Goal: Task Accomplishment & Management: Manage account settings

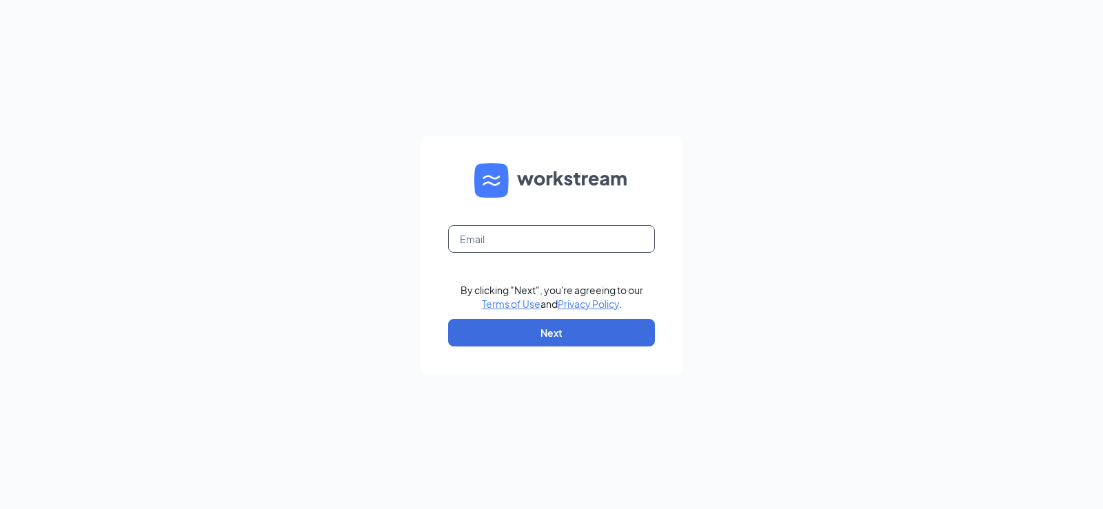
click at [535, 238] on input "text" at bounding box center [551, 239] width 207 height 28
type input "[EMAIL_ADDRESS][DOMAIN_NAME]"
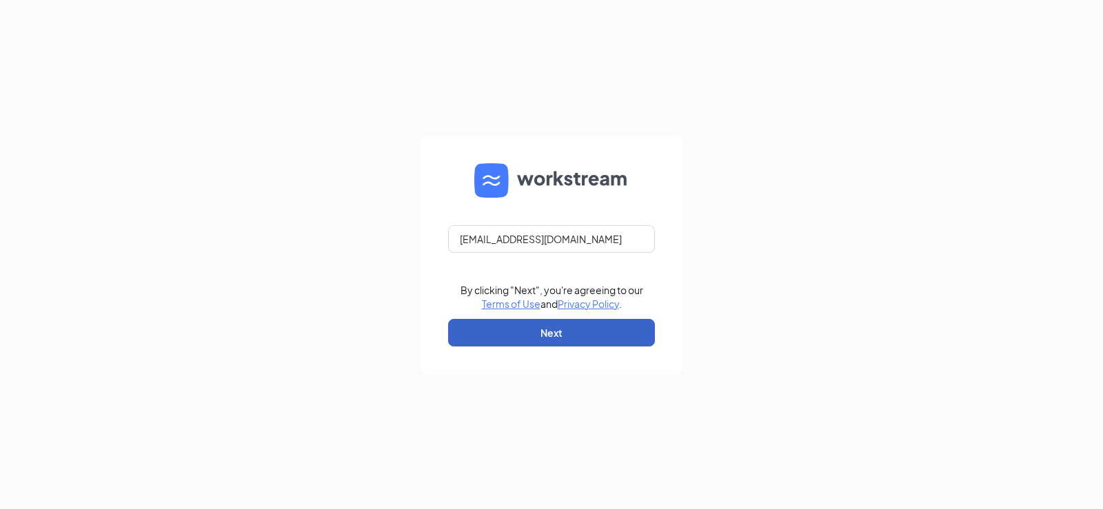
click at [585, 329] on button "Next" at bounding box center [551, 333] width 207 height 28
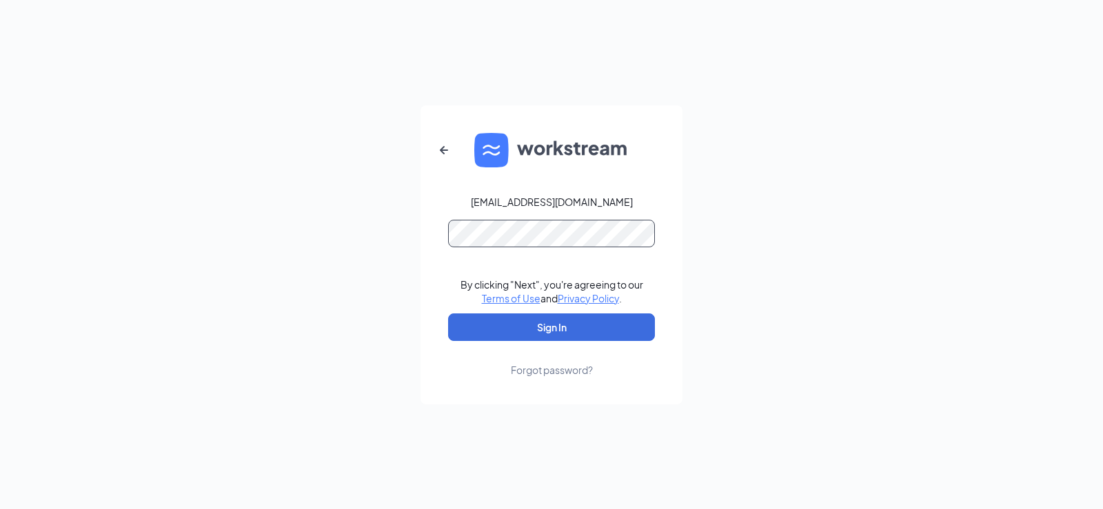
click at [448, 314] on button "Sign In" at bounding box center [551, 328] width 207 height 28
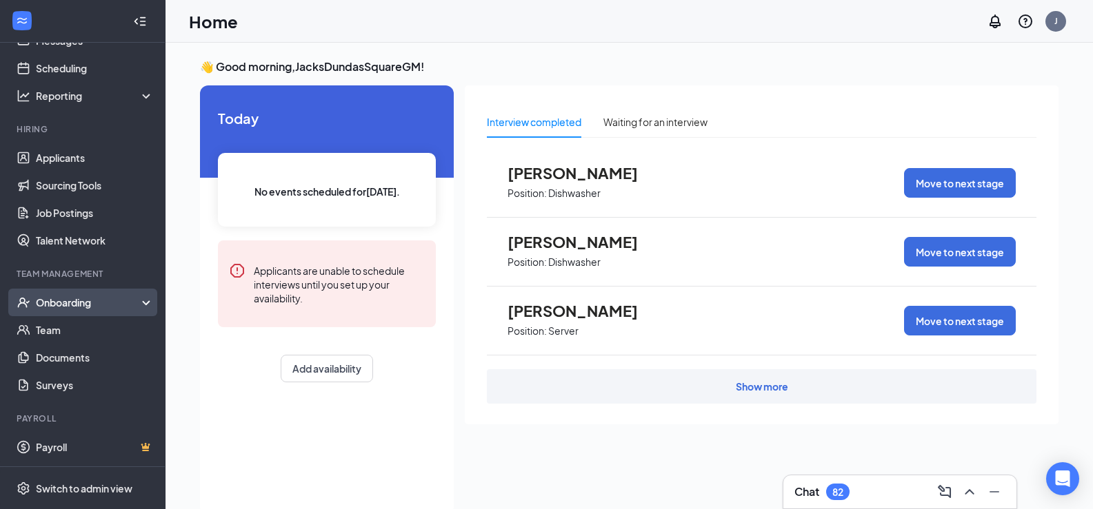
scroll to position [29, 0]
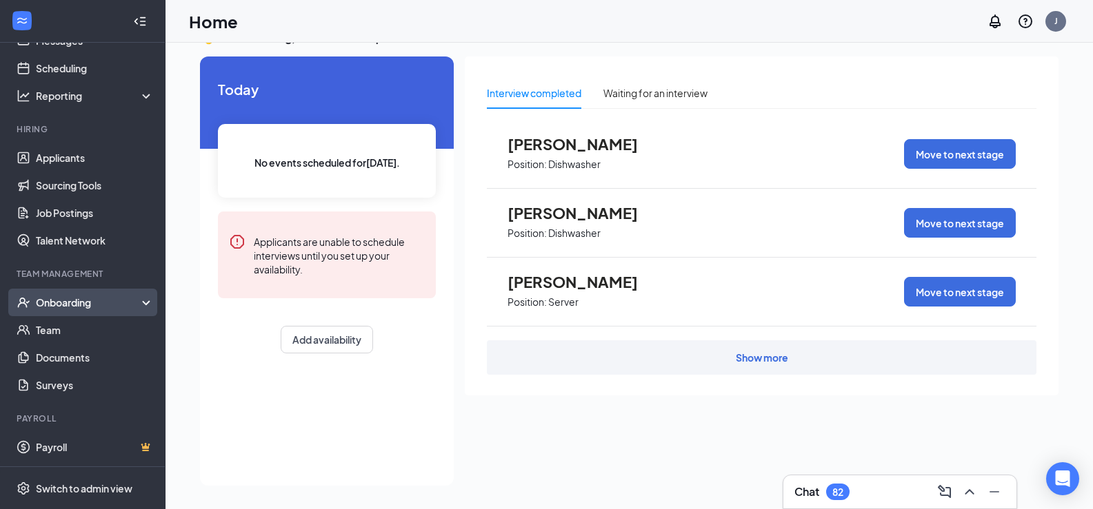
click at [59, 298] on div "Onboarding" at bounding box center [89, 303] width 106 height 14
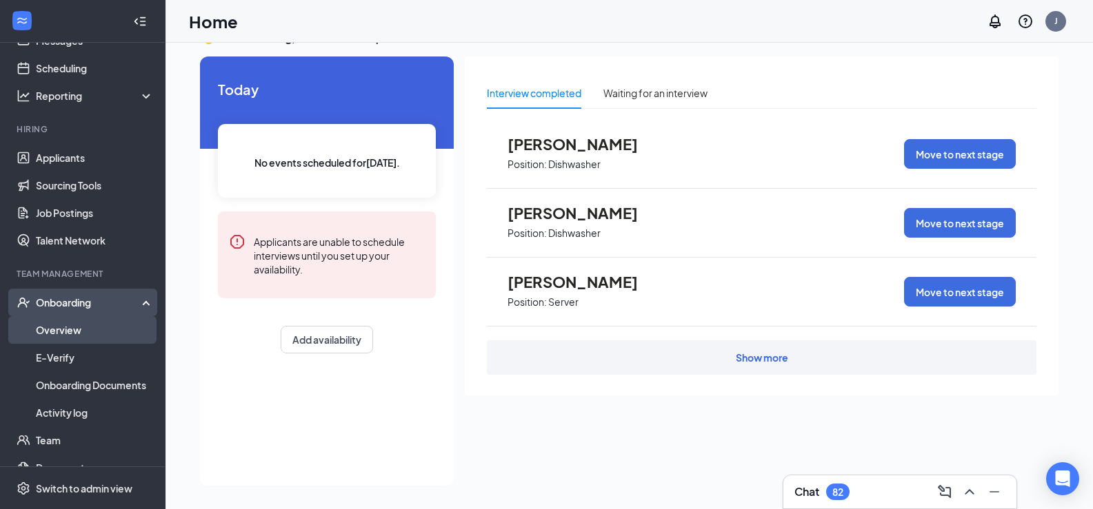
click at [80, 333] on link "Overview" at bounding box center [95, 330] width 118 height 28
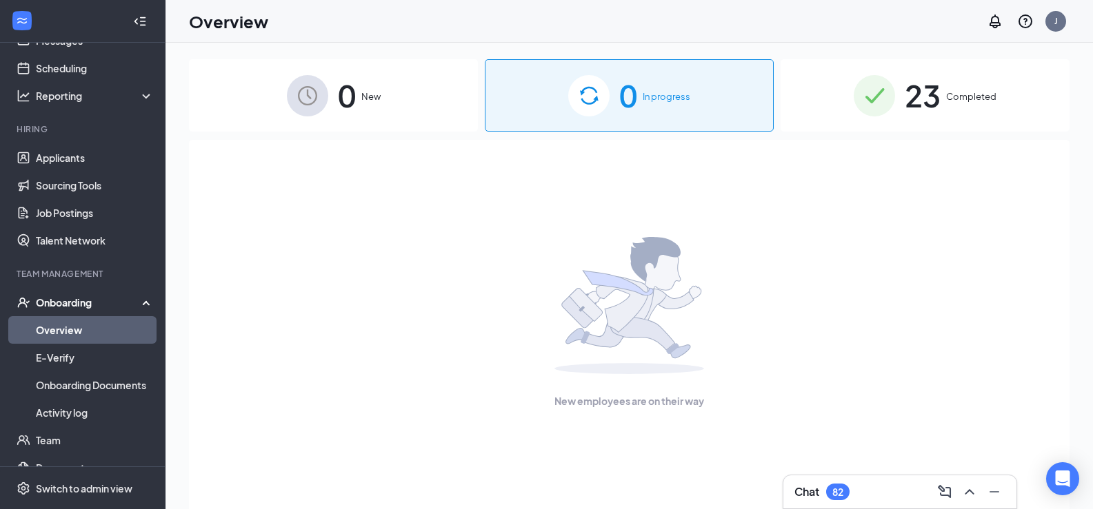
click at [895, 84] on div "23 Completed" at bounding box center [924, 95] width 289 height 72
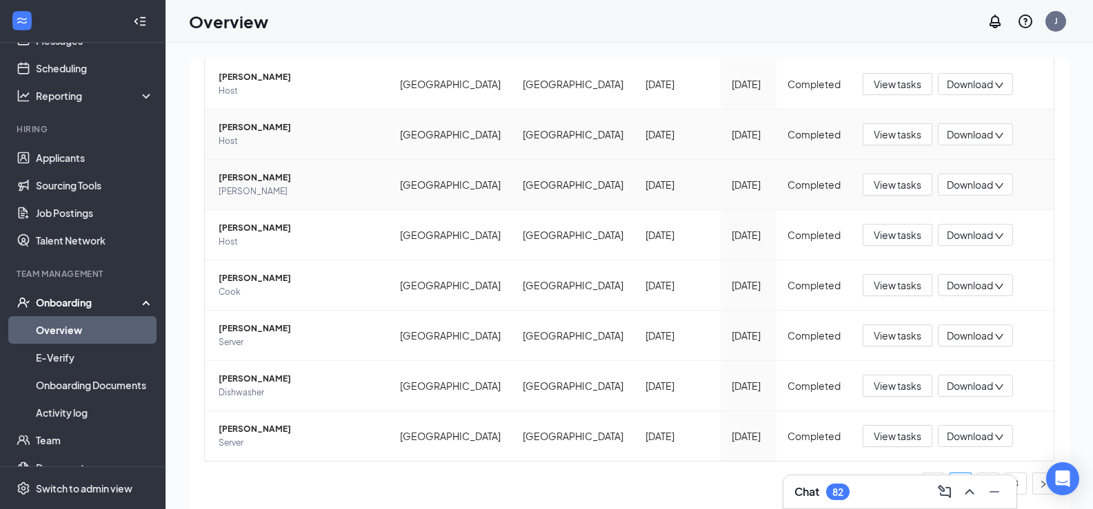
scroll to position [62, 0]
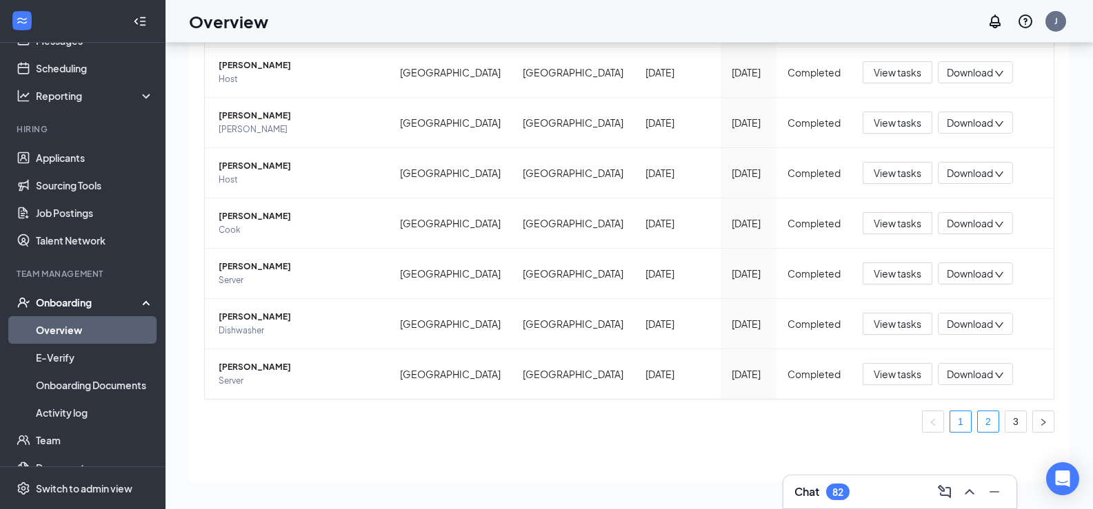
click at [978, 424] on link "2" at bounding box center [987, 422] width 21 height 21
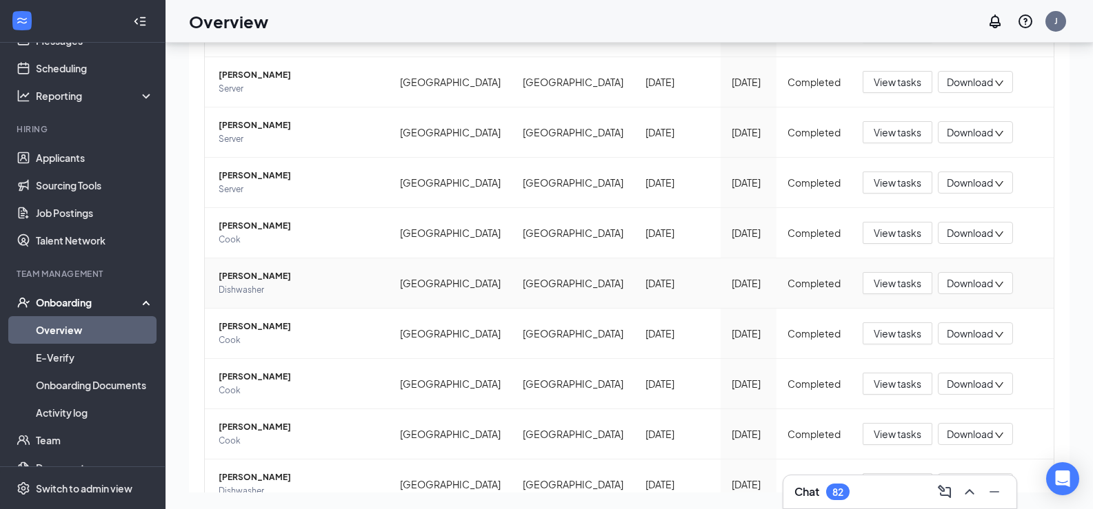
scroll to position [316, 0]
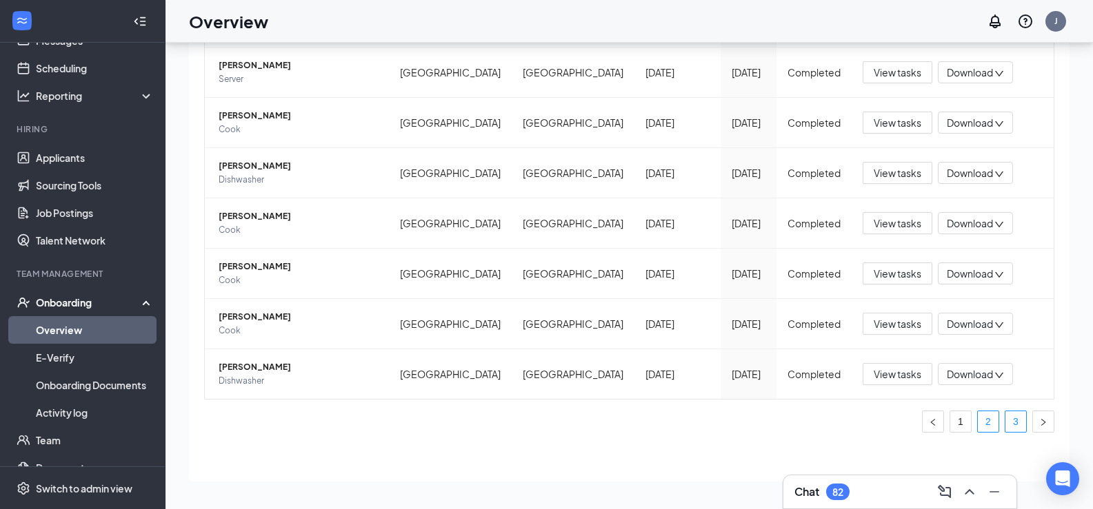
click at [1005, 427] on link "3" at bounding box center [1015, 422] width 21 height 21
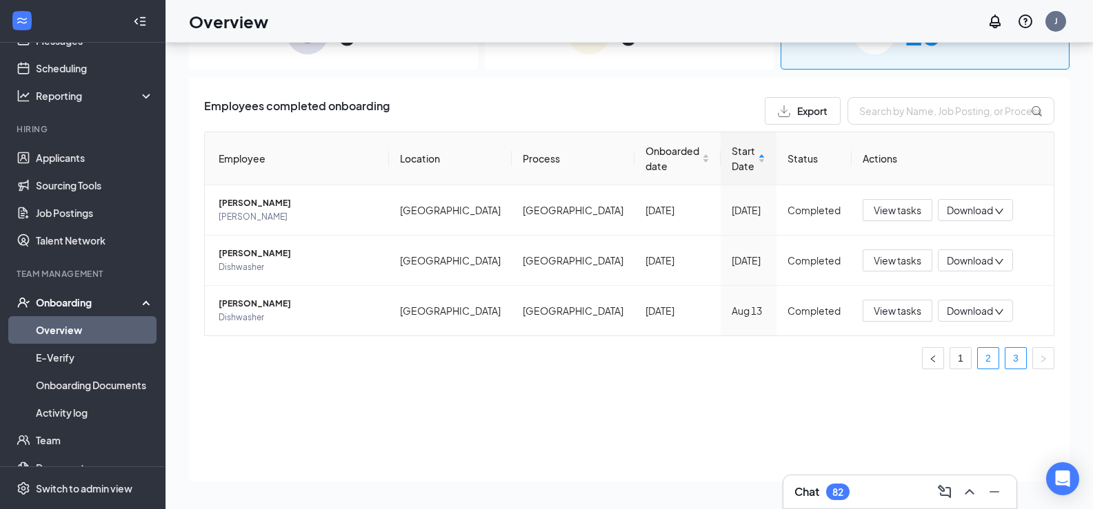
click at [992, 369] on link "2" at bounding box center [987, 358] width 21 height 21
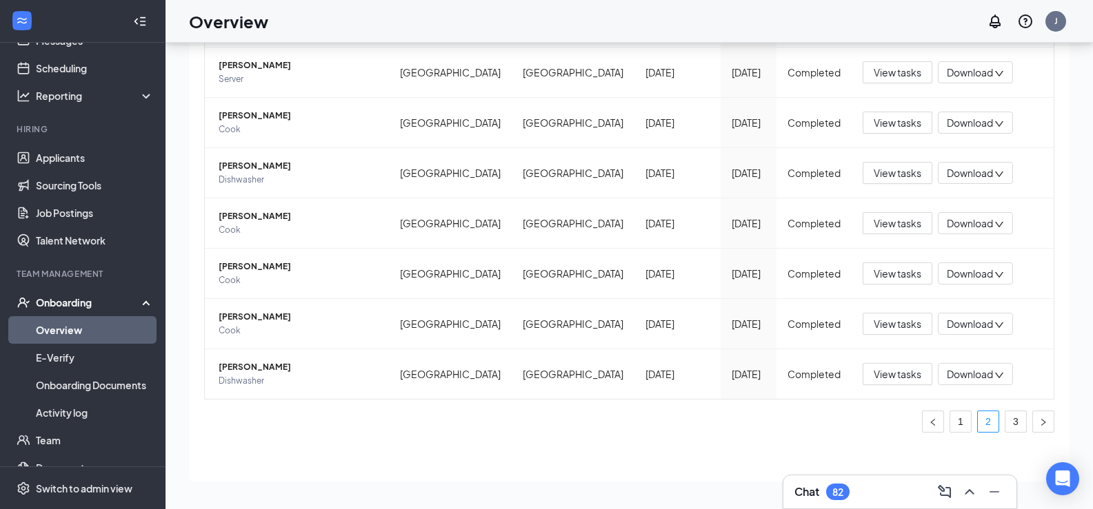
scroll to position [316, 0]
click at [956, 423] on link "1" at bounding box center [960, 422] width 21 height 21
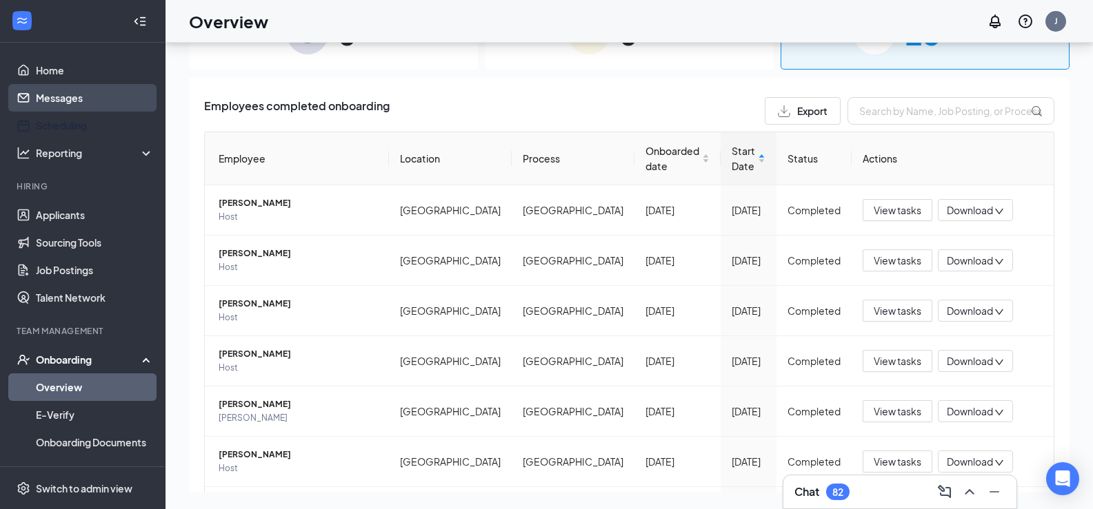
click at [56, 118] on link "Scheduling" at bounding box center [95, 126] width 118 height 28
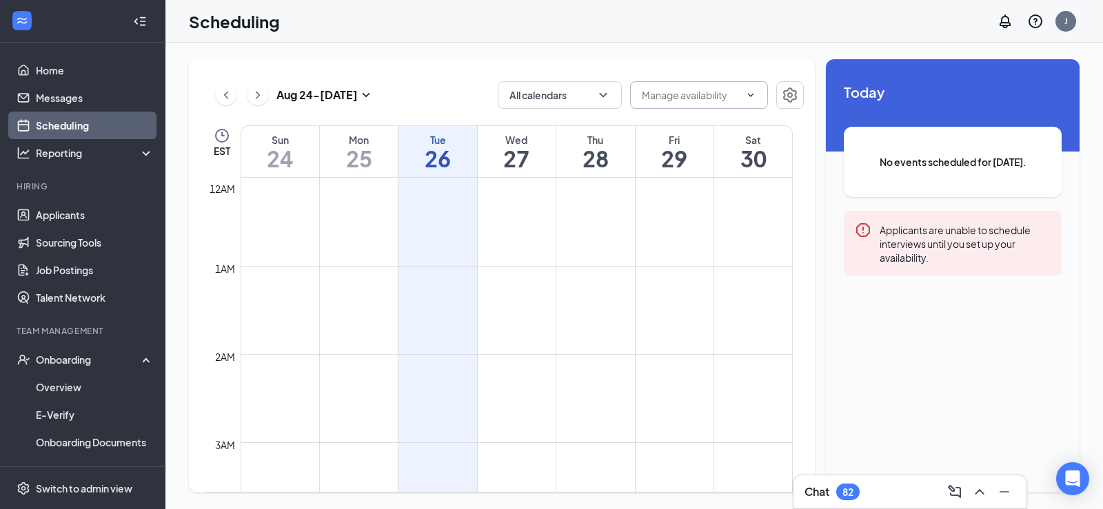
click at [716, 94] on input "text" at bounding box center [691, 95] width 98 height 15
click at [737, 92] on input "text" at bounding box center [691, 95] width 98 height 15
click at [600, 97] on icon "ChevronDown" at bounding box center [603, 95] width 14 height 14
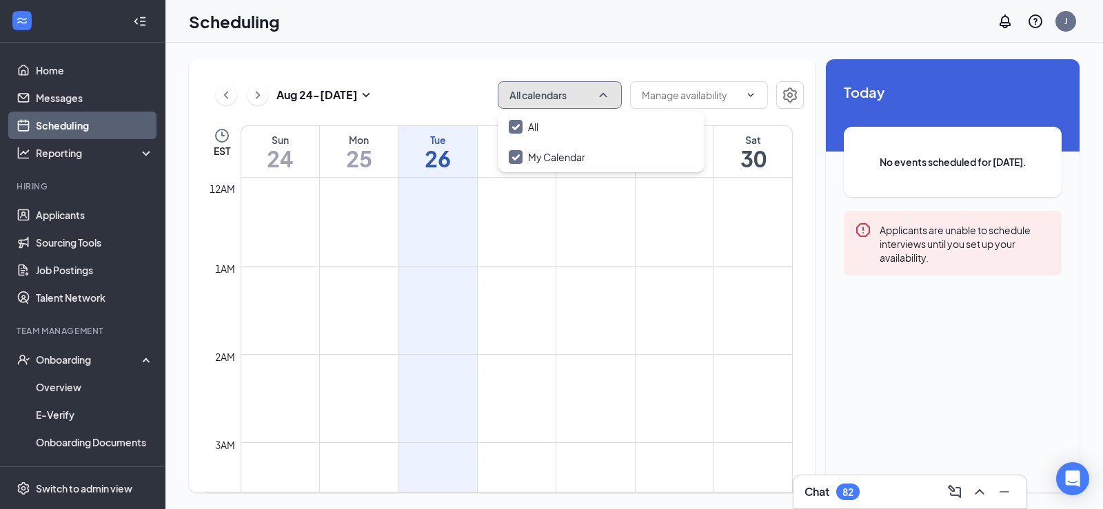
click at [600, 97] on icon "ChevronUp" at bounding box center [603, 95] width 8 height 4
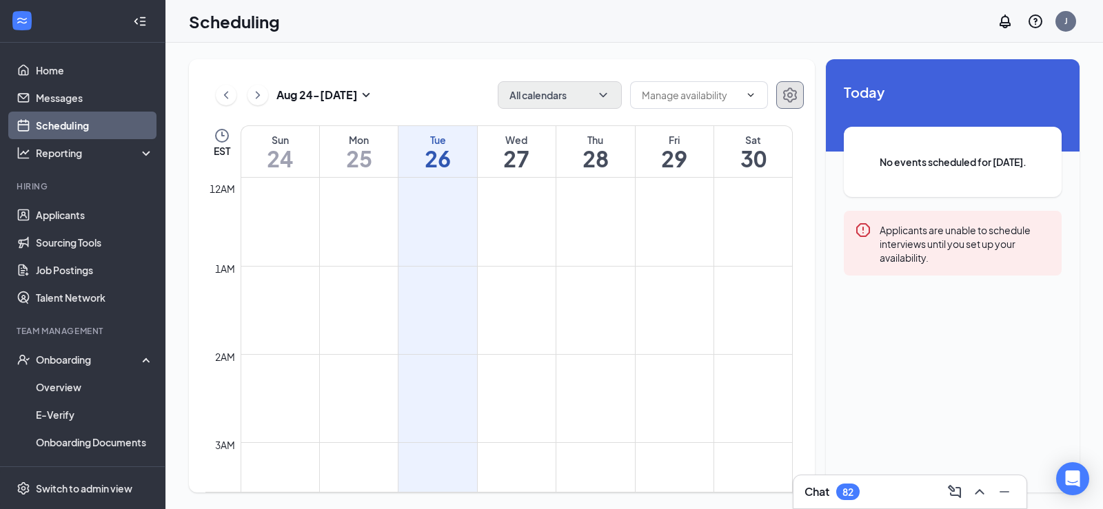
click at [792, 101] on icon "Settings" at bounding box center [790, 95] width 14 height 15
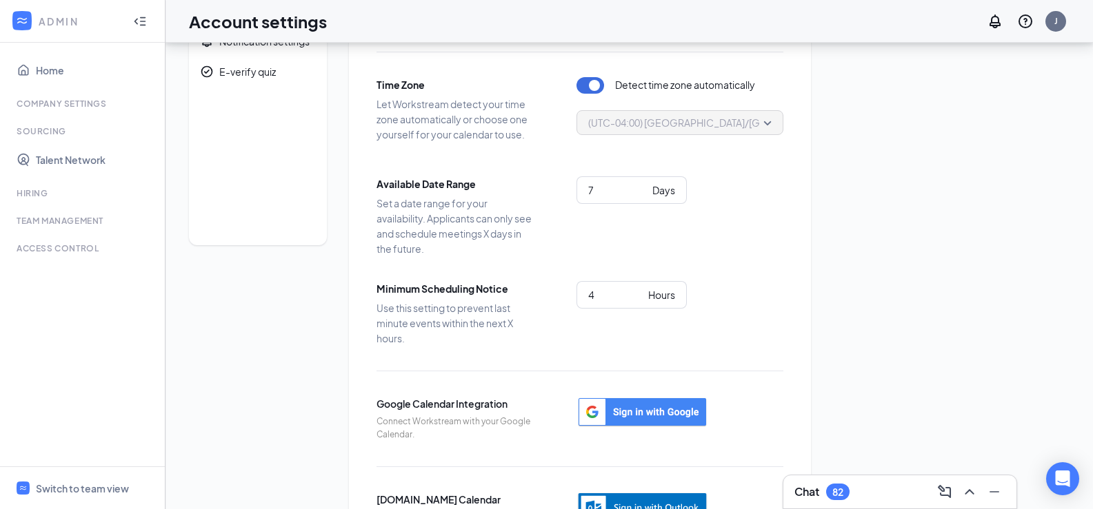
scroll to position [138, 0]
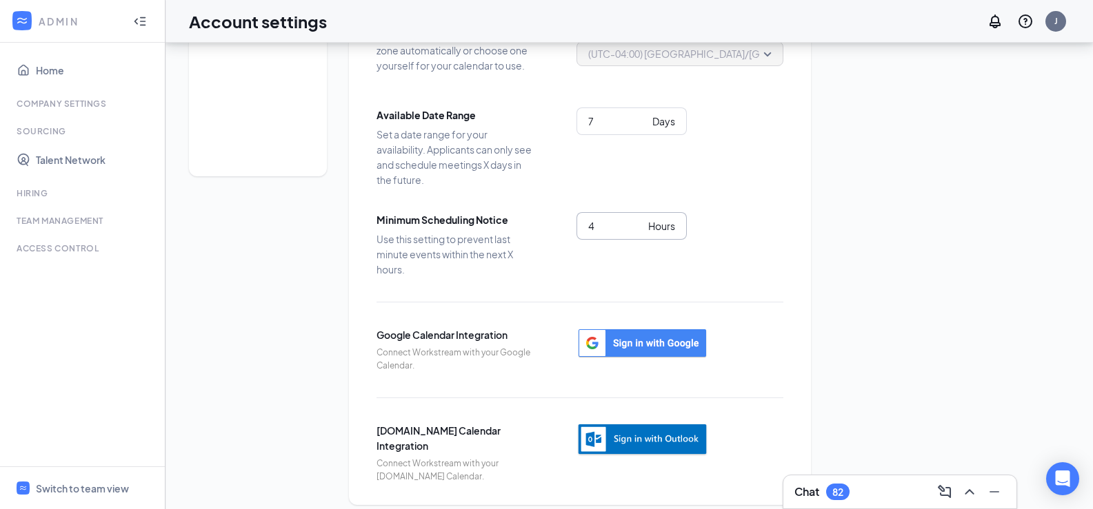
drag, startPoint x: 600, startPoint y: 232, endPoint x: 558, endPoint y: 227, distance: 42.9
click at [558, 227] on div "Minimum Scheduling Notice Use this setting to prevent last minute events within…" at bounding box center [579, 244] width 407 height 65
click at [779, 202] on div "Time Zone Let Workstream detect your time zone automatically or choose one your…" at bounding box center [579, 233] width 407 height 500
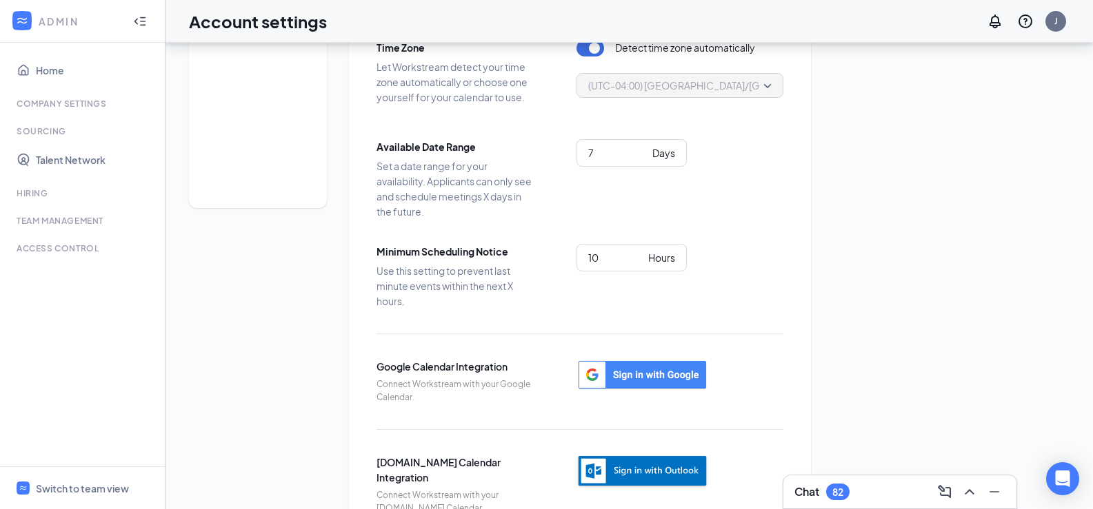
scroll to position [81, 0]
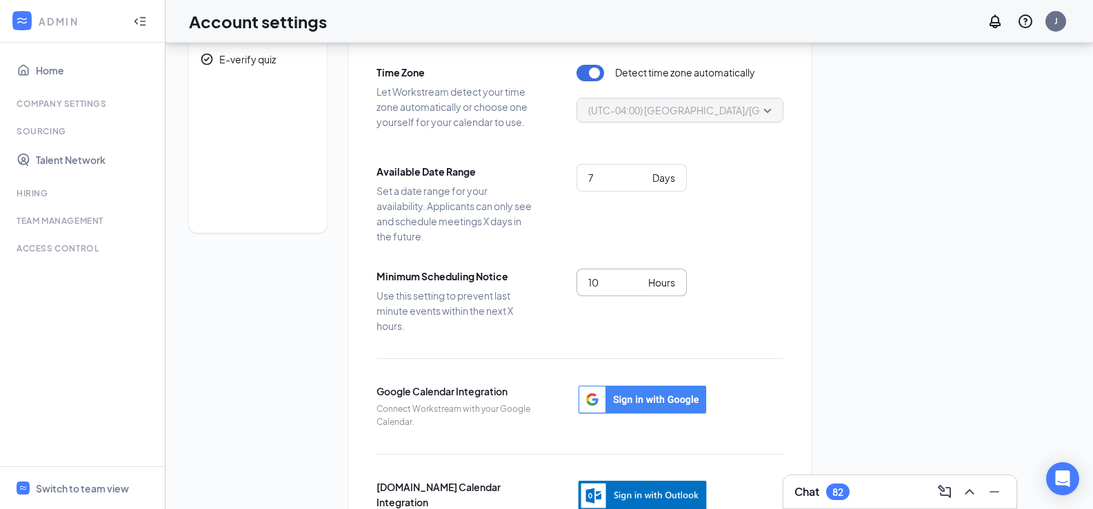
drag, startPoint x: 605, startPoint y: 283, endPoint x: 571, endPoint y: 282, distance: 33.8
click at [571, 282] on div "Minimum Scheduling Notice Use this setting to prevent last minute events within…" at bounding box center [579, 301] width 407 height 65
type input "8"
click at [718, 243] on div "Time Zone Let Workstream detect your time zone automatically or choose one your…" at bounding box center [579, 289] width 407 height 500
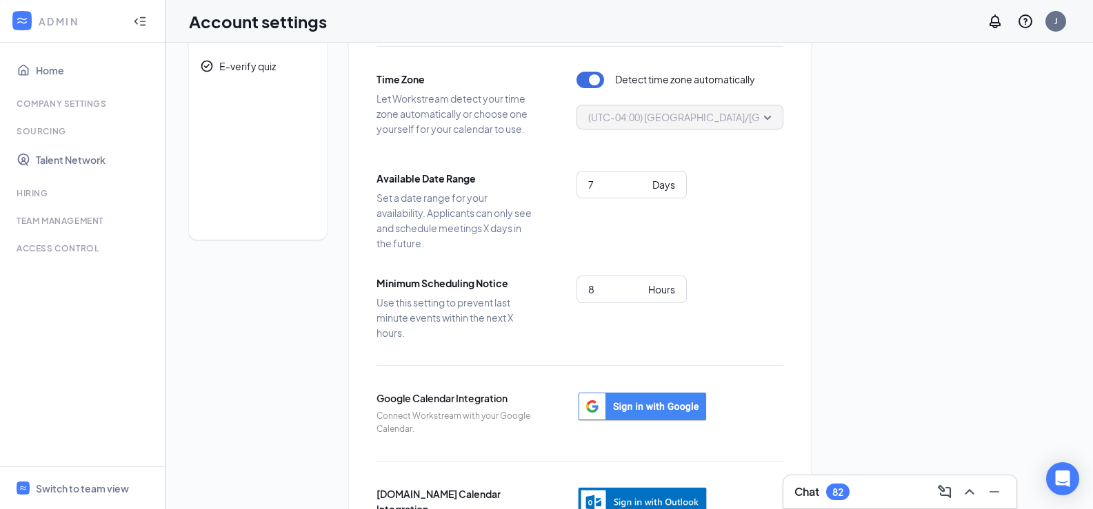
scroll to position [0, 0]
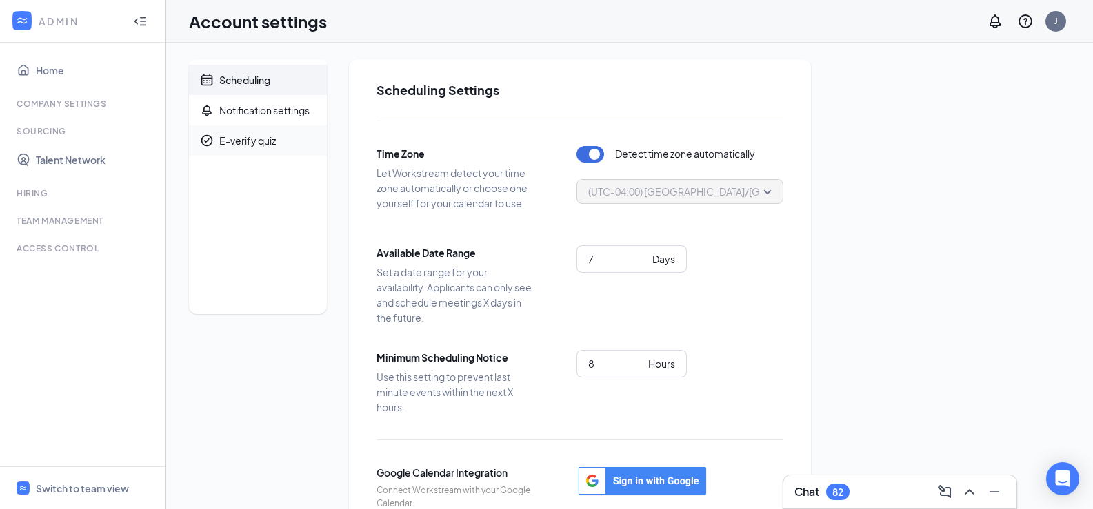
click at [242, 145] on div "E-verify quiz" at bounding box center [247, 141] width 57 height 14
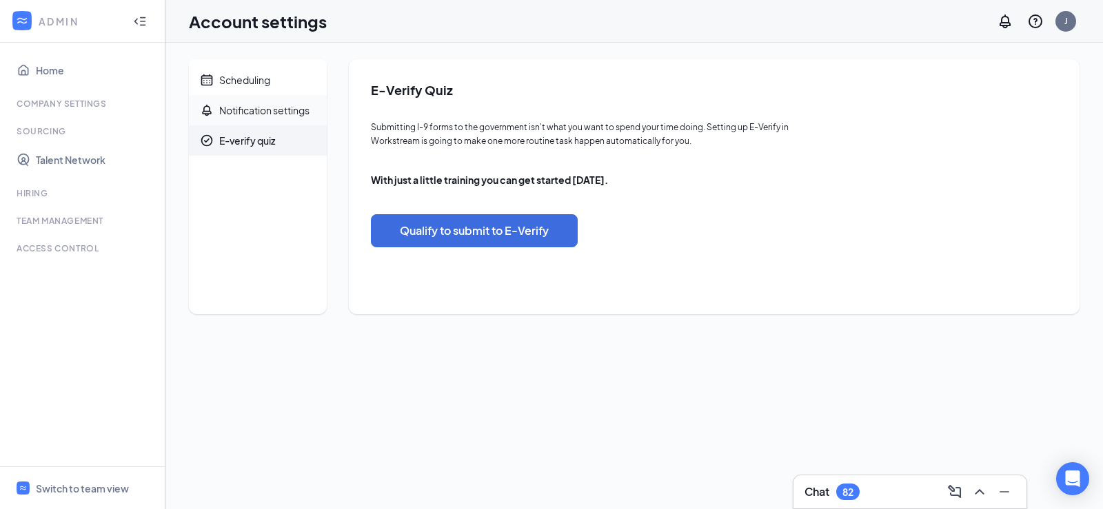
click at [245, 116] on div "Notification settings" at bounding box center [264, 110] width 90 height 14
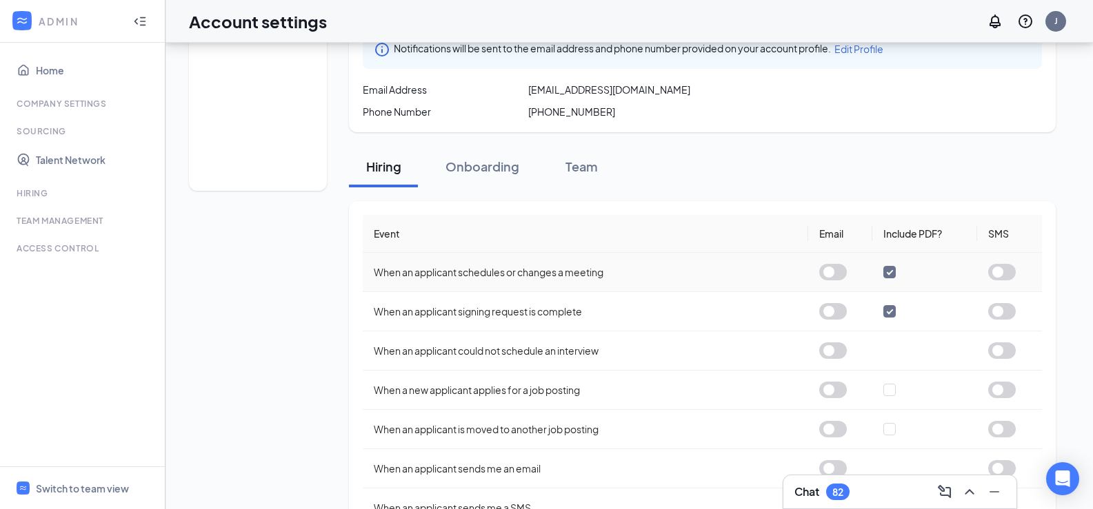
scroll to position [138, 0]
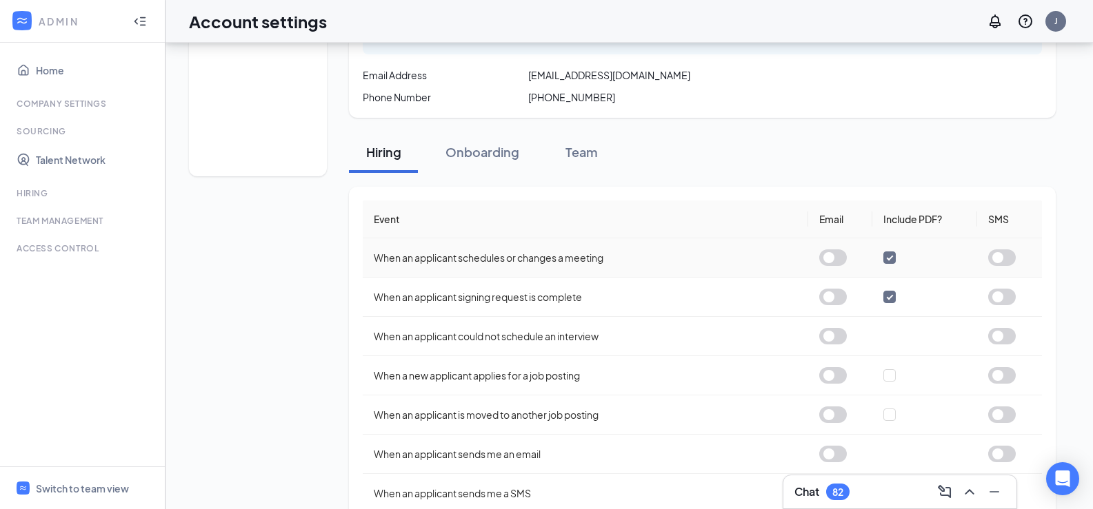
click at [1001, 256] on button "button" at bounding box center [1002, 258] width 28 height 17
click at [1001, 257] on button "button" at bounding box center [1002, 258] width 28 height 17
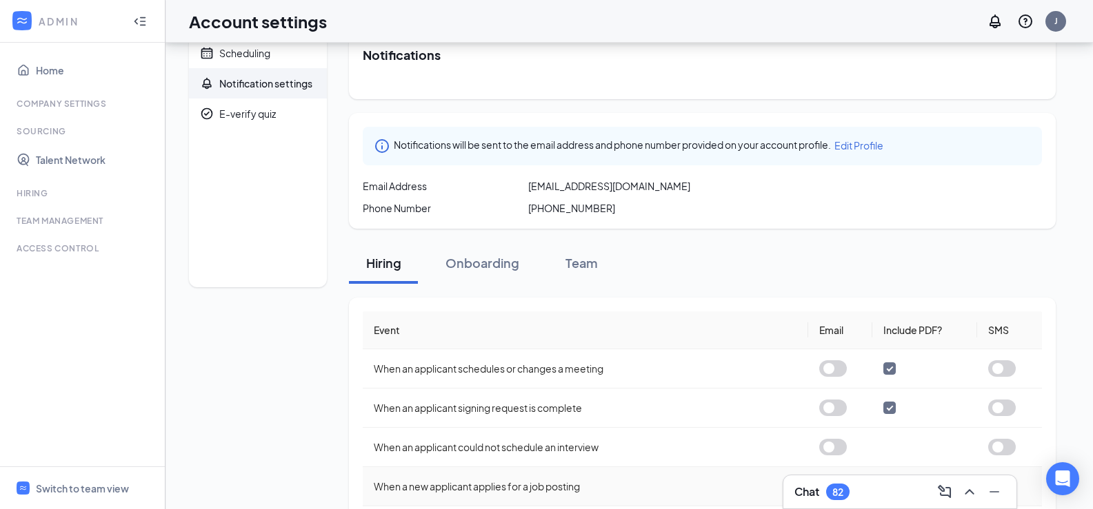
scroll to position [14, 0]
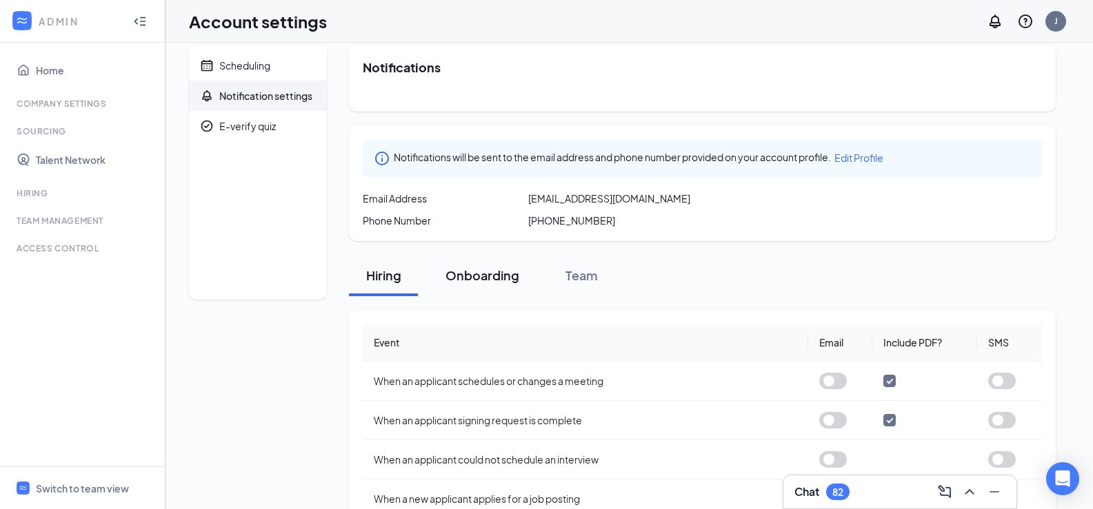
click at [458, 272] on div "Onboarding" at bounding box center [482, 275] width 74 height 17
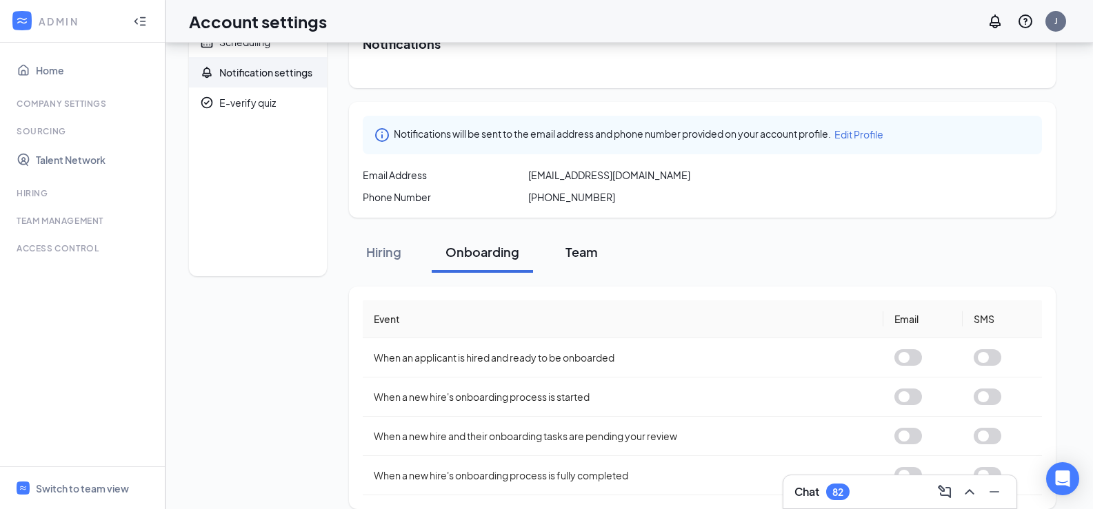
scroll to position [54, 0]
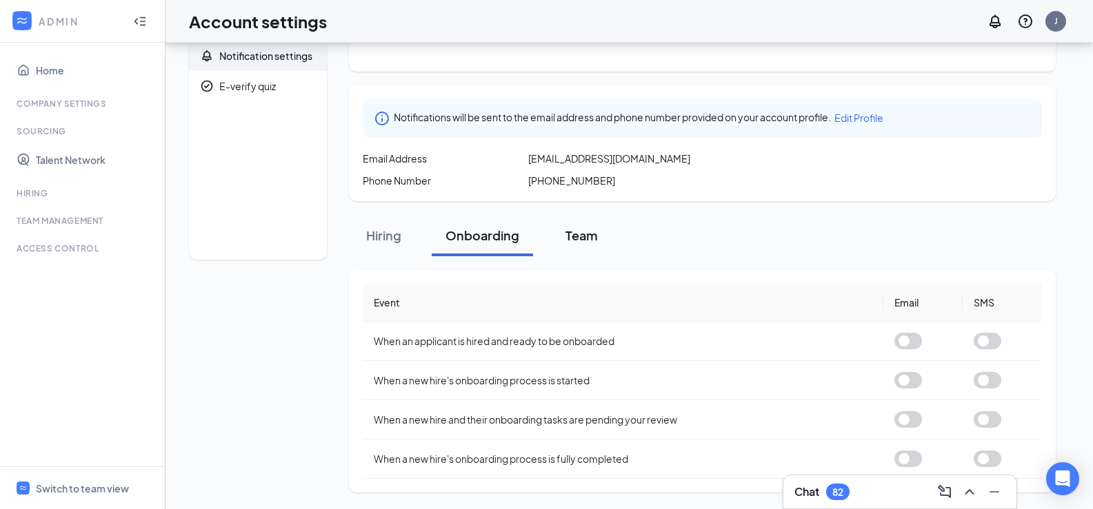
click at [580, 230] on div "Team" at bounding box center [580, 235] width 41 height 17
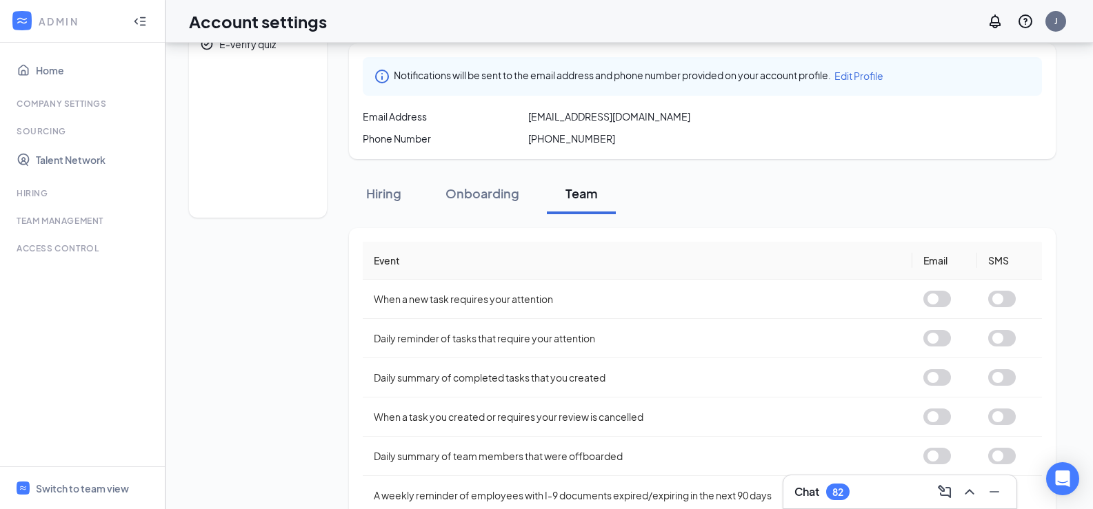
scroll to position [133, 0]
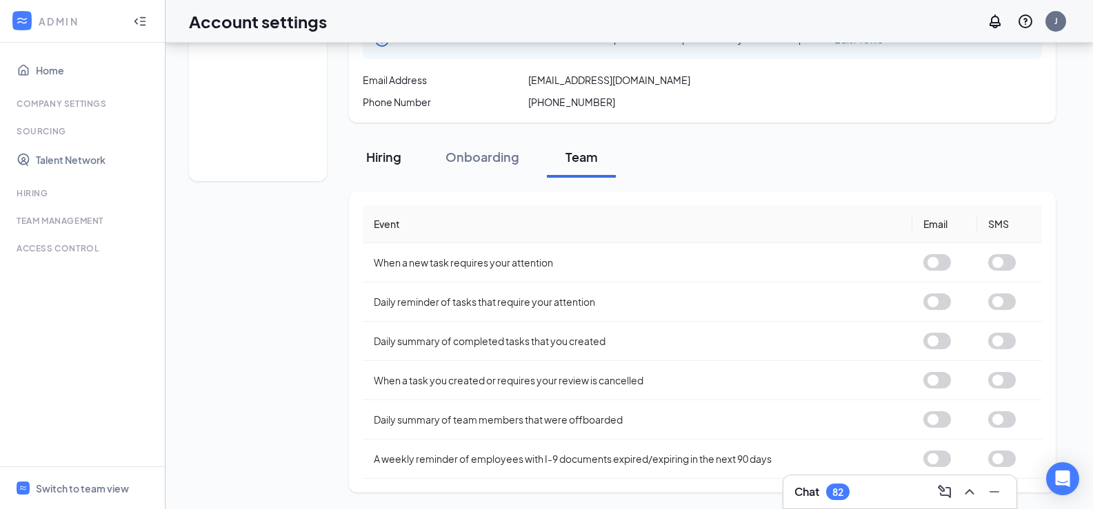
click at [367, 154] on div "Hiring" at bounding box center [383, 156] width 41 height 17
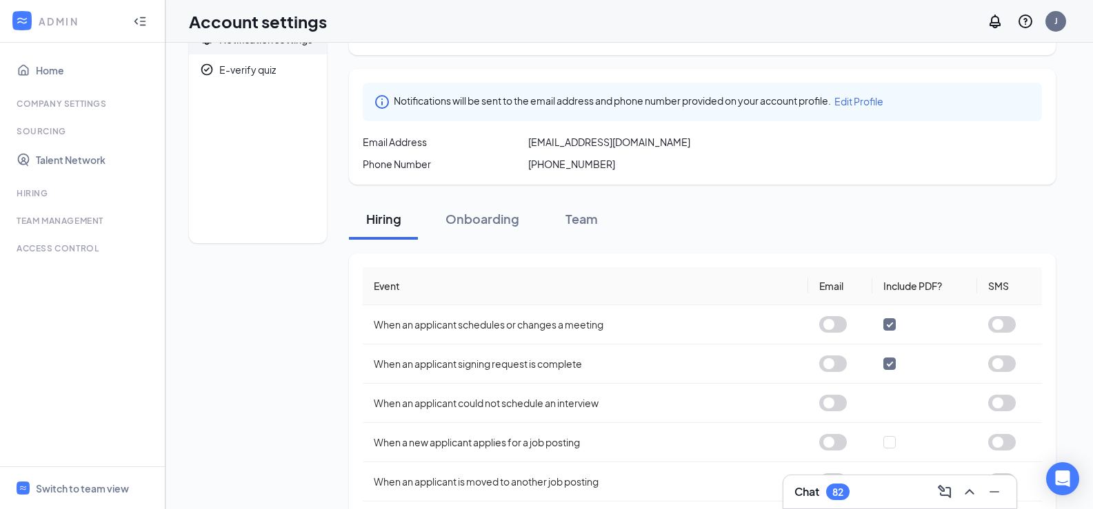
scroll to position [0, 0]
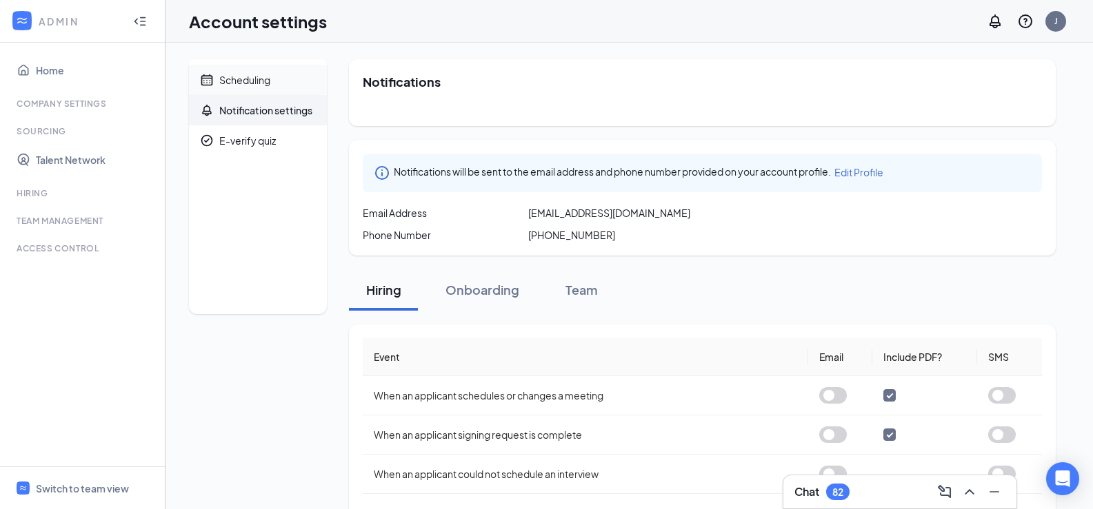
click at [224, 87] on span "Scheduling" at bounding box center [267, 80] width 97 height 30
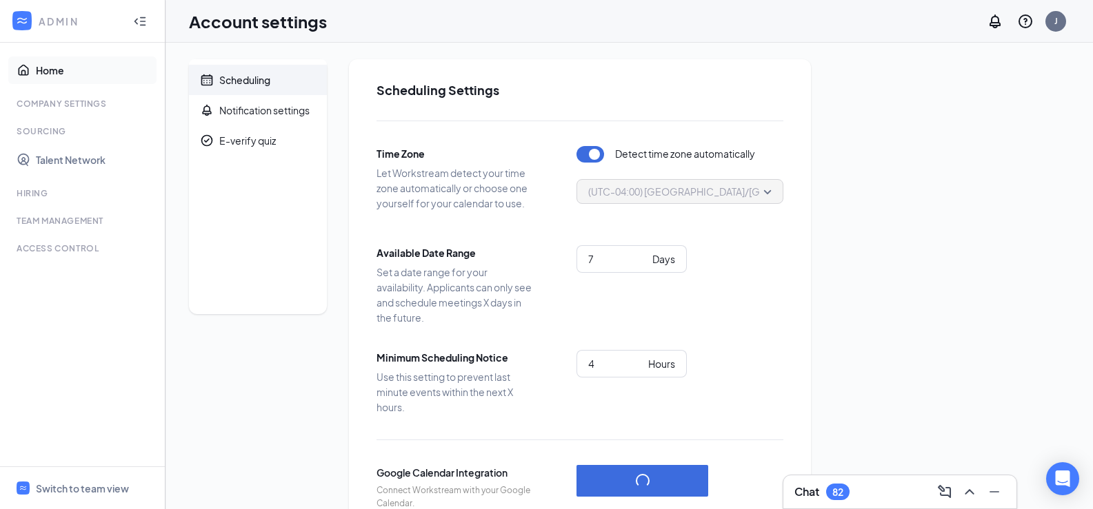
click at [49, 71] on link "Home" at bounding box center [95, 71] width 118 height 28
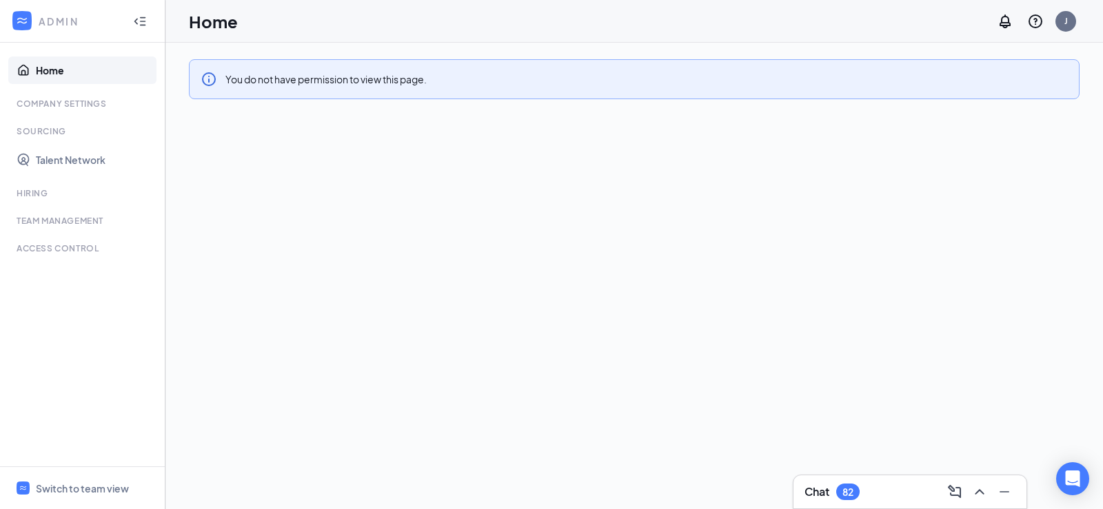
click at [106, 100] on div "Company Settings" at bounding box center [84, 104] width 134 height 12
click at [97, 106] on div "Company Settings" at bounding box center [84, 104] width 134 height 12
click at [61, 102] on div "Company Settings" at bounding box center [84, 104] width 134 height 12
click at [141, 17] on icon "Collapse" at bounding box center [143, 21] width 6 height 9
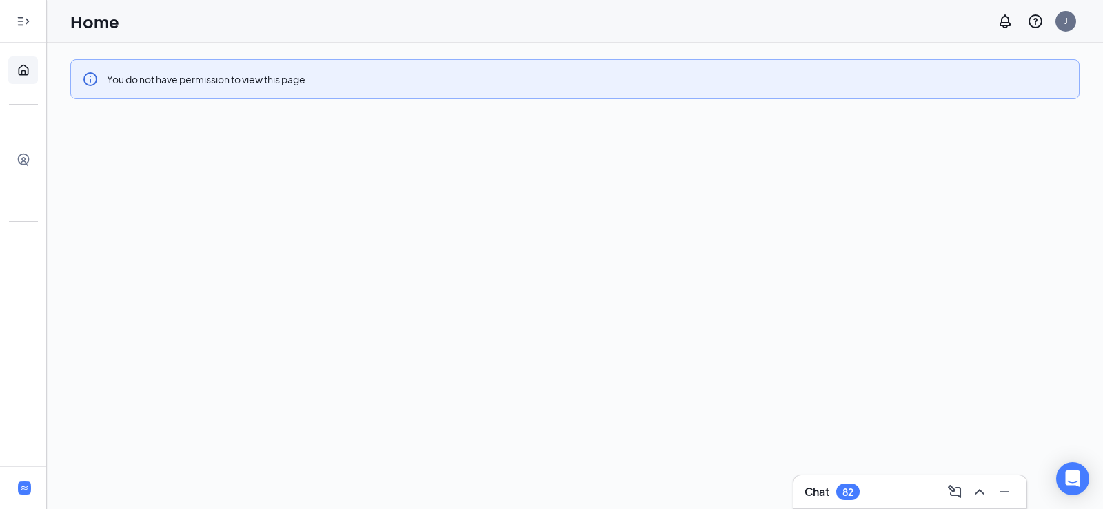
click at [17, 15] on icon "Expand" at bounding box center [24, 21] width 14 height 14
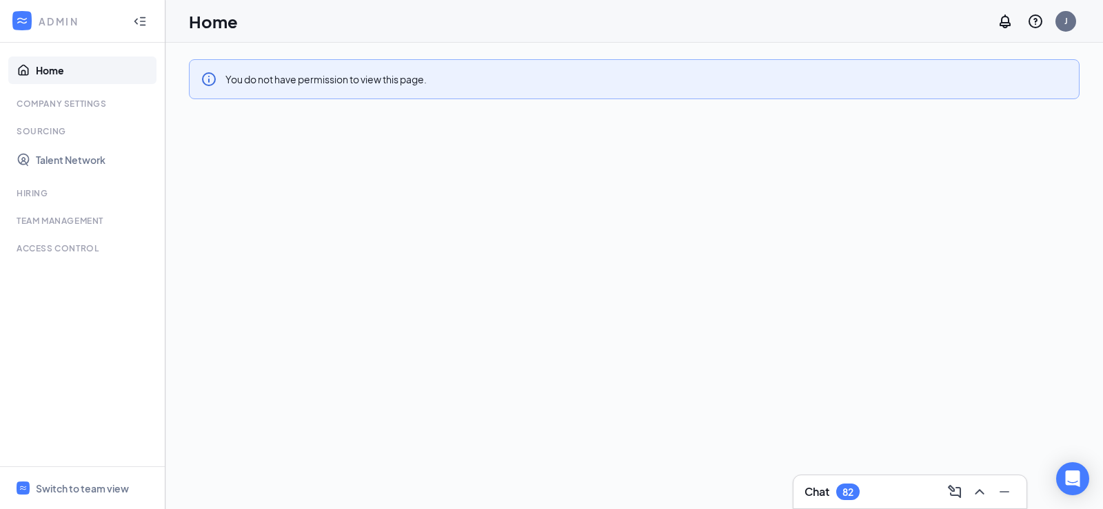
click at [57, 113] on ul "Home Company Settings Sourcing Talent Network Hiring Team Management Time Manag…" at bounding box center [82, 255] width 165 height 424
click at [59, 104] on div "Company Settings" at bounding box center [84, 104] width 134 height 12
drag, startPoint x: 28, startPoint y: 141, endPoint x: 47, endPoint y: 179, distance: 41.6
click at [29, 142] on li "Sourcing Talent Network" at bounding box center [82, 149] width 165 height 48
click at [55, 159] on link "Talent Network" at bounding box center [95, 160] width 118 height 28
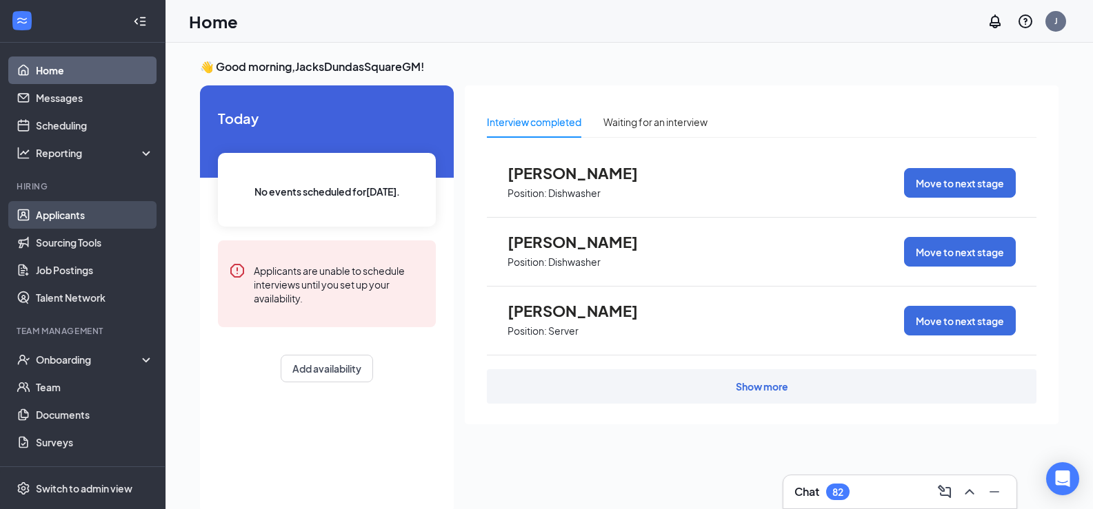
click at [57, 224] on link "Applicants" at bounding box center [95, 215] width 118 height 28
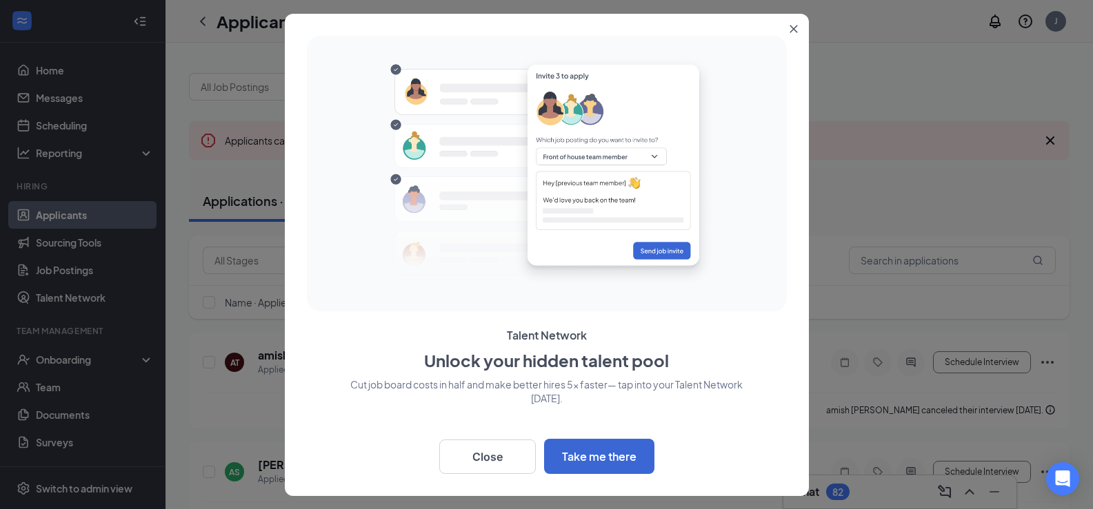
click at [787, 30] on button "Close" at bounding box center [796, 26] width 25 height 25
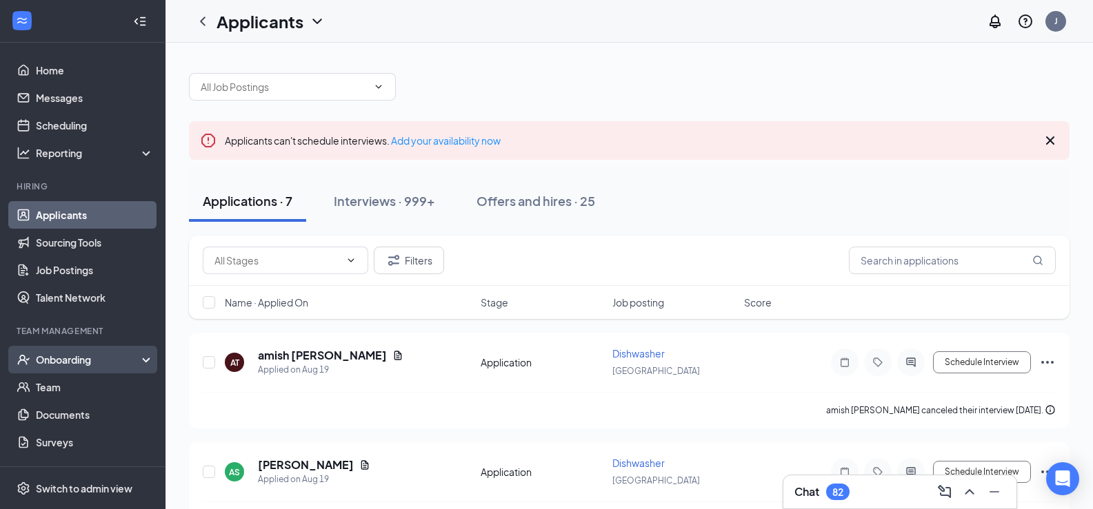
click at [83, 362] on div "Onboarding" at bounding box center [89, 360] width 106 height 14
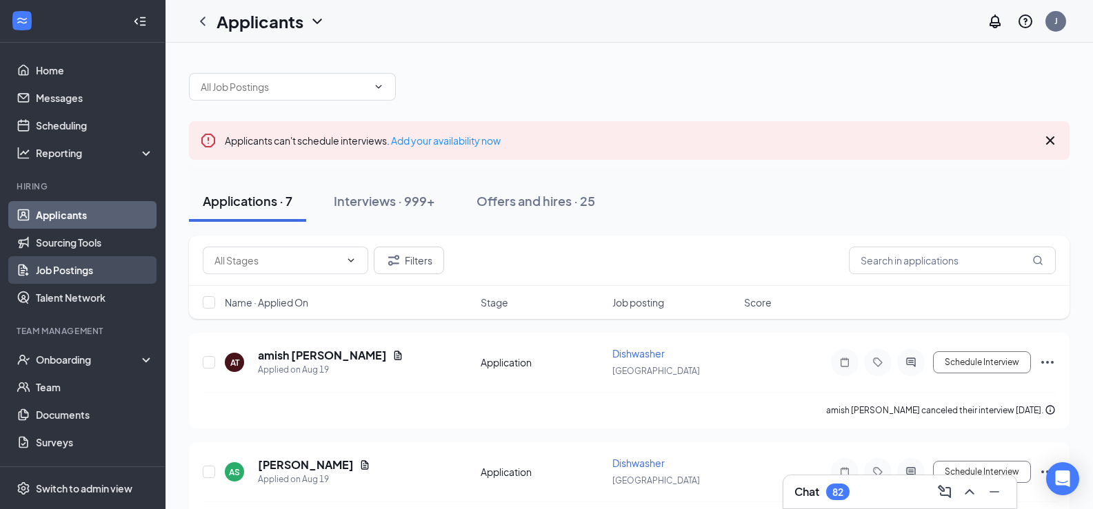
click at [64, 274] on link "Job Postings" at bounding box center [95, 270] width 118 height 28
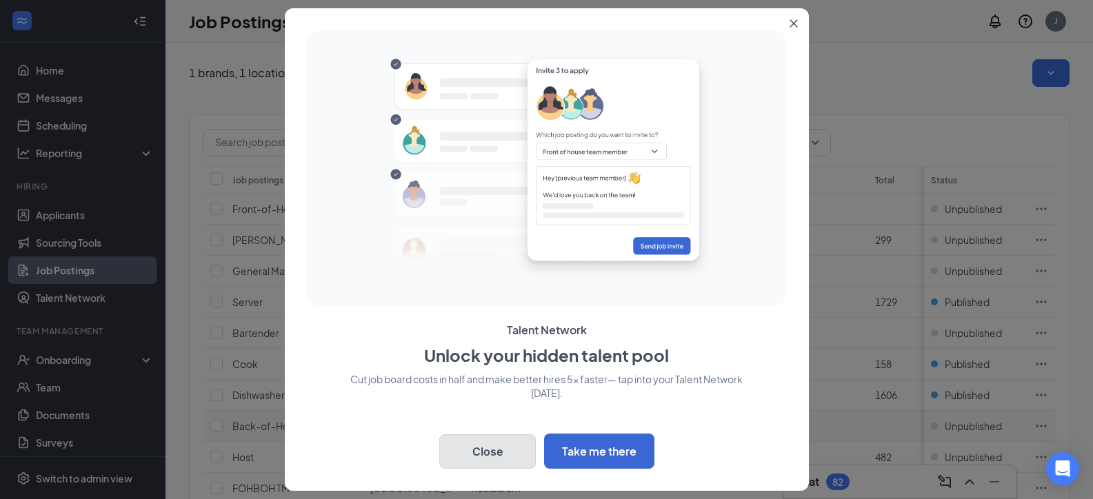
click at [518, 453] on button "Close" at bounding box center [487, 451] width 97 height 34
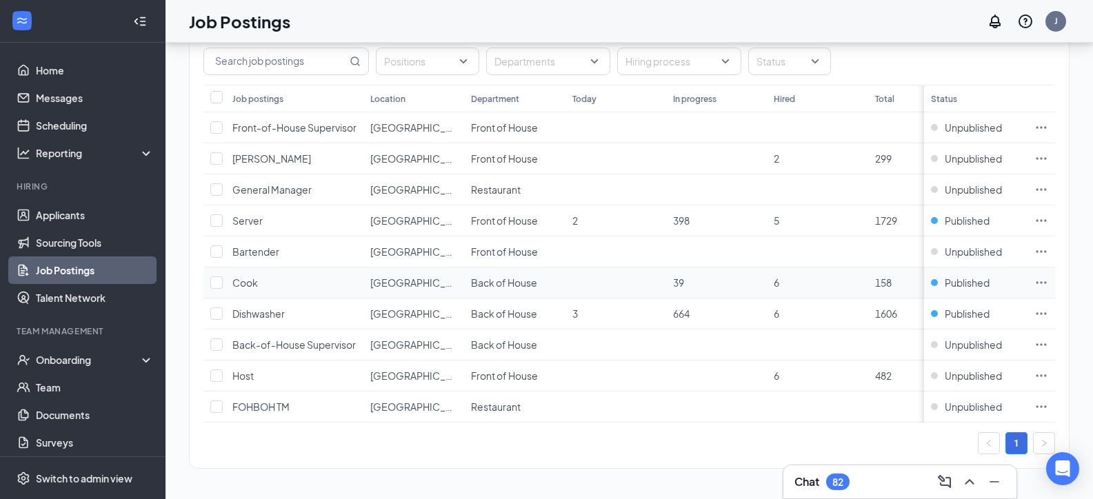
scroll to position [105, 0]
click at [219, 369] on input "checkbox" at bounding box center [216, 375] width 12 height 12
checkbox input "true"
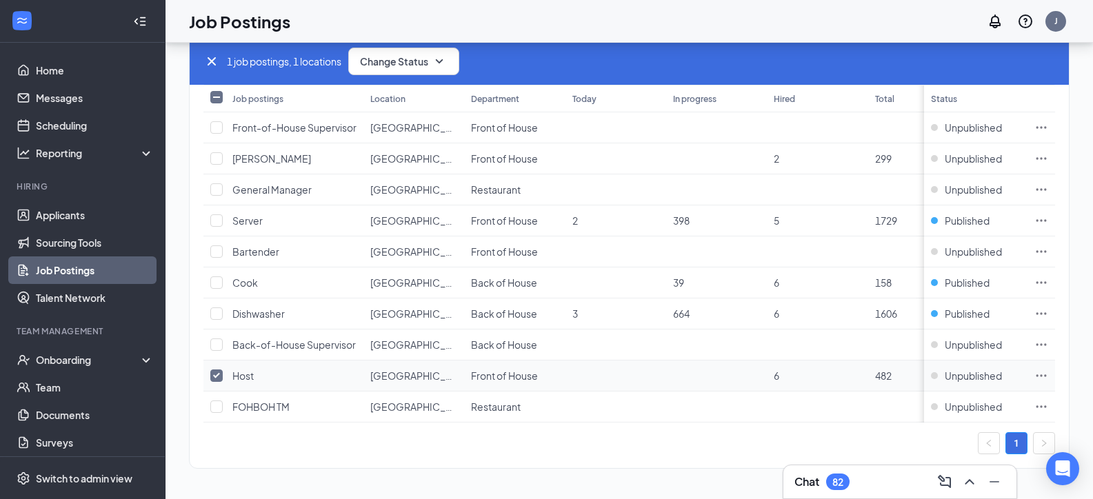
click at [1048, 369] on icon "Ellipses" at bounding box center [1041, 376] width 14 height 14
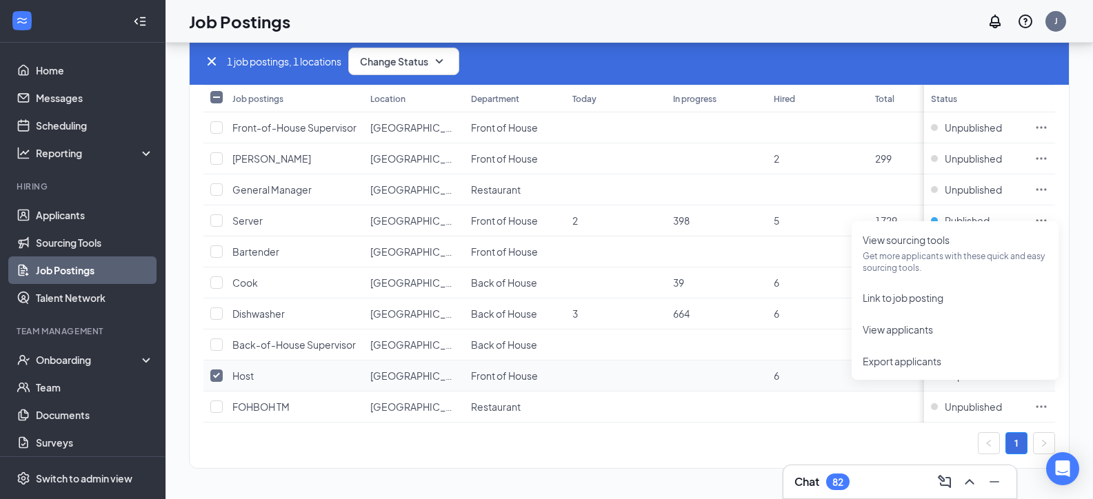
click at [1048, 369] on icon "Ellipses" at bounding box center [1041, 376] width 14 height 14
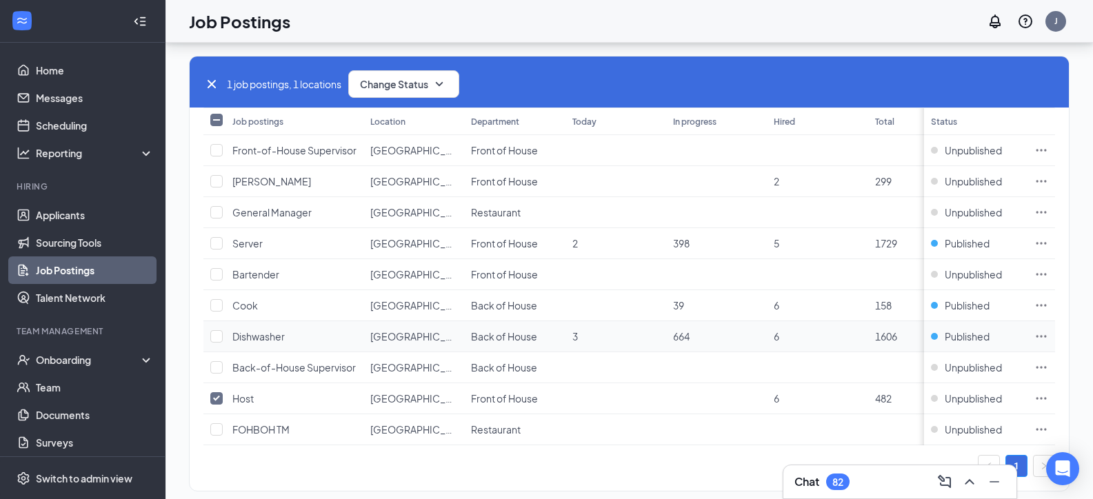
scroll to position [0, 0]
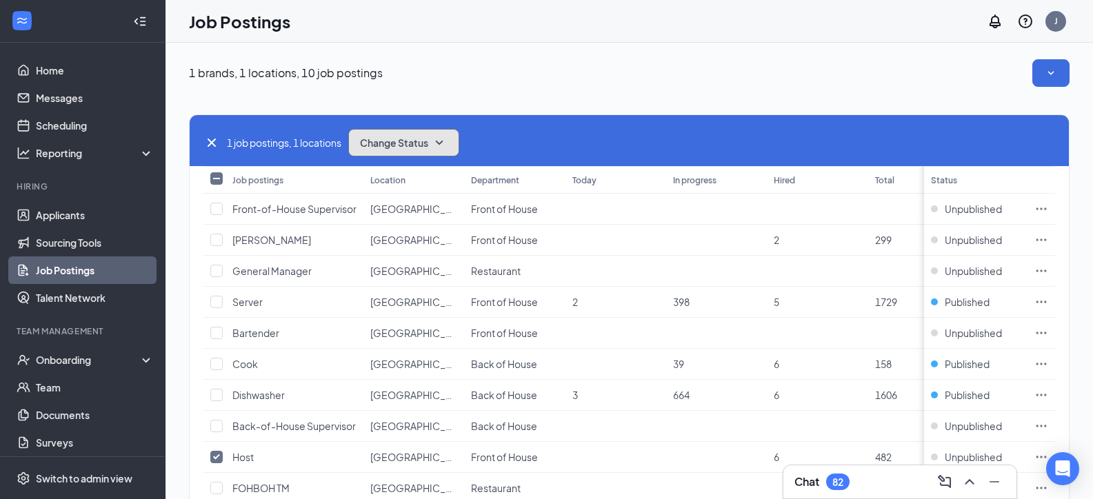
click at [438, 139] on icon "SmallChevronDown" at bounding box center [439, 142] width 17 height 17
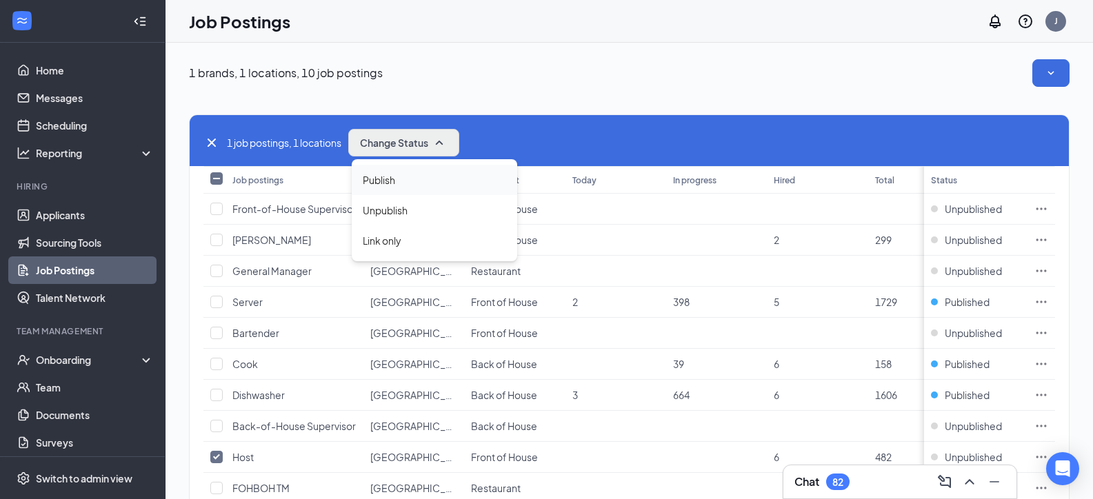
click at [388, 187] on span "Publish" at bounding box center [379, 179] width 32 height 15
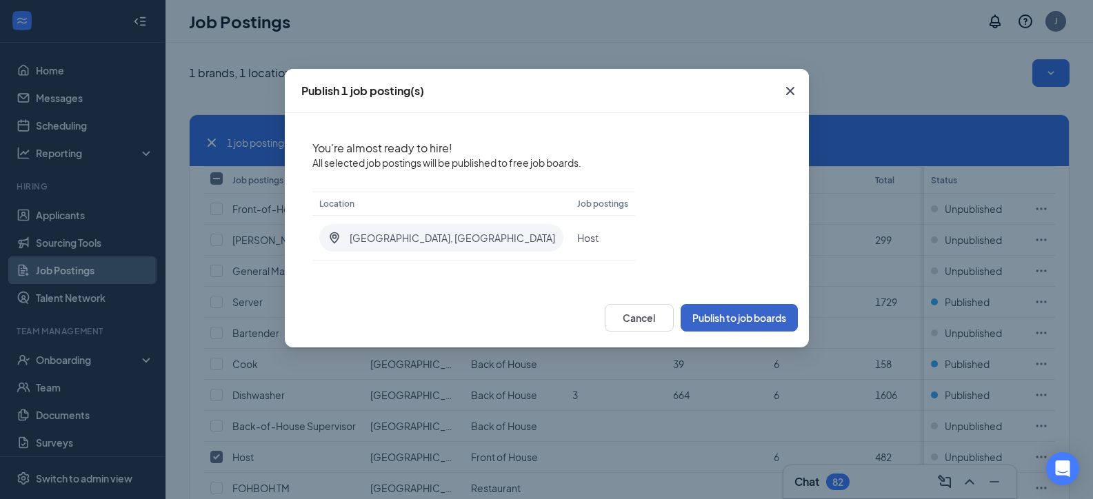
click at [727, 321] on button "Publish to job boards" at bounding box center [738, 318] width 117 height 28
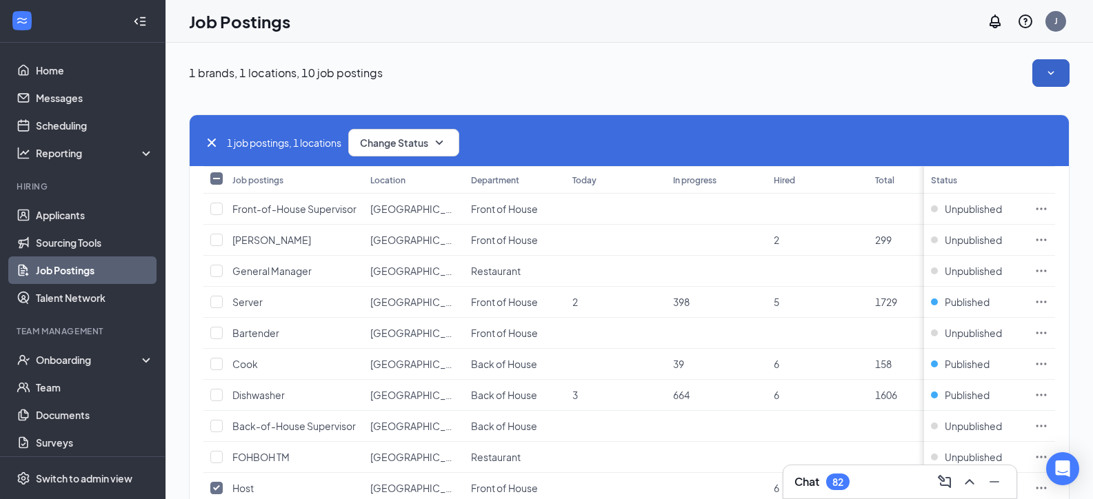
click at [1068, 79] on button "button" at bounding box center [1050, 73] width 37 height 28
click at [960, 64] on div "1 brands, 1 locations, 10 job postings" at bounding box center [629, 73] width 880 height 28
click at [61, 121] on link "Scheduling" at bounding box center [95, 126] width 118 height 28
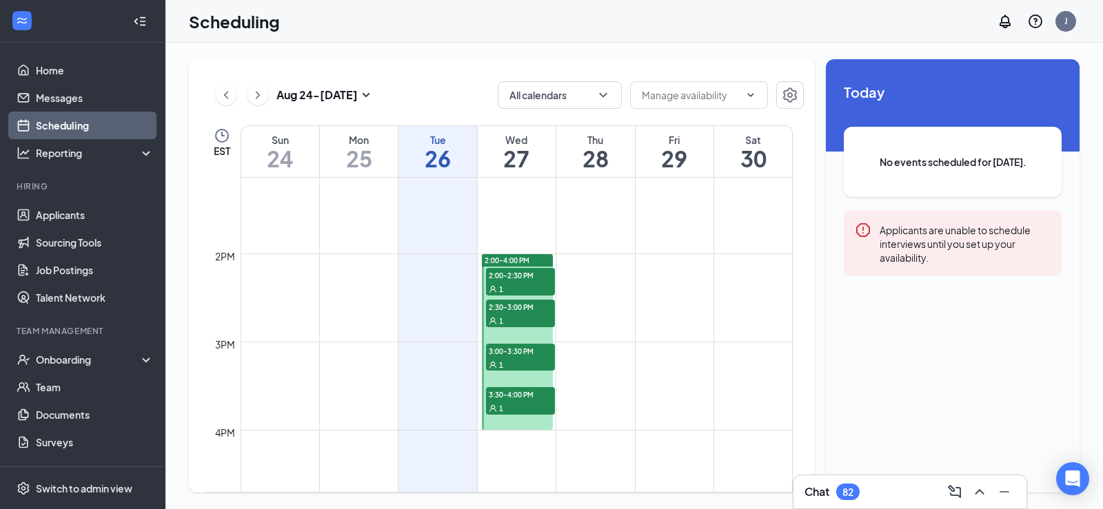
scroll to position [1160, 0]
click at [534, 278] on span "2:00-2:30 PM" at bounding box center [520, 274] width 69 height 14
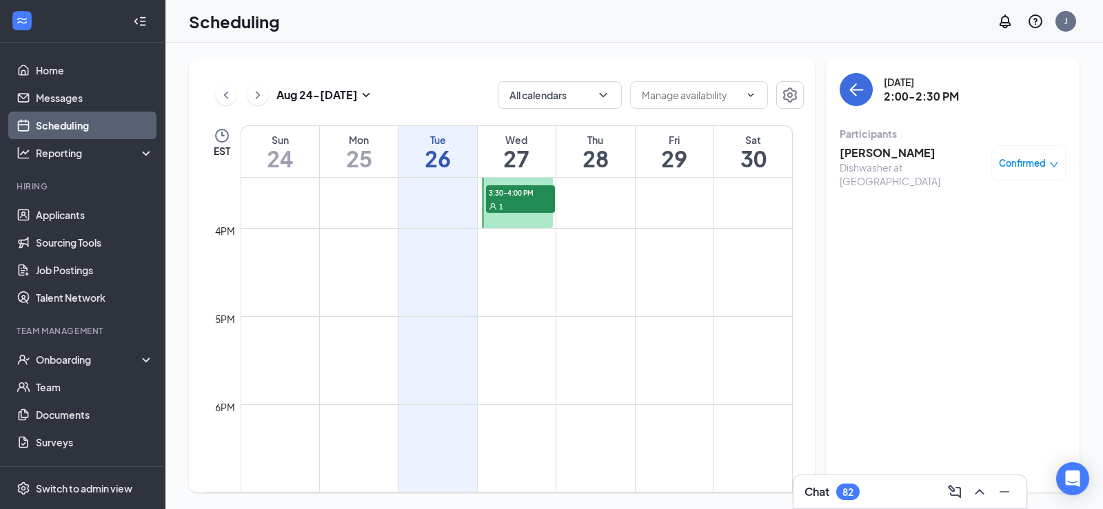
scroll to position [1160, 0]
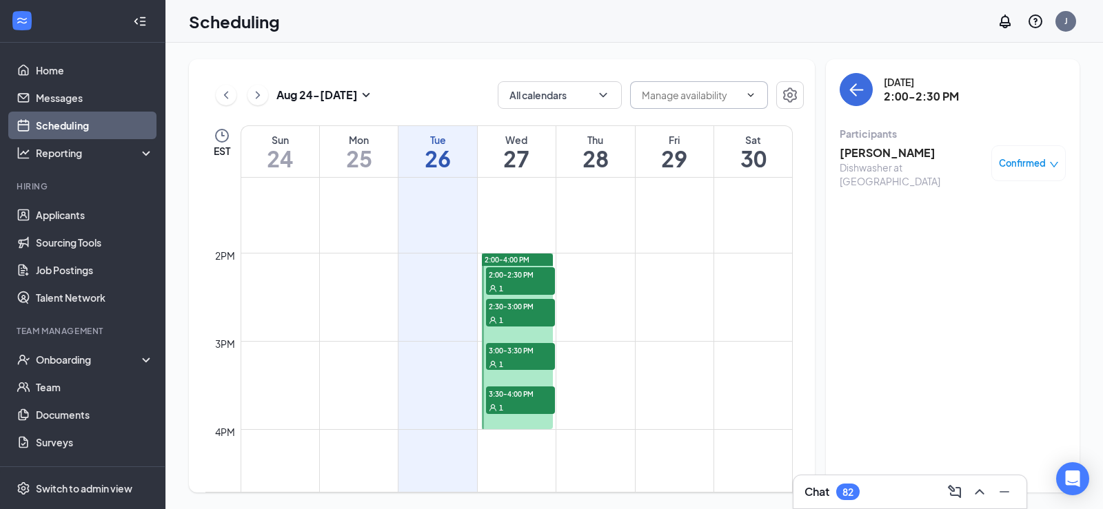
click at [684, 84] on span at bounding box center [699, 95] width 138 height 28
click at [683, 101] on input "text" at bounding box center [691, 95] width 98 height 15
drag, startPoint x: 866, startPoint y: 92, endPoint x: 278, endPoint y: 106, distance: 588.2
click at [866, 92] on button "back-button" at bounding box center [856, 89] width 33 height 33
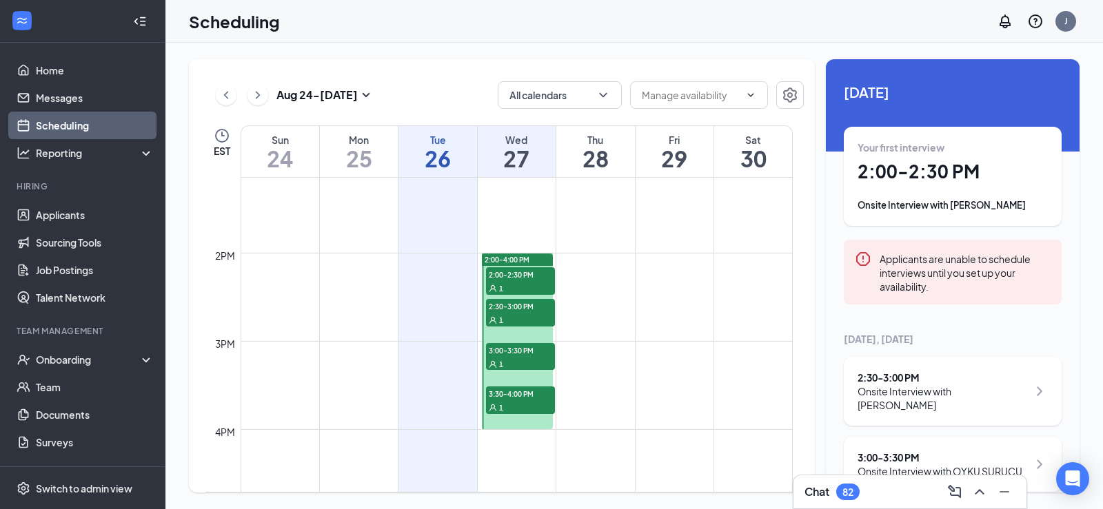
scroll to position [101, 0]
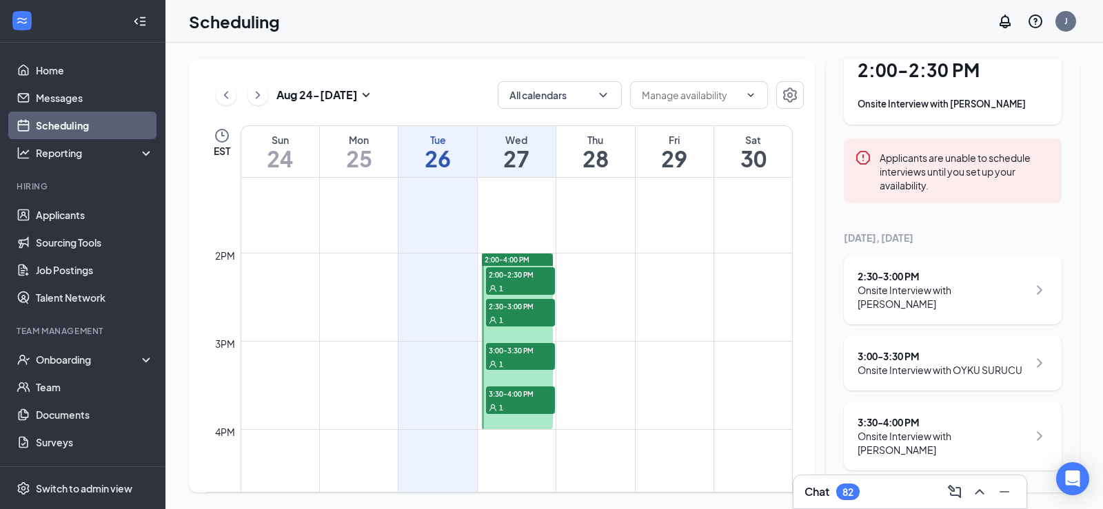
click at [68, 122] on link "Scheduling" at bounding box center [95, 126] width 118 height 28
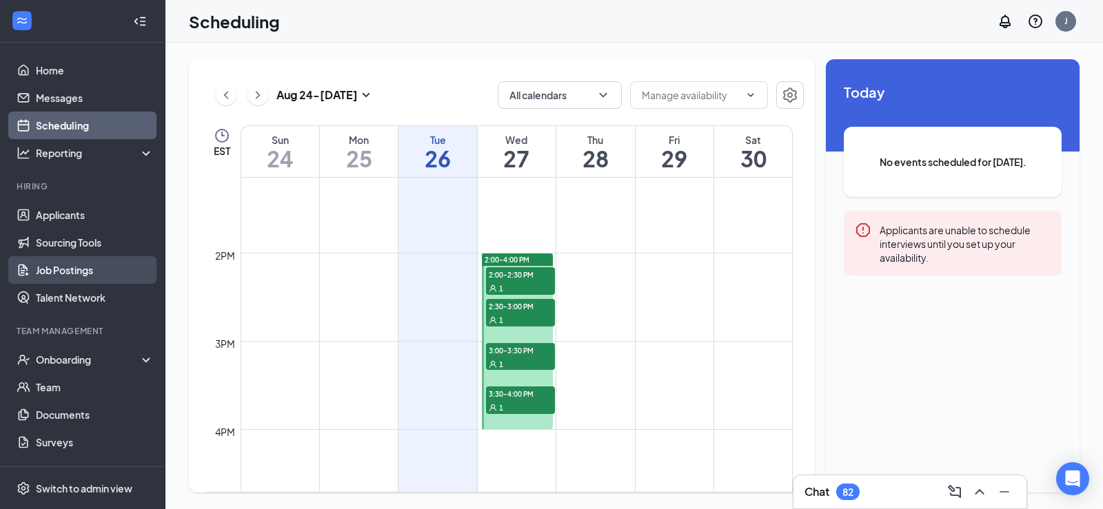
click at [80, 269] on link "Job Postings" at bounding box center [95, 270] width 118 height 28
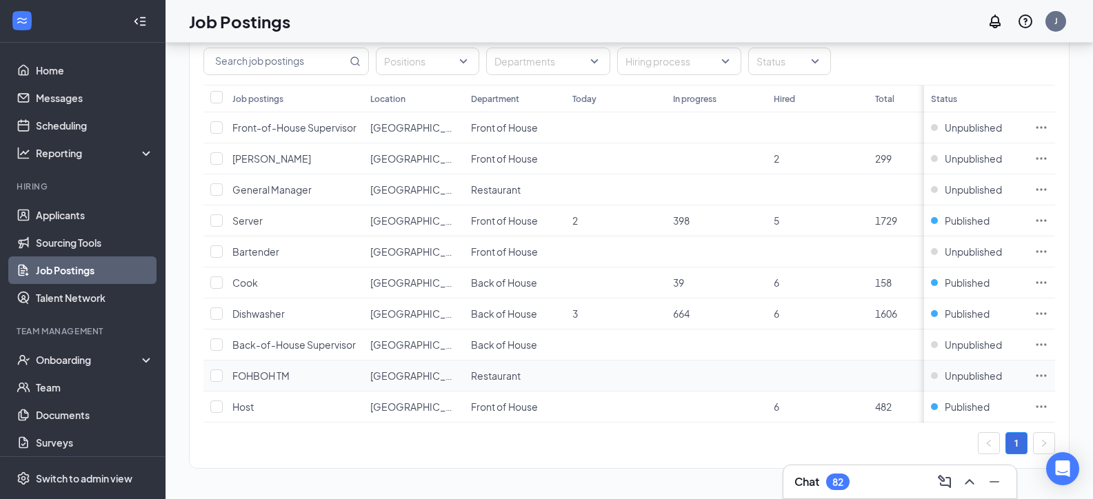
scroll to position [105, 0]
click at [1048, 400] on icon "Ellipses" at bounding box center [1041, 407] width 14 height 14
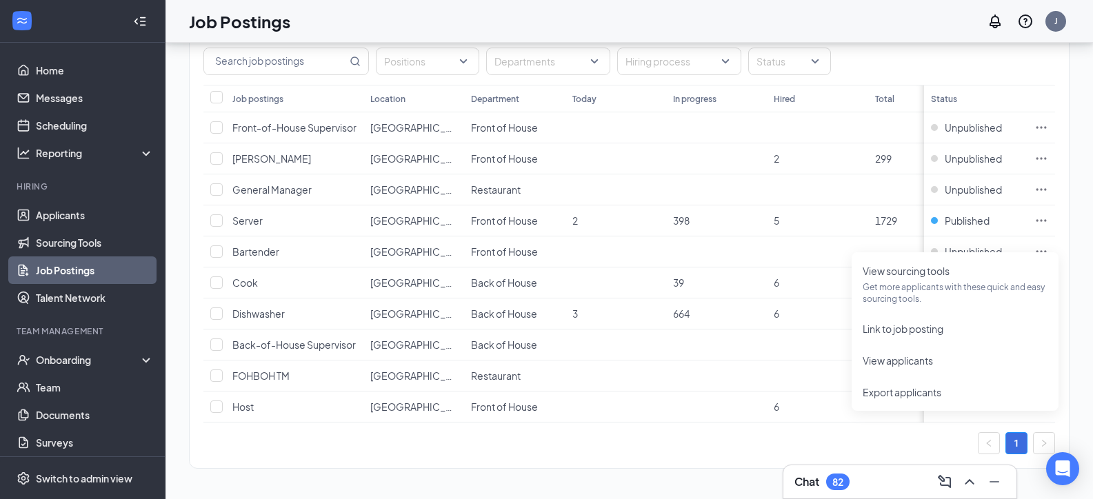
click at [535, 450] on div "1" at bounding box center [628, 443] width 851 height 22
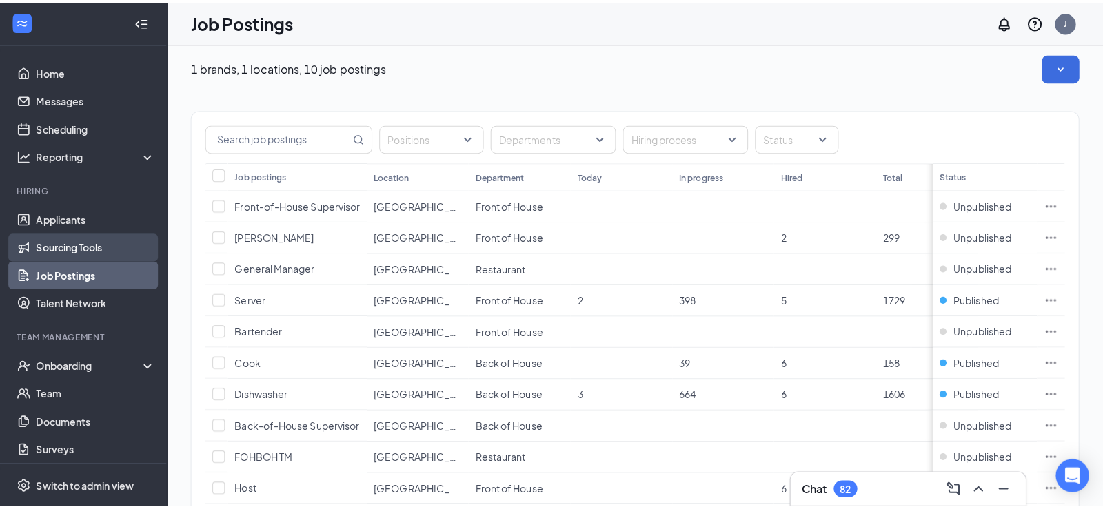
scroll to position [0, 0]
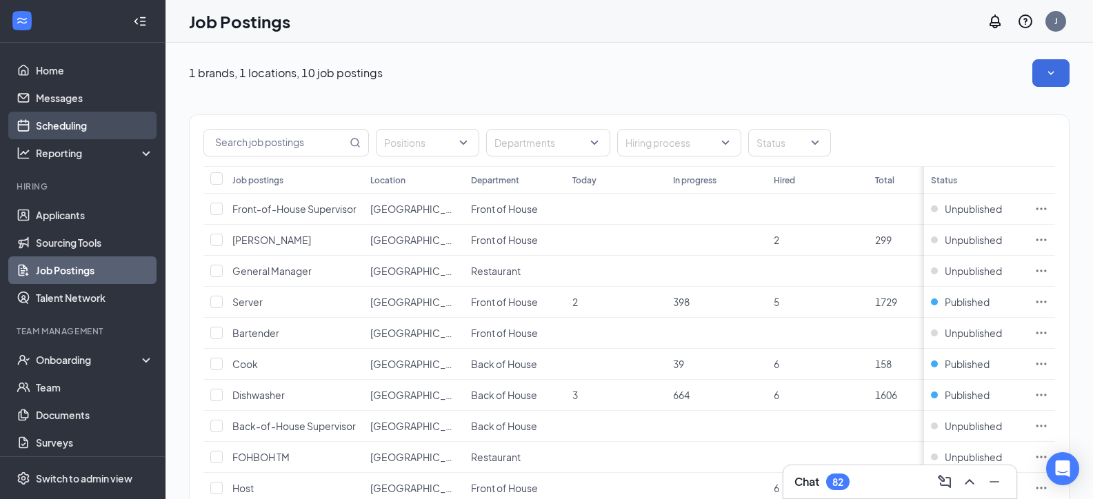
click at [65, 121] on link "Scheduling" at bounding box center [95, 126] width 118 height 28
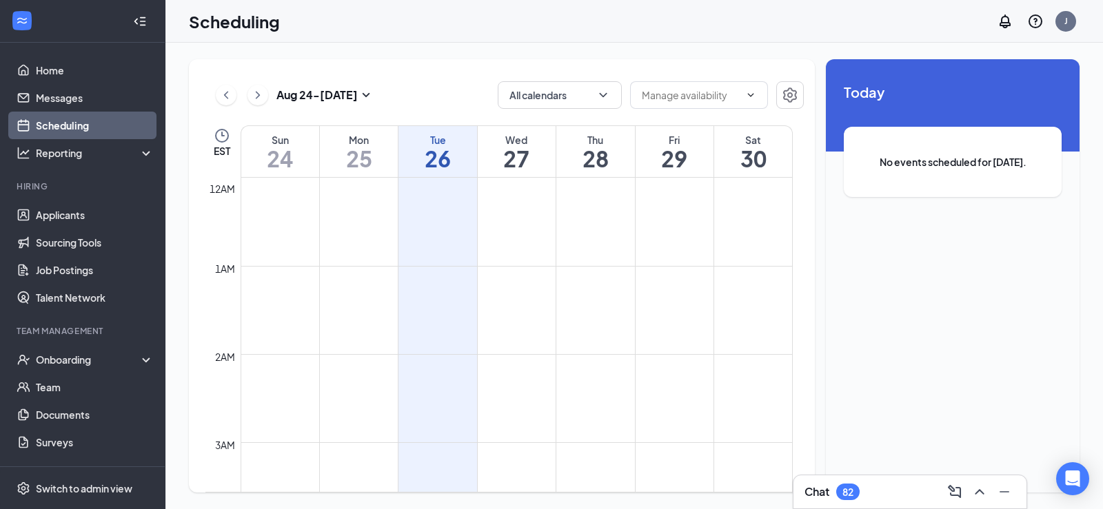
scroll to position [678, 0]
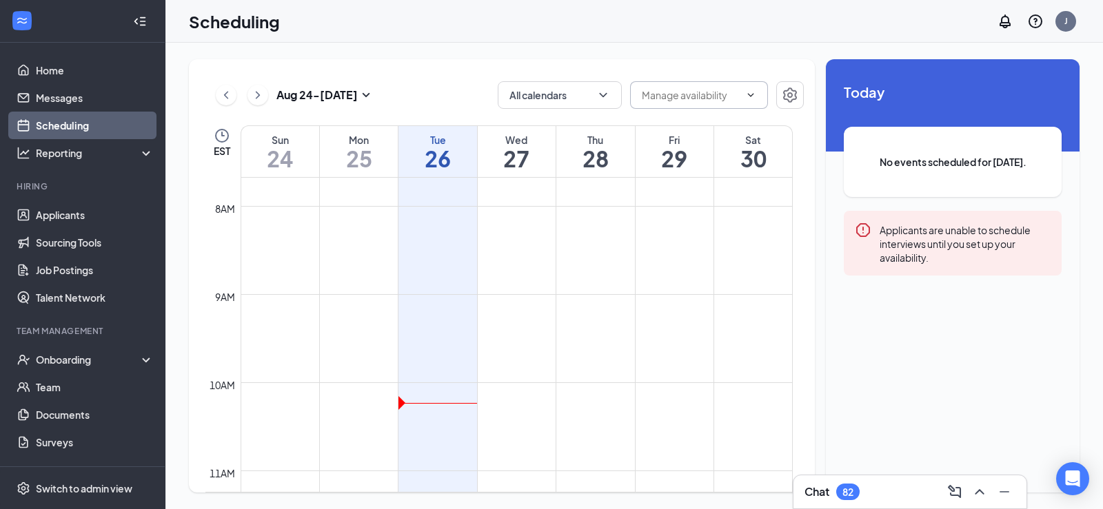
click at [658, 97] on input "text" at bounding box center [691, 95] width 98 height 15
drag, startPoint x: 742, startPoint y: 96, endPoint x: 686, endPoint y: 96, distance: 55.8
click at [741, 96] on span at bounding box center [699, 95] width 138 height 28
click at [605, 97] on icon "ChevronDown" at bounding box center [603, 95] width 14 height 14
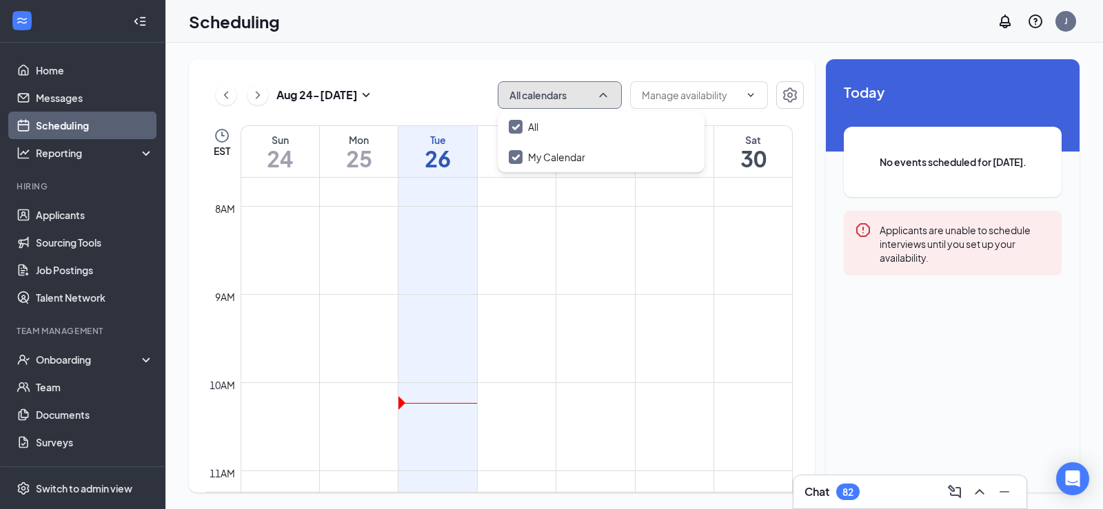
click at [605, 97] on icon "ChevronUp" at bounding box center [603, 95] width 14 height 14
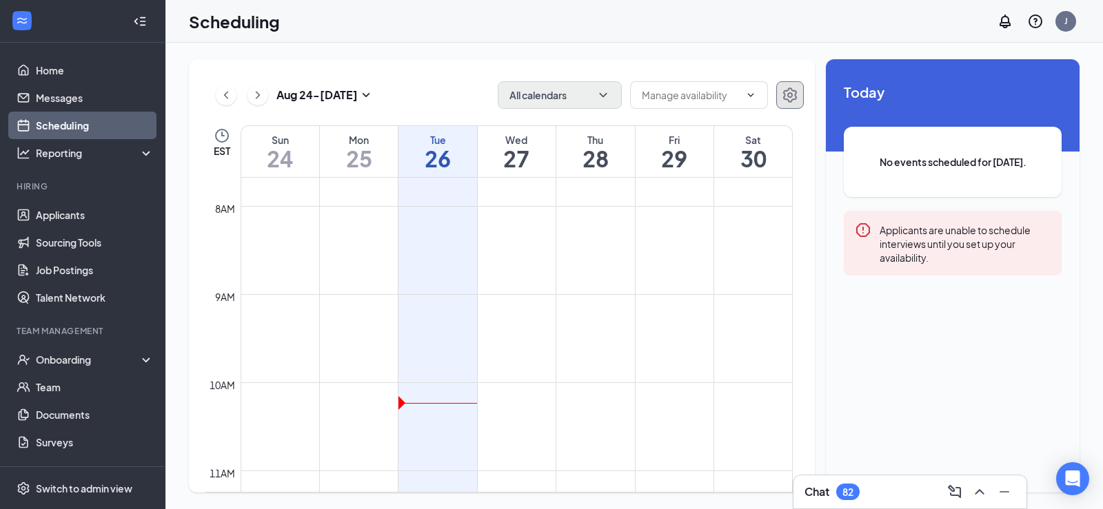
click at [786, 90] on icon "Settings" at bounding box center [790, 95] width 14 height 15
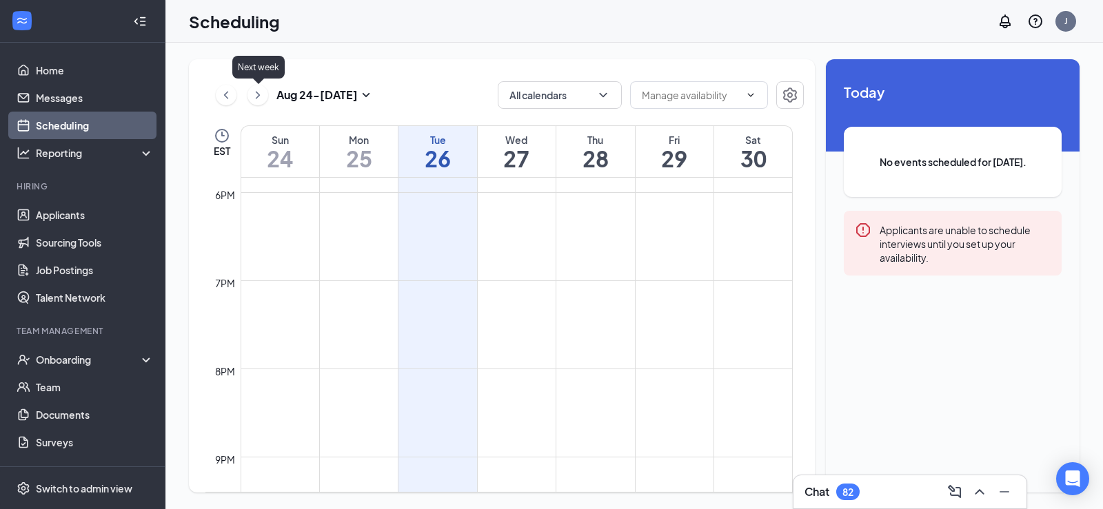
click at [252, 95] on icon "ChevronRight" at bounding box center [258, 95] width 14 height 17
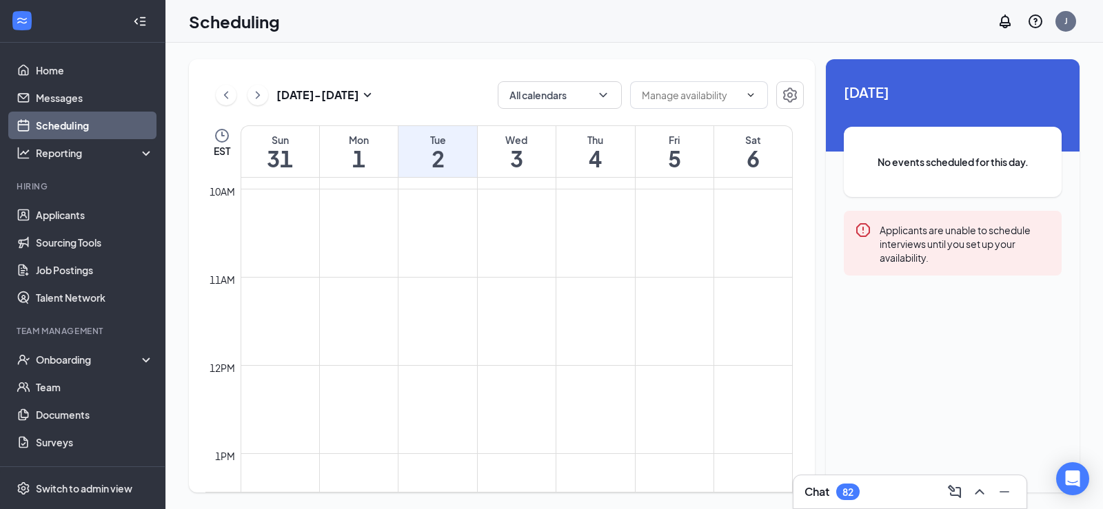
scroll to position [678, 0]
click at [219, 98] on button at bounding box center [226, 95] width 21 height 21
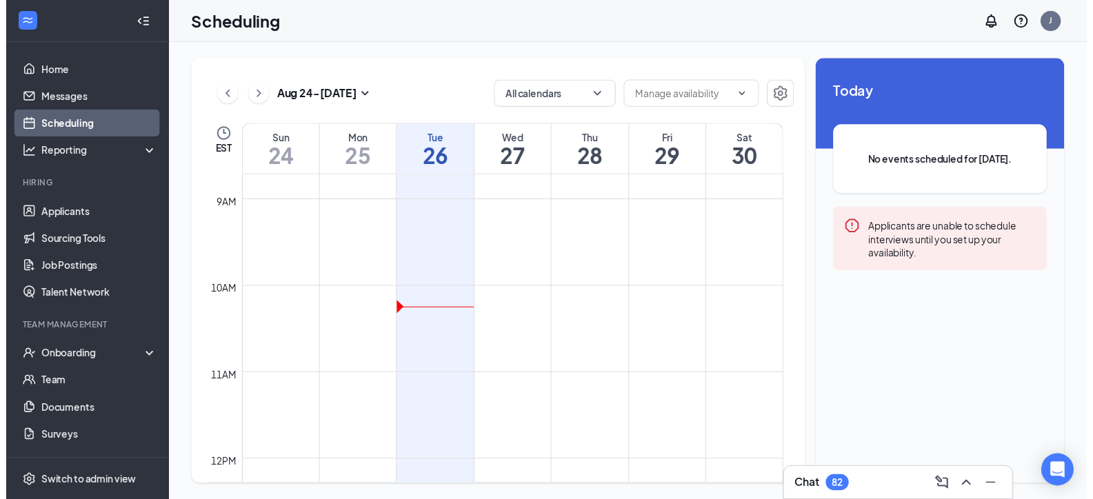
scroll to position [1114, 0]
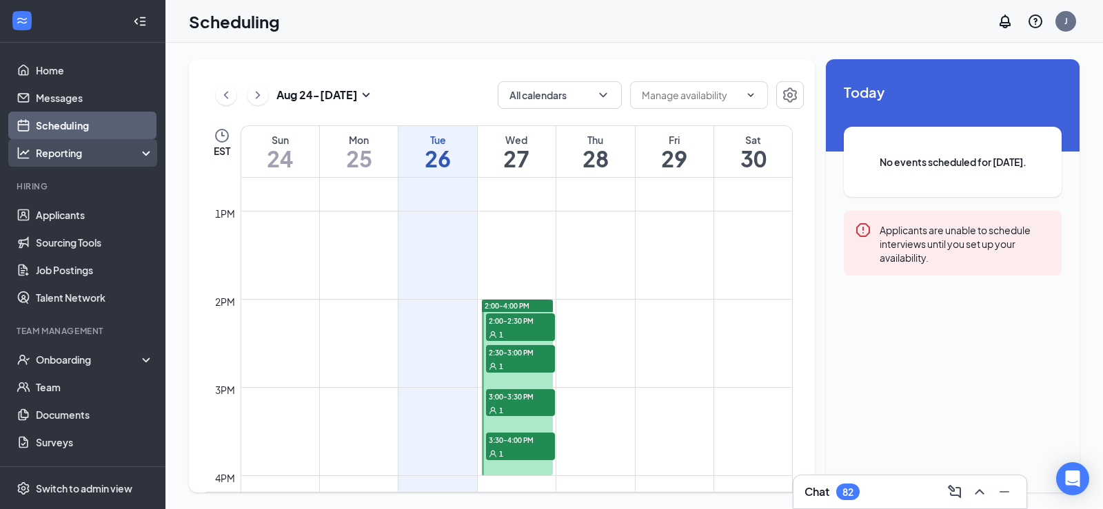
click at [65, 148] on div "Reporting" at bounding box center [95, 153] width 119 height 14
click at [66, 148] on div "Reporting" at bounding box center [95, 153] width 119 height 14
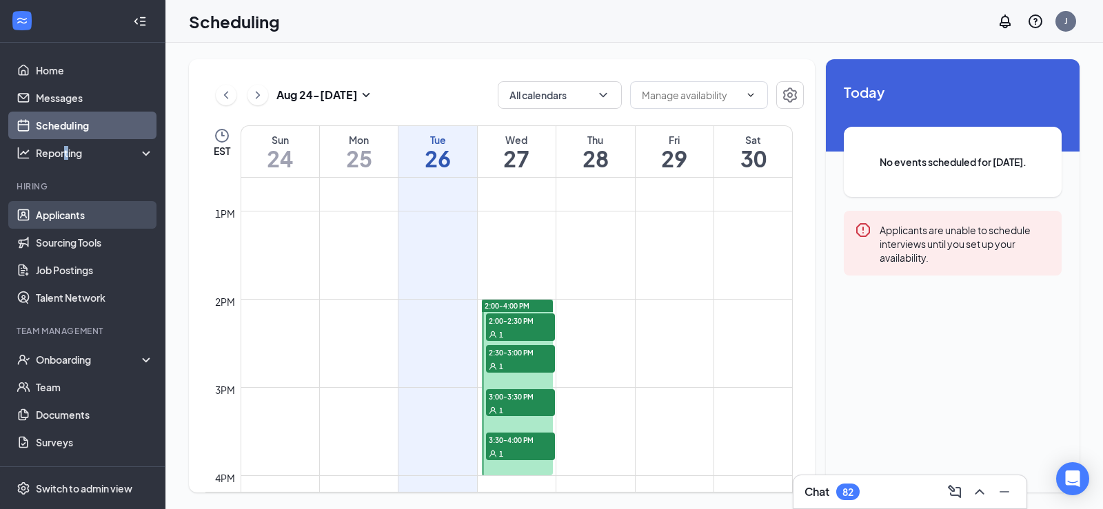
click at [54, 218] on link "Applicants" at bounding box center [95, 215] width 118 height 28
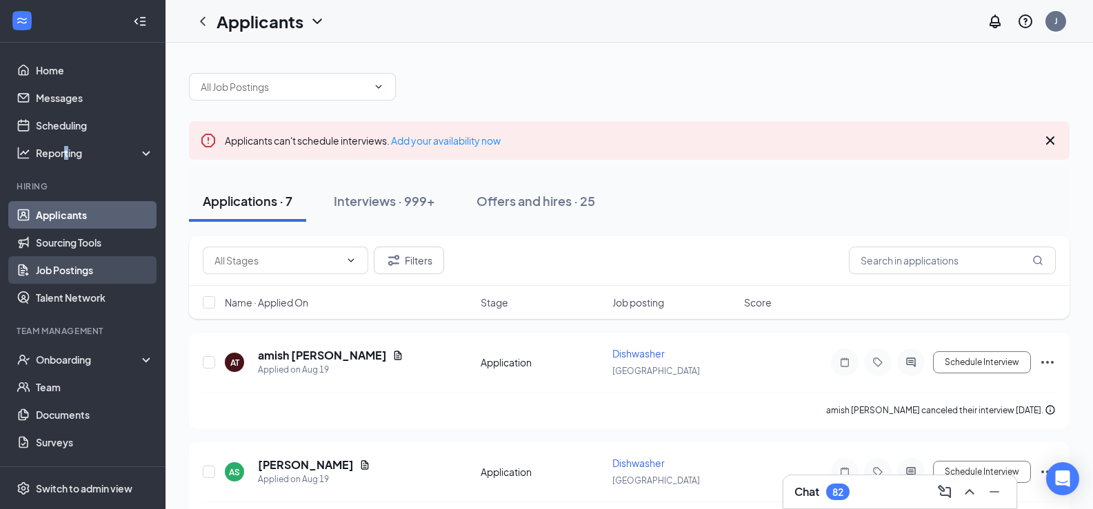
click at [54, 265] on link "Job Postings" at bounding box center [95, 270] width 118 height 28
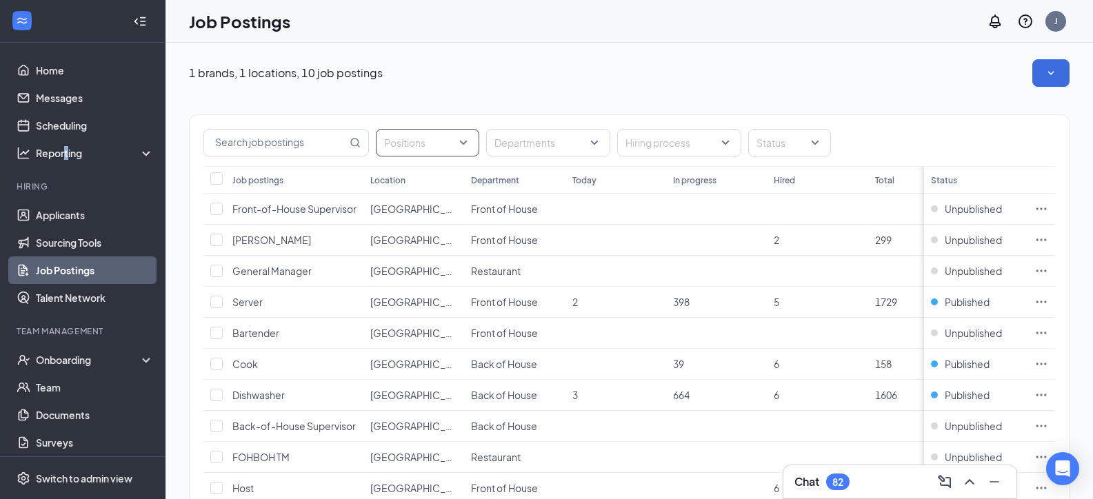
click at [450, 143] on div at bounding box center [420, 143] width 83 height 22
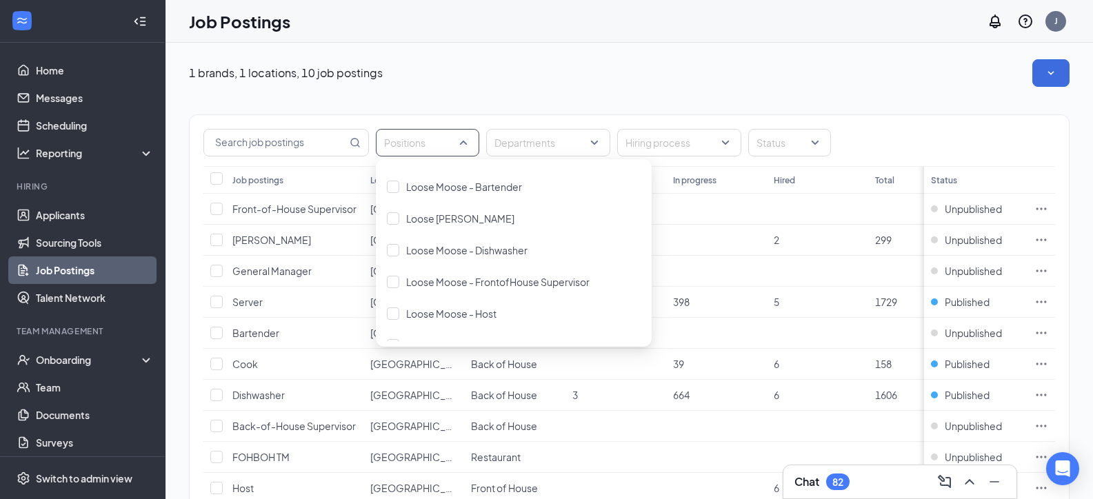
scroll to position [1516, 0]
click at [466, 141] on div "Positions" at bounding box center [427, 143] width 103 height 28
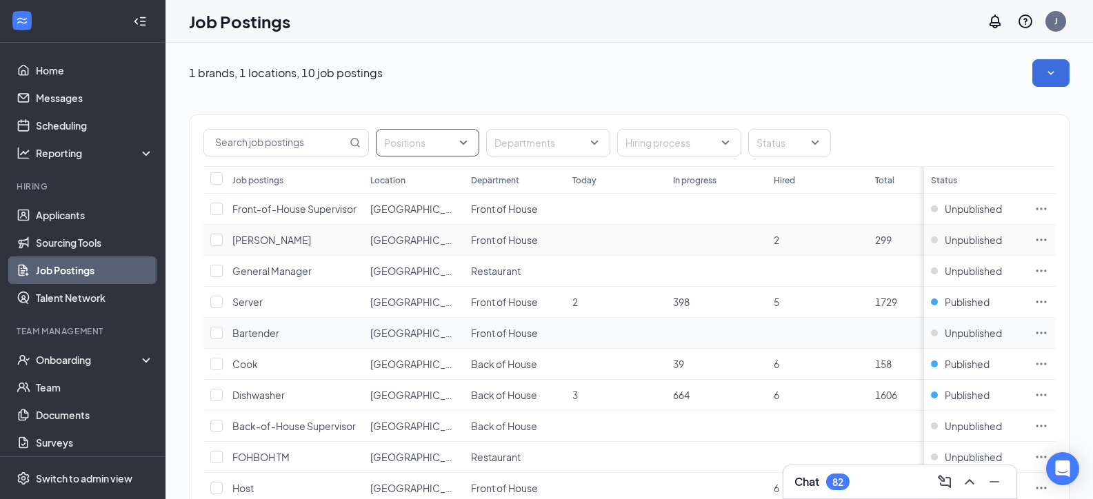
scroll to position [105, 0]
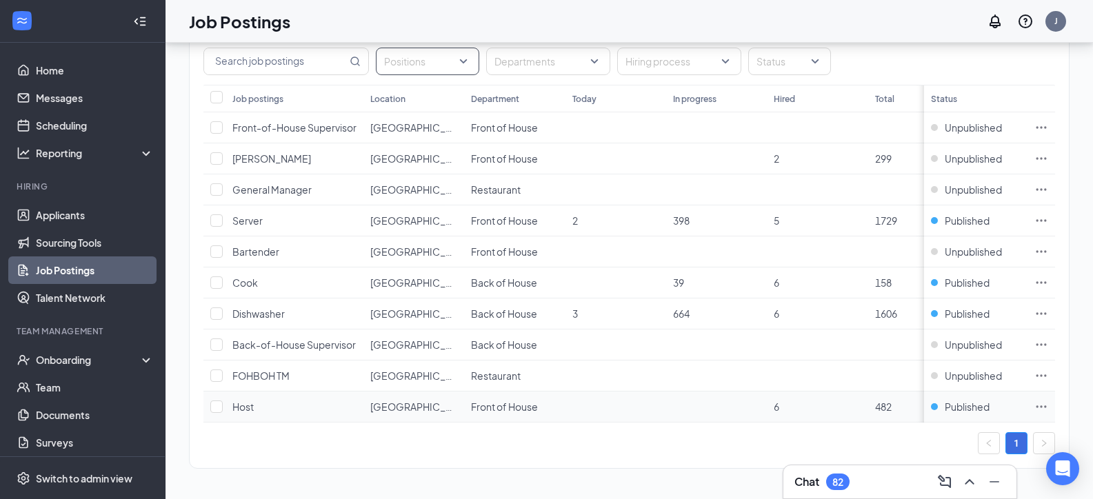
click at [1048, 400] on icon "Ellipses" at bounding box center [1041, 407] width 14 height 14
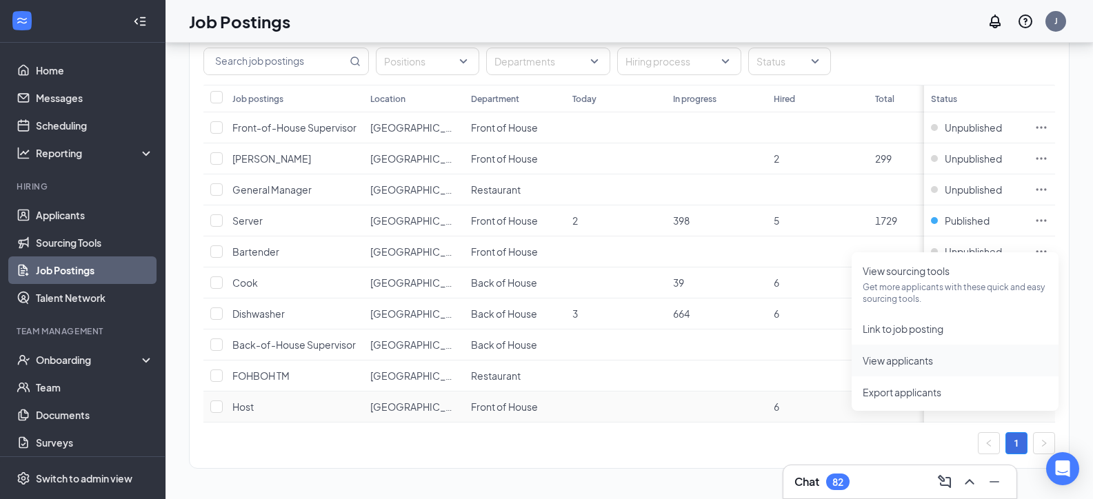
click at [897, 354] on span "View applicants" at bounding box center [897, 360] width 70 height 12
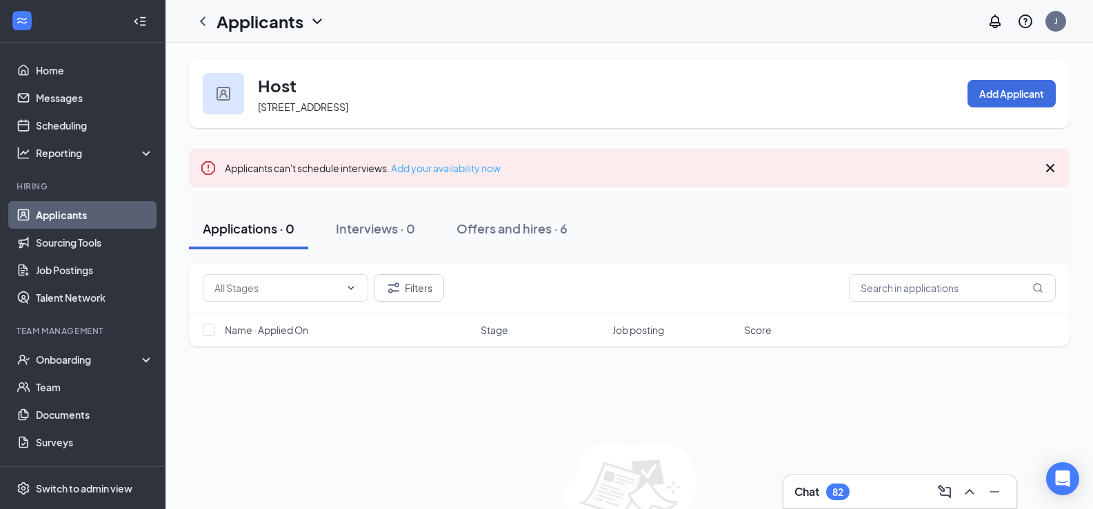
click at [470, 168] on link "Add your availability now" at bounding box center [446, 168] width 110 height 12
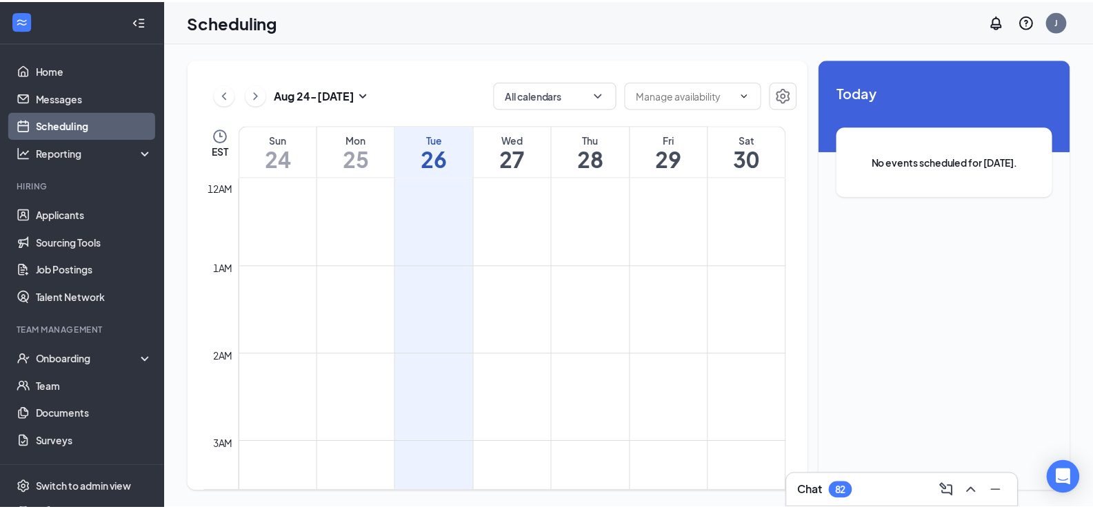
scroll to position [678, 0]
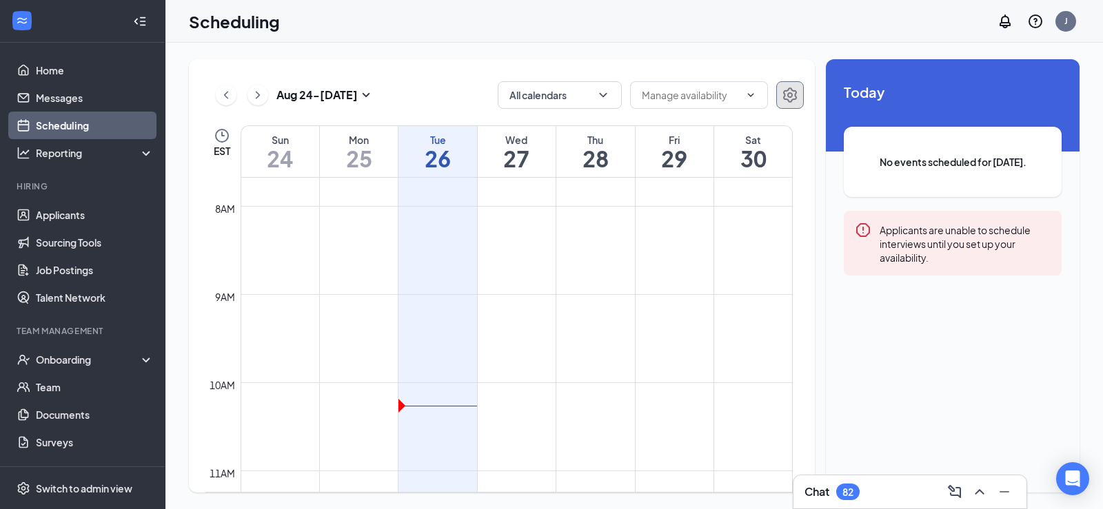
click at [791, 90] on icon "Settings" at bounding box center [790, 95] width 14 height 15
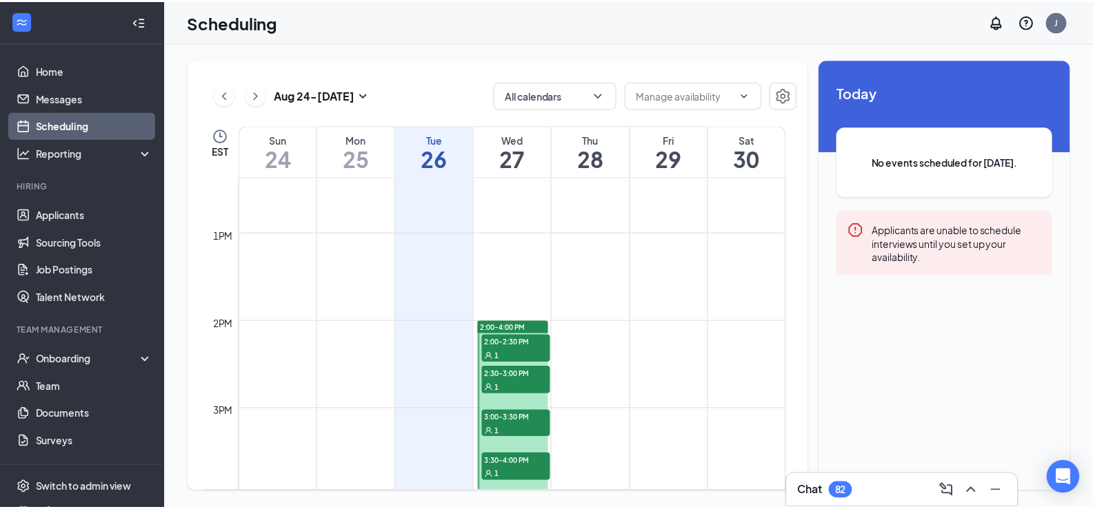
scroll to position [1091, 0]
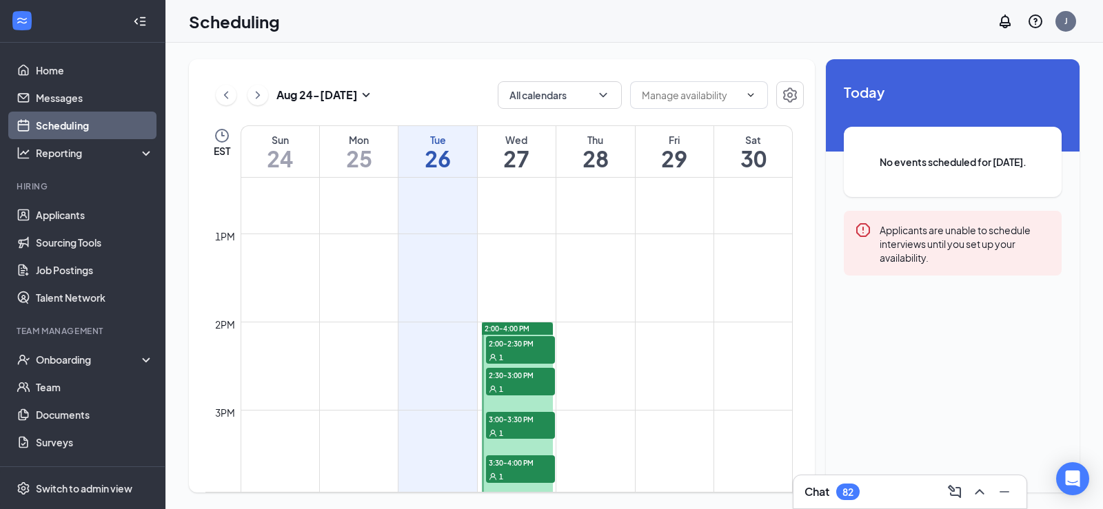
click at [957, 236] on div "Applicants are unable to schedule interviews until you set up your availability." at bounding box center [965, 243] width 171 height 43
click at [63, 214] on link "Applicants" at bounding box center [95, 215] width 118 height 28
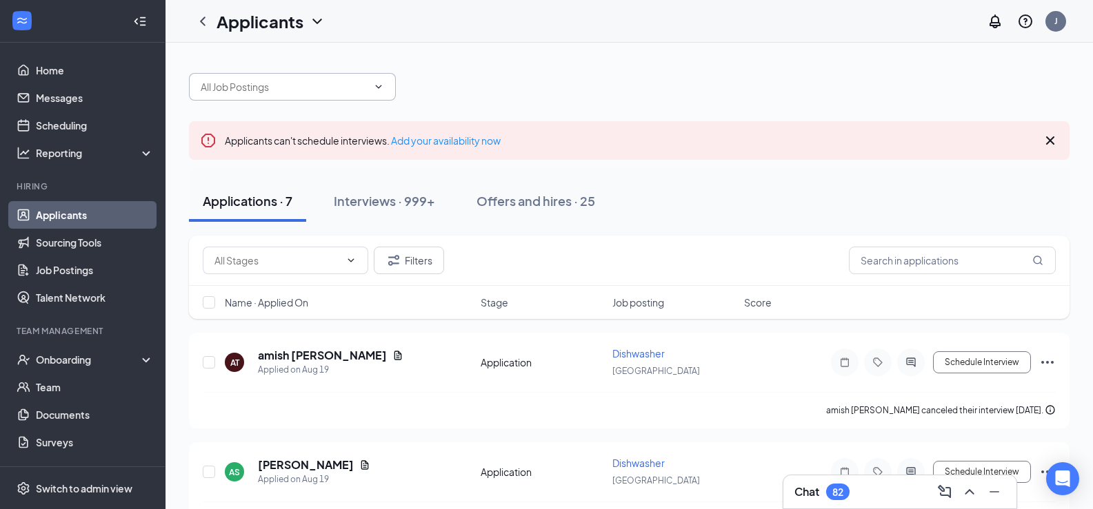
click at [379, 88] on icon "ChevronDown" at bounding box center [378, 86] width 11 height 11
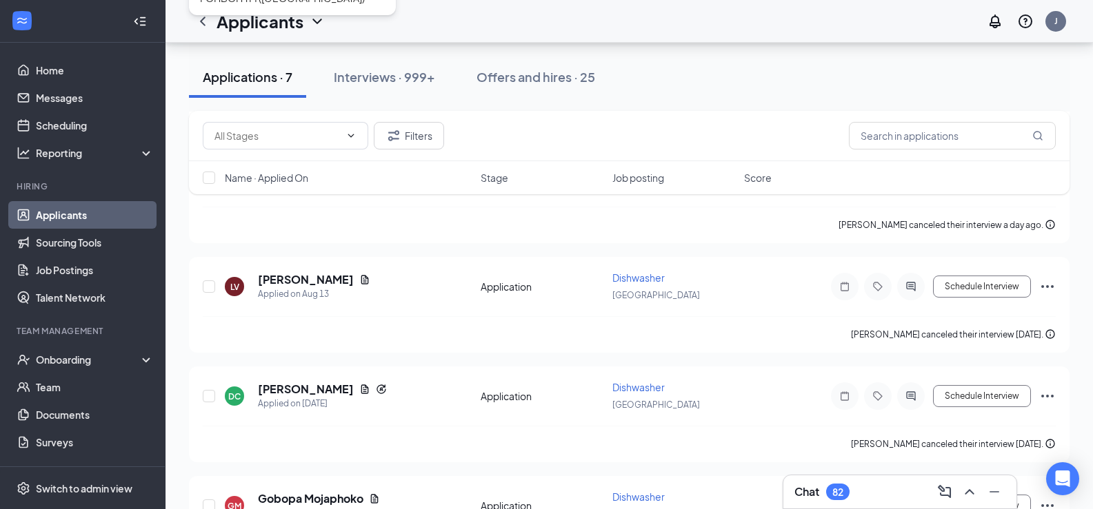
scroll to position [69, 0]
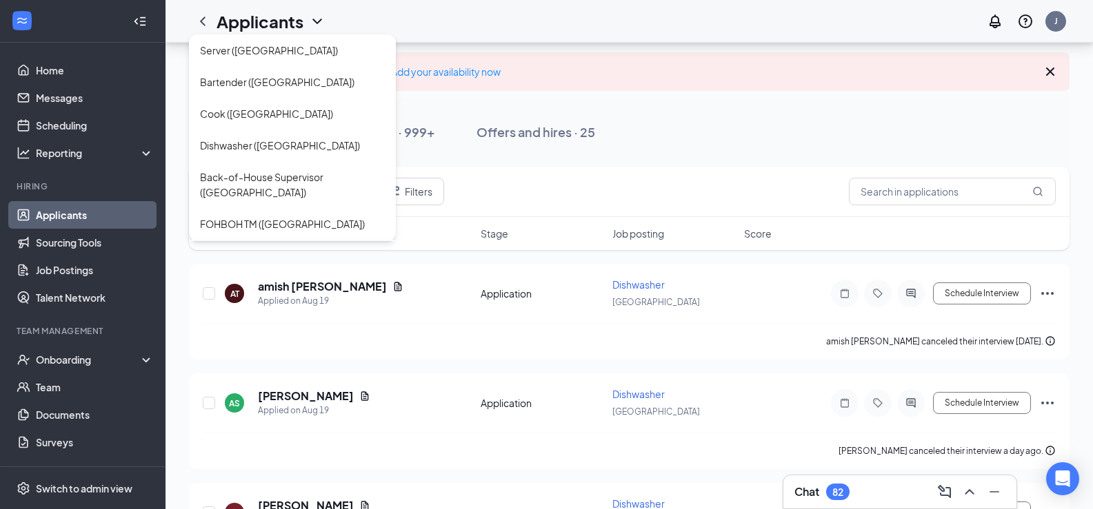
click at [276, 248] on div "Host (DUNDAS SQUARE)" at bounding box center [264, 255] width 129 height 15
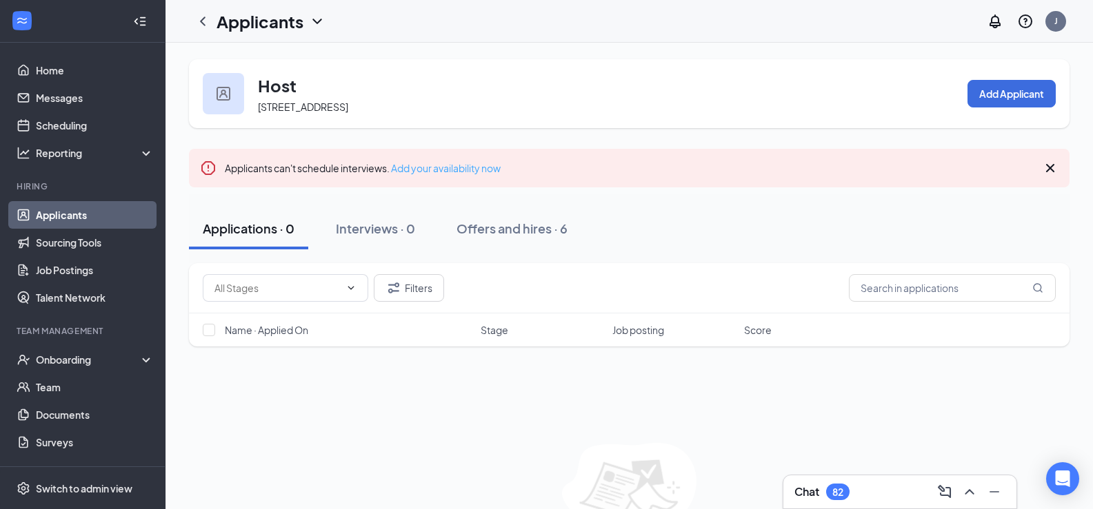
click at [480, 168] on link "Add your availability now" at bounding box center [446, 168] width 110 height 12
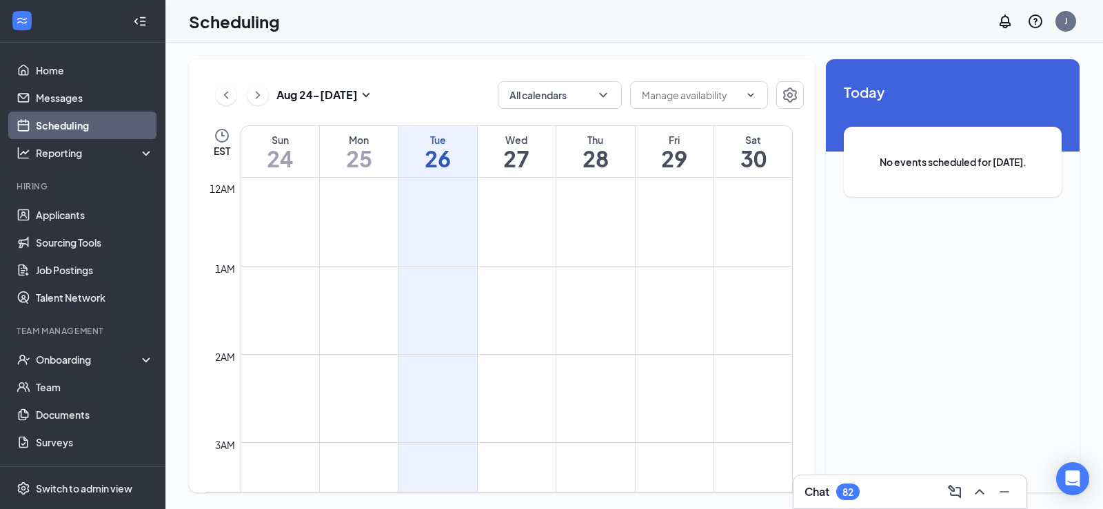
scroll to position [678, 0]
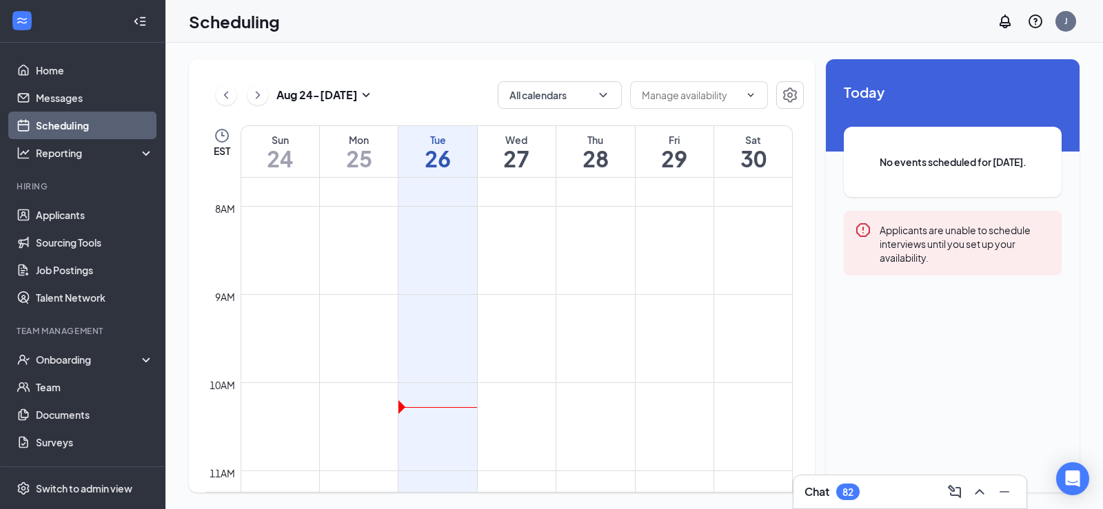
click at [352, 156] on h1 "25" at bounding box center [359, 158] width 78 height 23
click at [355, 156] on h1 "25" at bounding box center [359, 158] width 78 height 23
click at [378, 131] on div "Mon 25" at bounding box center [359, 151] width 78 height 51
click at [523, 159] on h1 "27" at bounding box center [517, 158] width 78 height 23
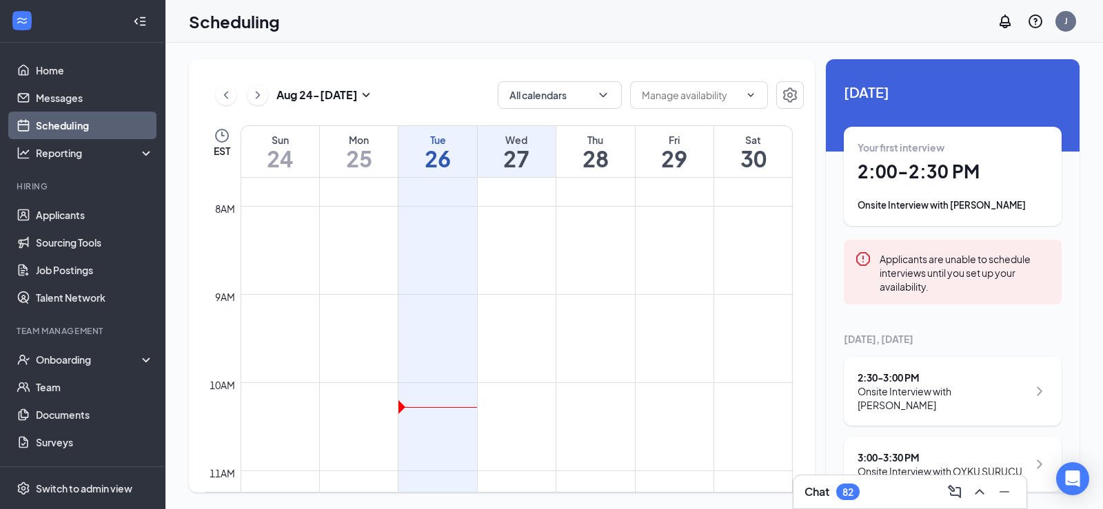
click at [525, 152] on h1 "27" at bounding box center [517, 158] width 78 height 23
click at [748, 95] on icon "ChevronDown" at bounding box center [750, 95] width 11 height 11
click at [609, 104] on button "All calendars" at bounding box center [560, 95] width 124 height 28
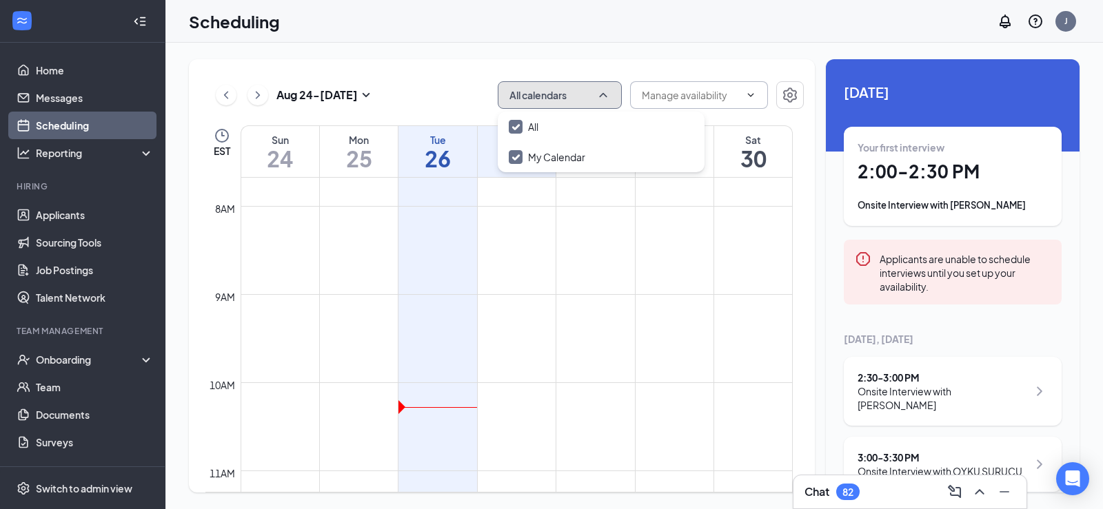
click at [609, 104] on button "All calendars" at bounding box center [560, 95] width 124 height 28
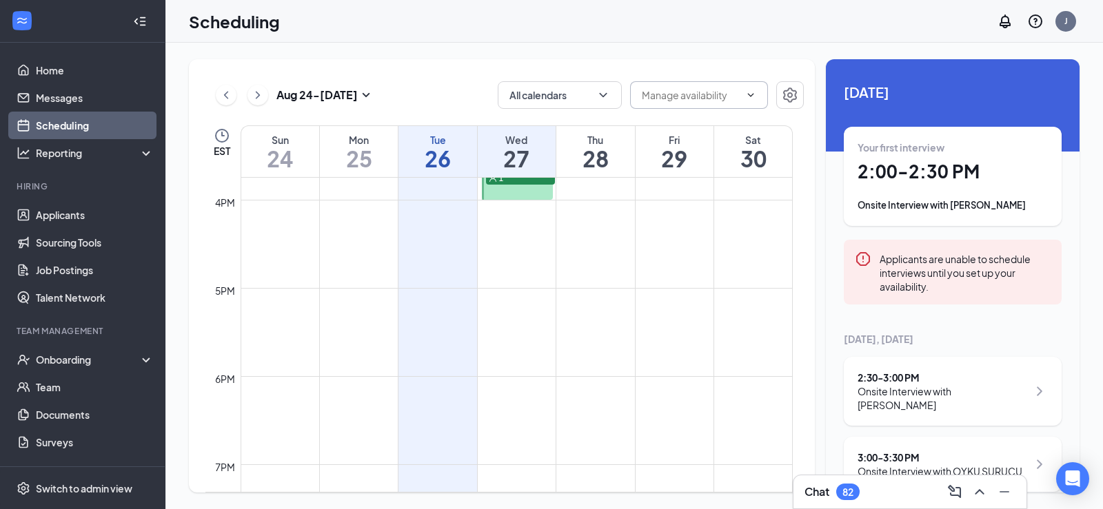
click at [534, 158] on h1 "27" at bounding box center [517, 158] width 78 height 23
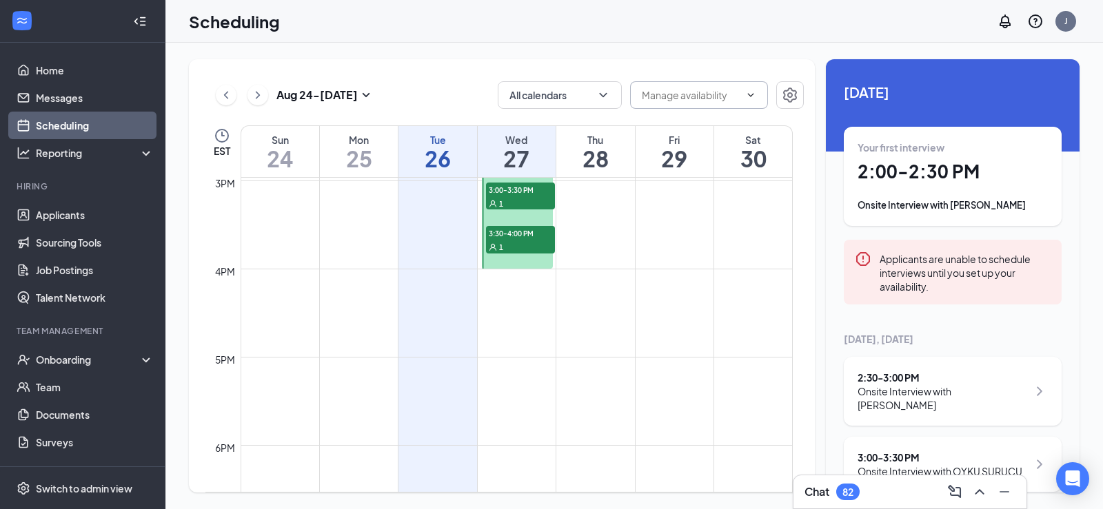
scroll to position [1114, 0]
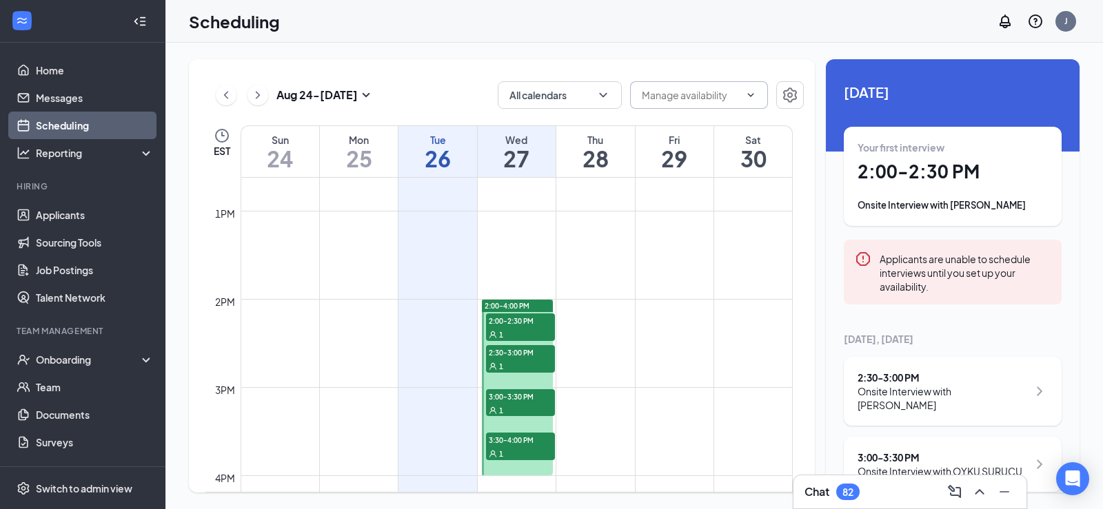
click at [488, 324] on span "2:00-2:30 PM" at bounding box center [520, 321] width 69 height 14
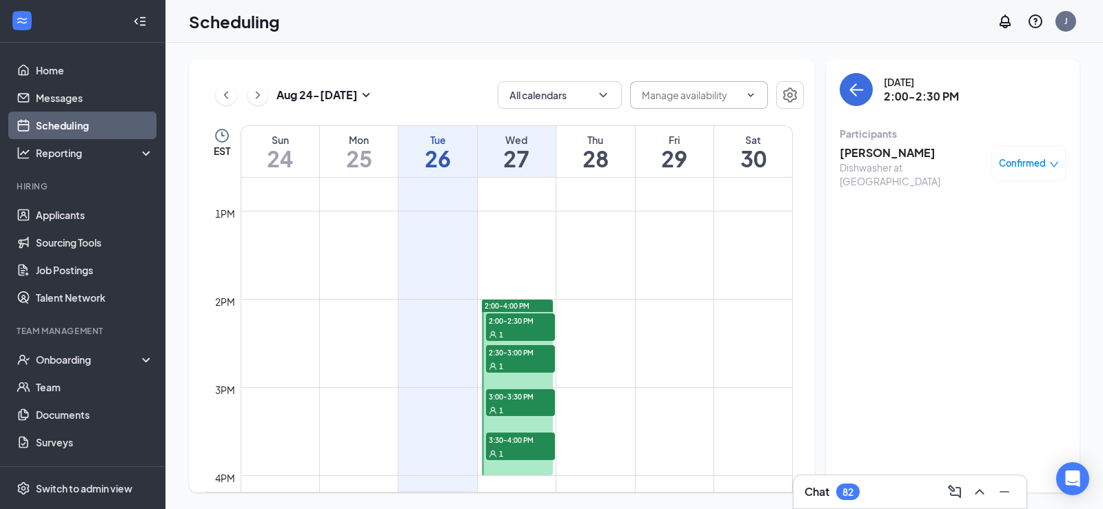
click at [490, 306] on span "2:00-4:00 PM" at bounding box center [507, 306] width 45 height 10
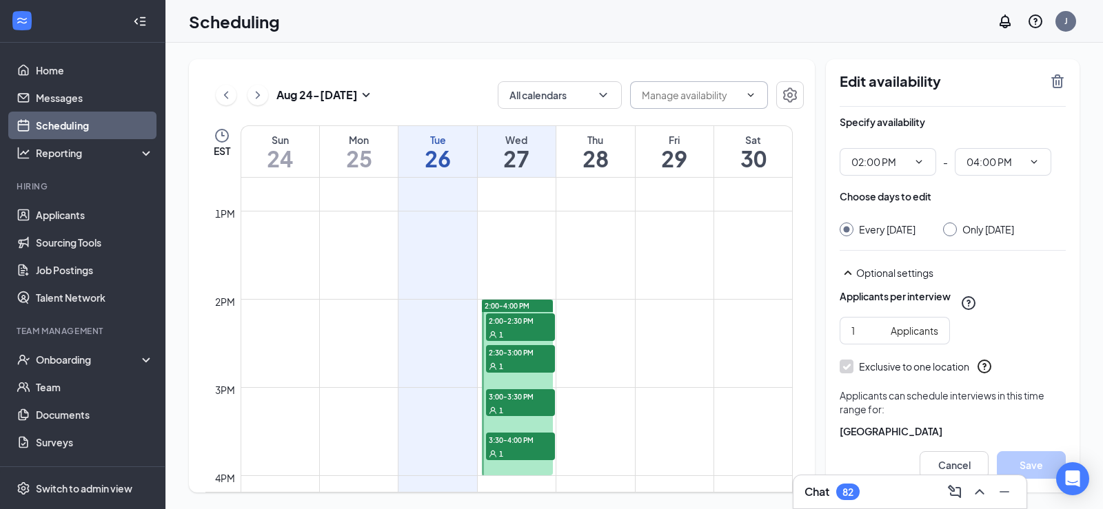
click at [573, 319] on td at bounding box center [517, 310] width 552 height 22
click at [742, 296] on td at bounding box center [517, 288] width 552 height 22
click at [675, 256] on td at bounding box center [517, 266] width 552 height 22
click at [797, 99] on icon "Settings" at bounding box center [790, 95] width 17 height 17
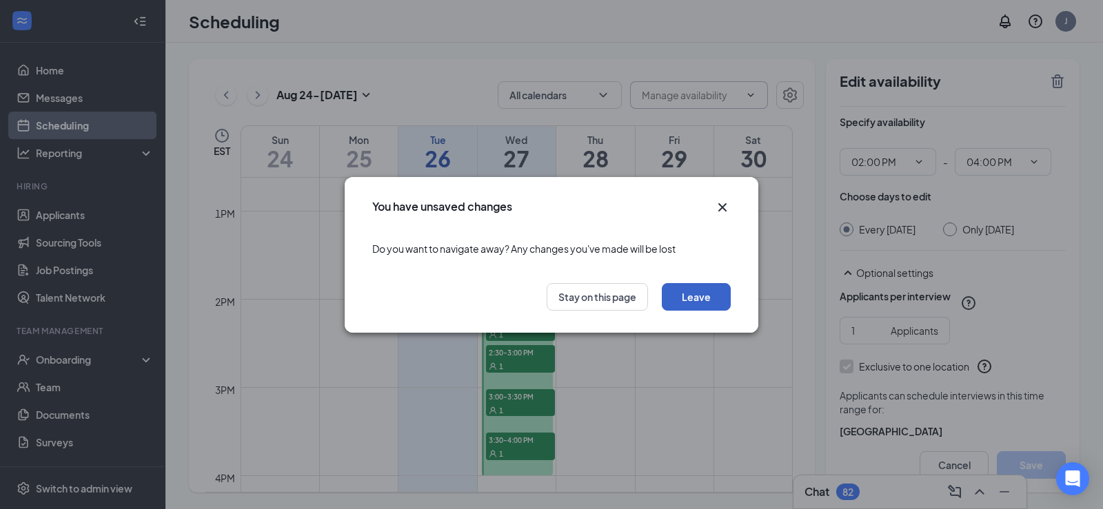
click at [671, 296] on button "Leave" at bounding box center [696, 297] width 69 height 28
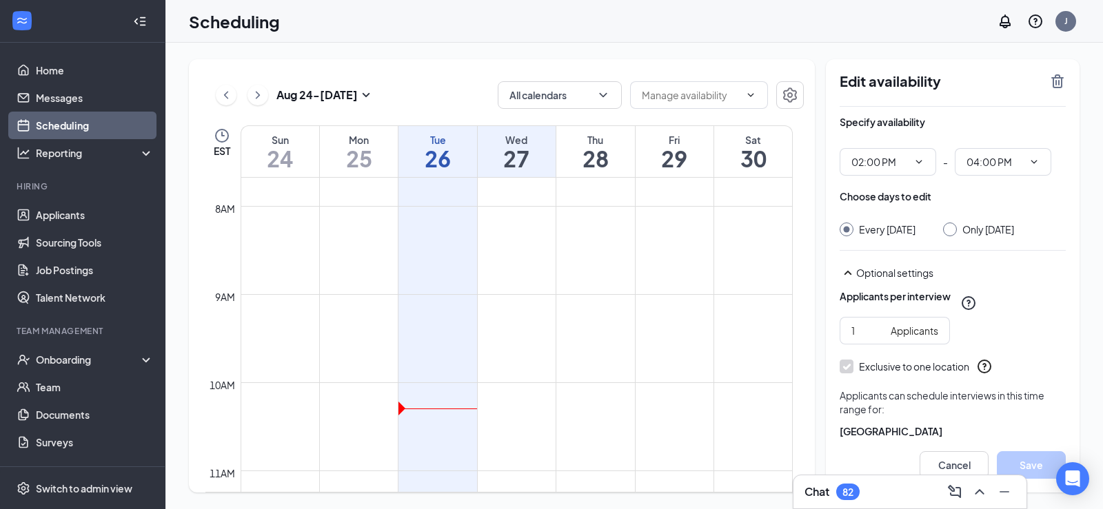
scroll to position [815, 0]
click at [538, 159] on h1 "27" at bounding box center [517, 158] width 78 height 23
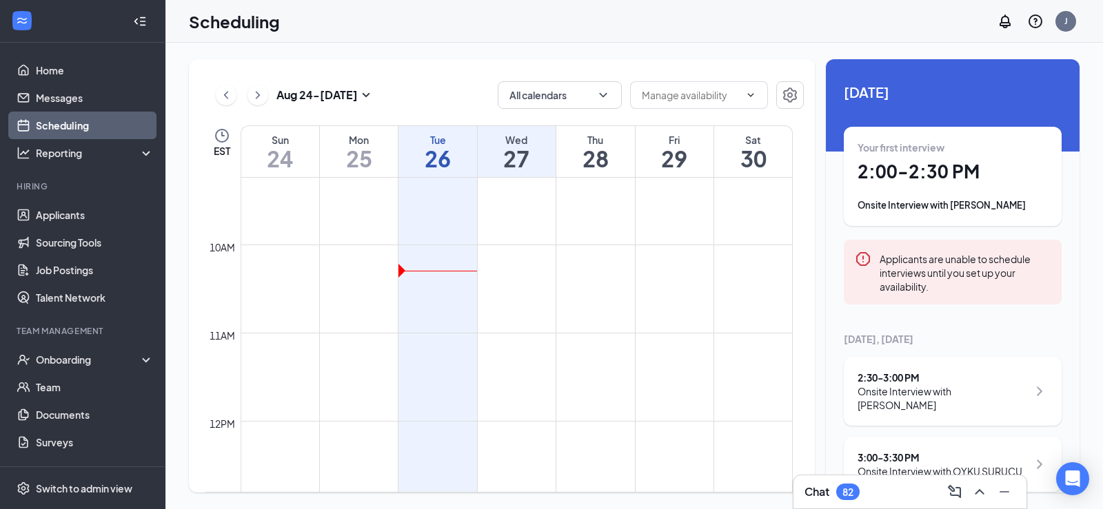
click at [591, 156] on h1 "28" at bounding box center [595, 158] width 78 height 23
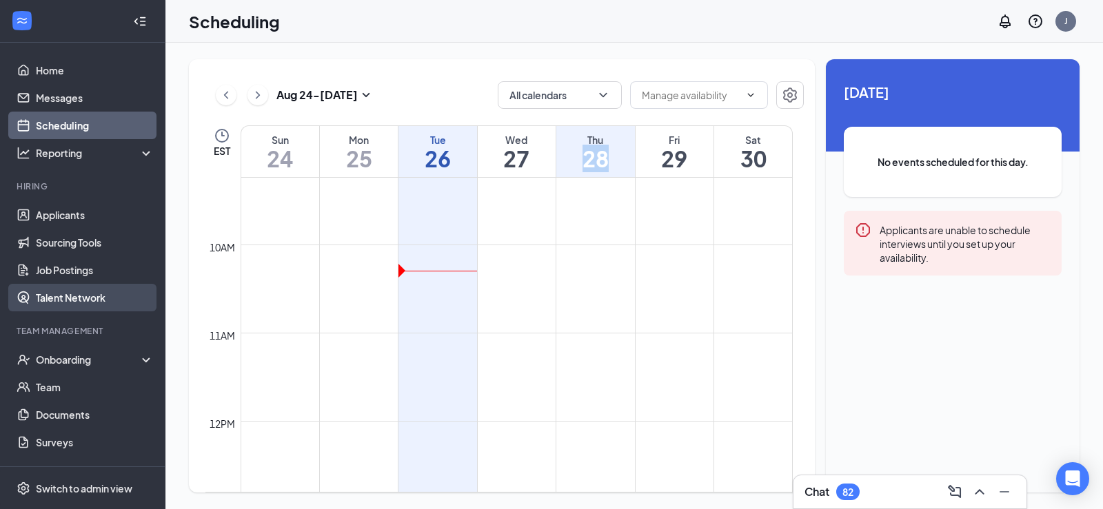
click at [54, 289] on link "Talent Network" at bounding box center [95, 298] width 118 height 28
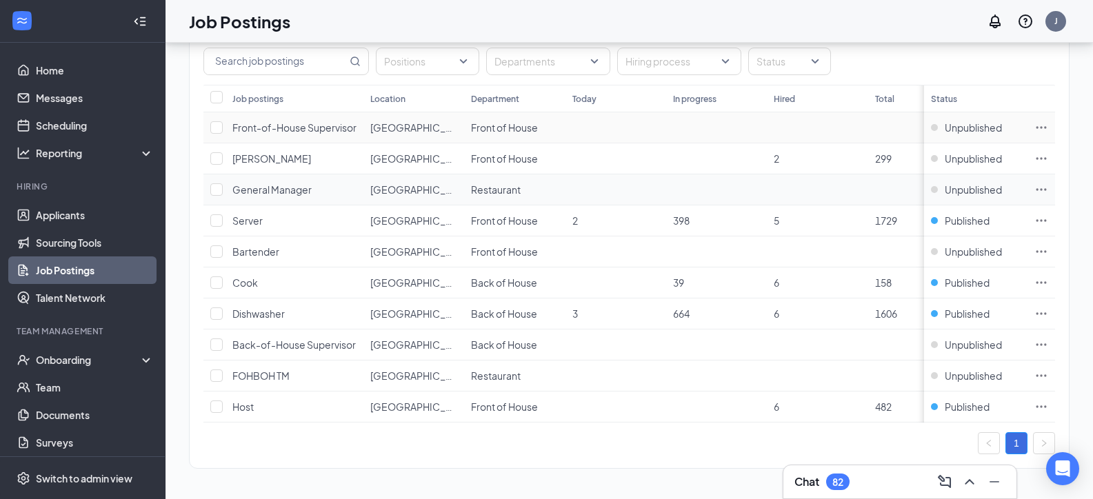
scroll to position [105, 0]
click at [217, 400] on input "checkbox" at bounding box center [216, 406] width 12 height 12
checkbox input "true"
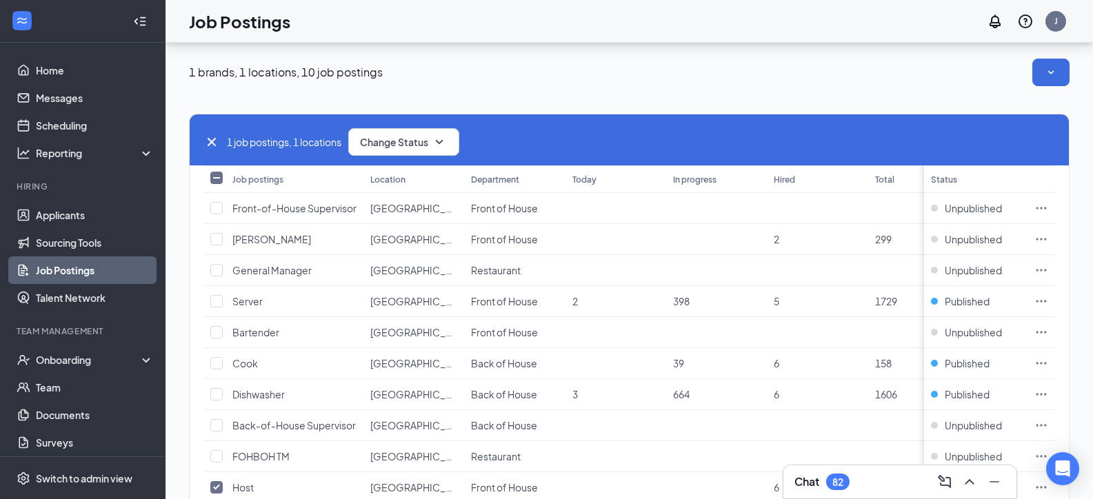
scroll to position [0, 0]
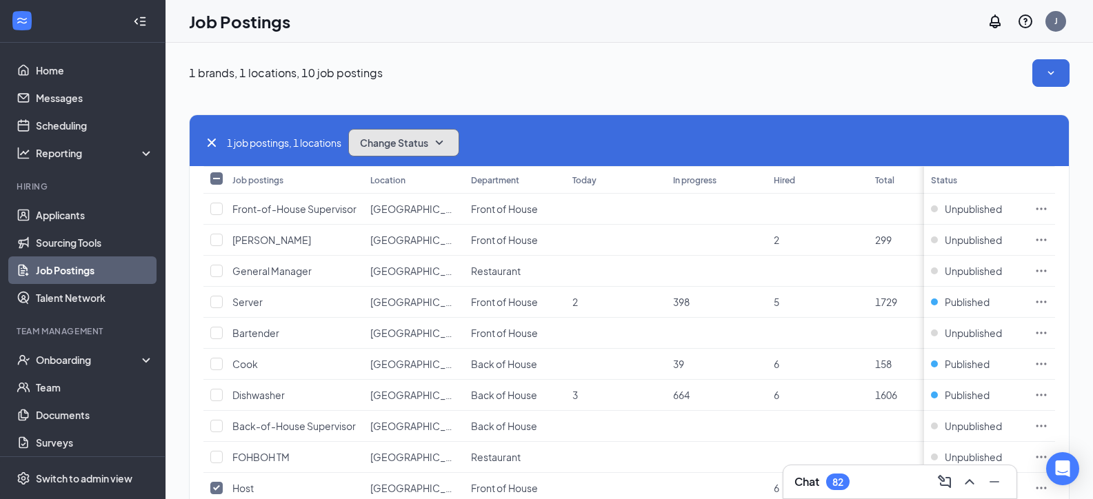
click at [419, 133] on button "Change Status" at bounding box center [403, 143] width 111 height 28
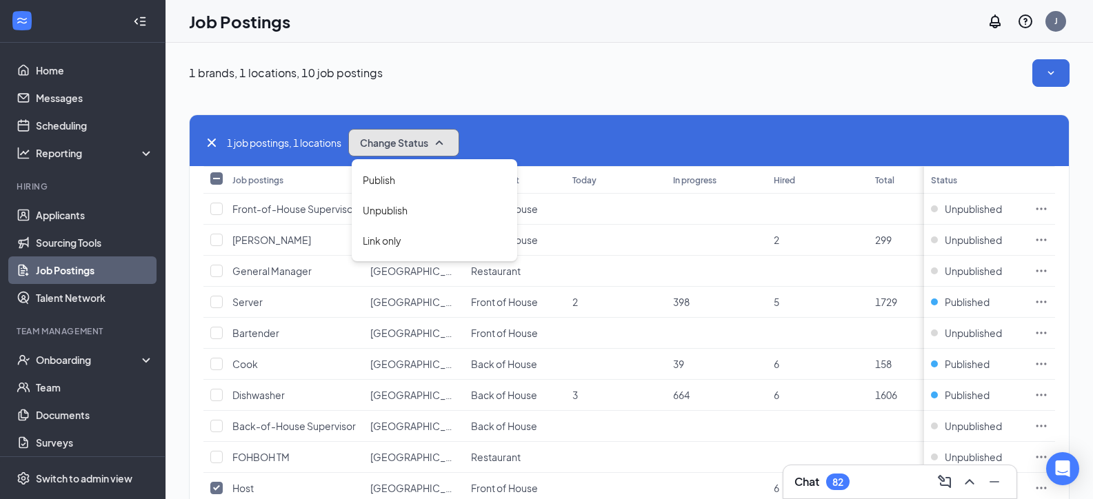
click at [447, 143] on icon "SmallChevronUp" at bounding box center [439, 142] width 17 height 17
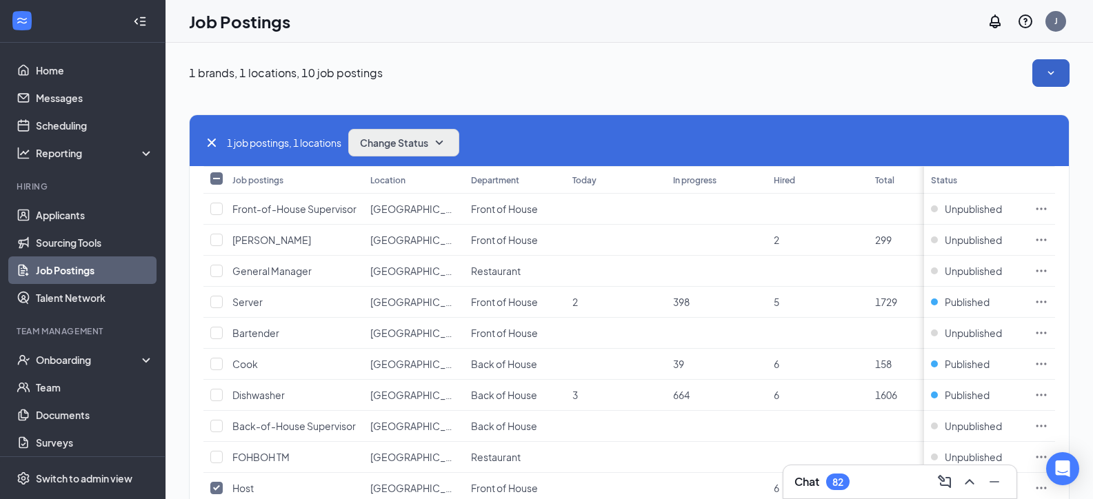
click at [1057, 83] on button "button" at bounding box center [1050, 73] width 37 height 28
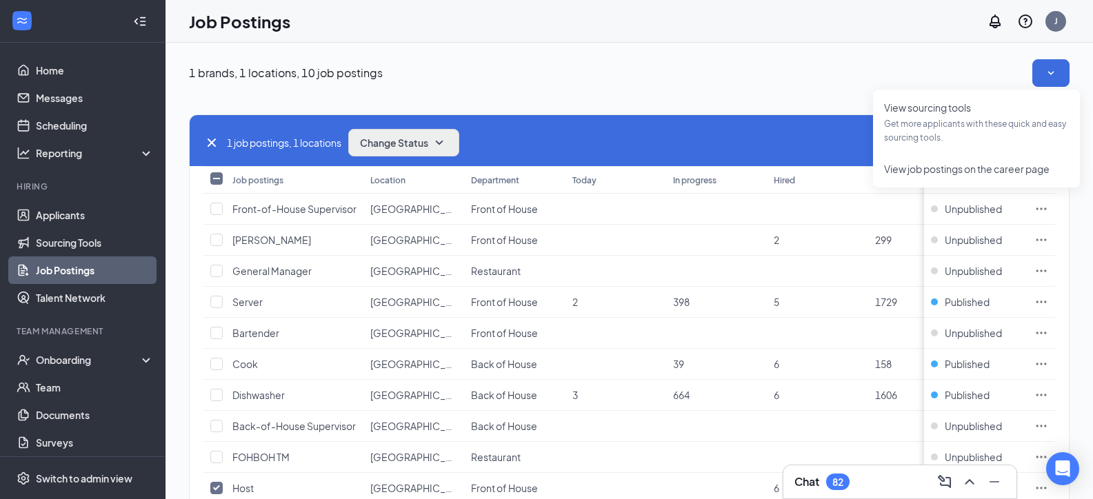
click at [706, 96] on div "1 job postings, 1 locations Change Status Job postings Location Department [DAT…" at bounding box center [629, 325] width 880 height 477
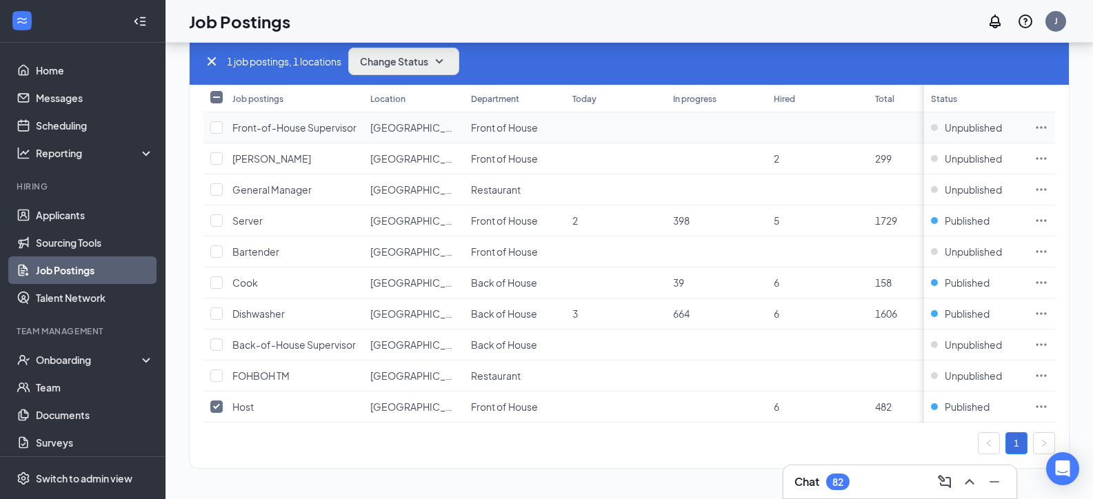
scroll to position [105, 0]
click at [491, 400] on span "Front of House" at bounding box center [504, 406] width 67 height 12
click at [1048, 400] on icon "Ellipses" at bounding box center [1041, 407] width 14 height 14
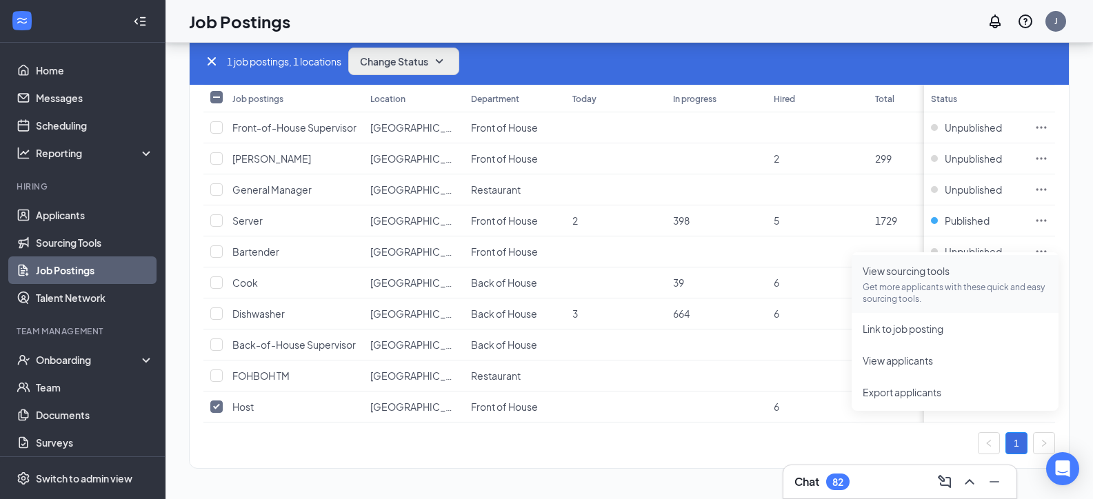
click at [922, 263] on span "View sourcing tools Get more applicants with these quick and easy sourcing tool…" at bounding box center [954, 283] width 185 height 41
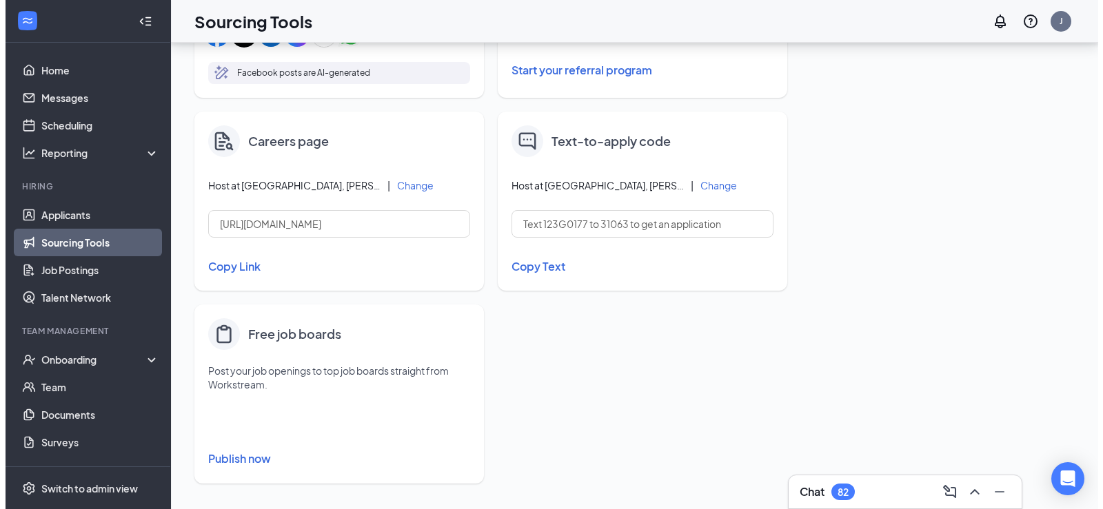
scroll to position [567, 0]
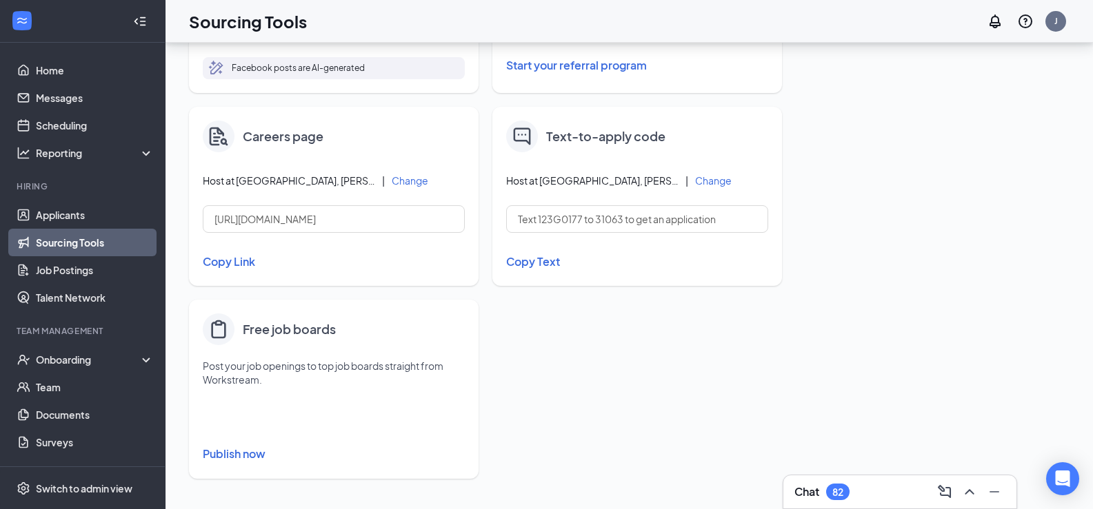
click at [701, 177] on button "Change" at bounding box center [713, 181] width 37 height 10
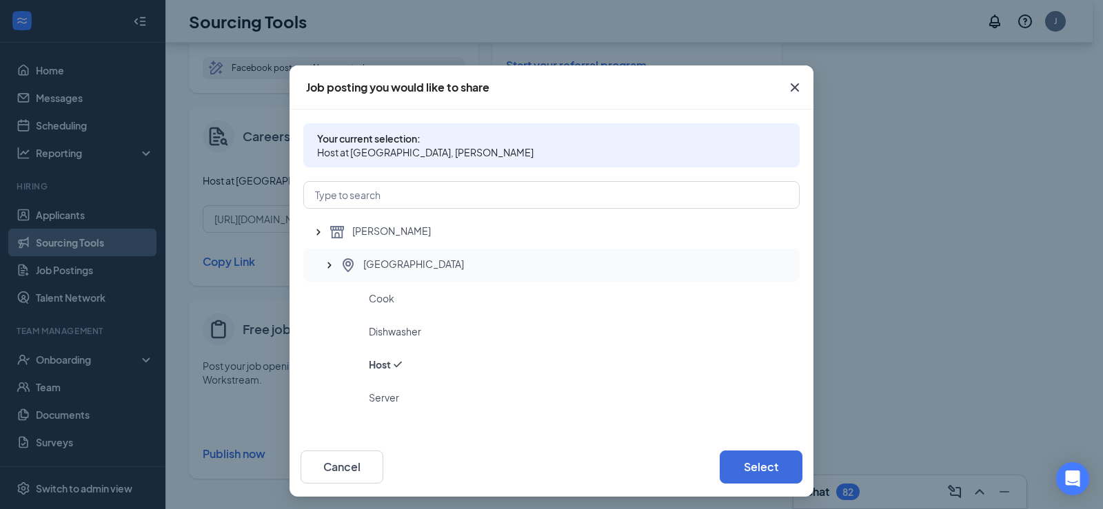
scroll to position [0, 0]
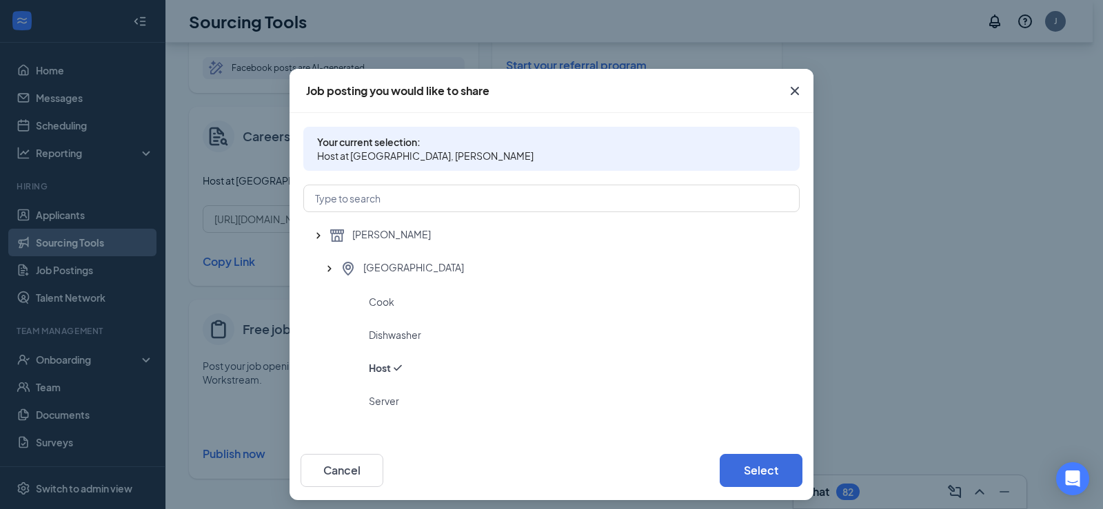
click at [792, 88] on icon "Cross" at bounding box center [794, 91] width 17 height 17
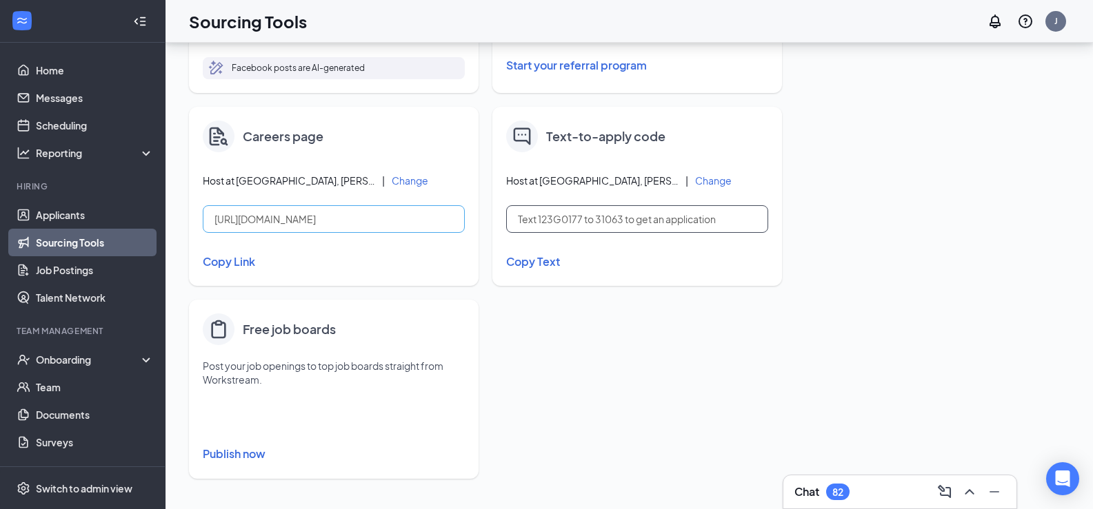
drag, startPoint x: 725, startPoint y: 220, endPoint x: 391, endPoint y: 210, distance: 334.5
click at [394, 211] on div "Invite prospects in Talent Network View qualified job prospects and invite them…" at bounding box center [492, 6] width 607 height 973
click at [720, 183] on button "Change" at bounding box center [713, 181] width 37 height 10
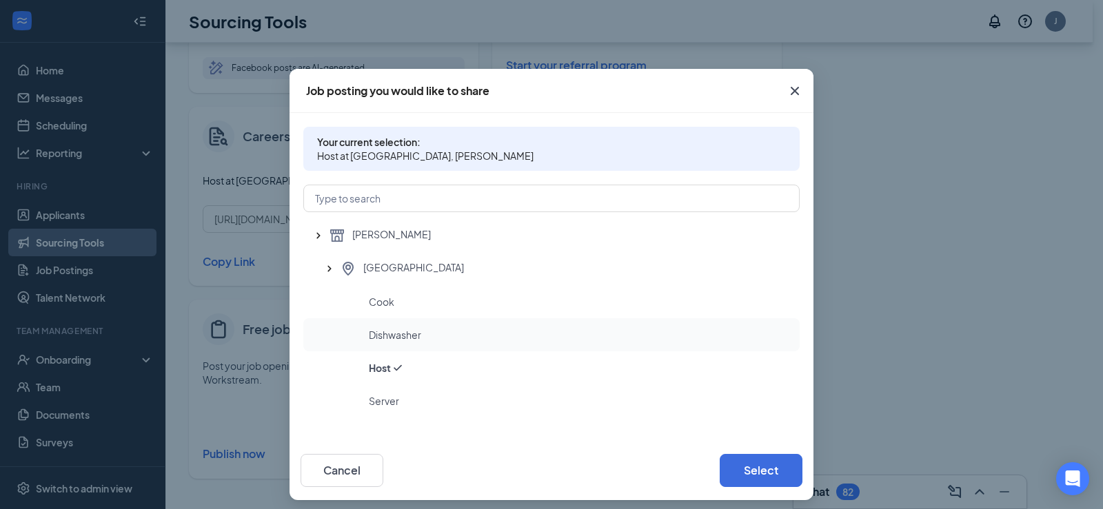
click at [400, 338] on span "Dishwasher" at bounding box center [395, 335] width 52 height 14
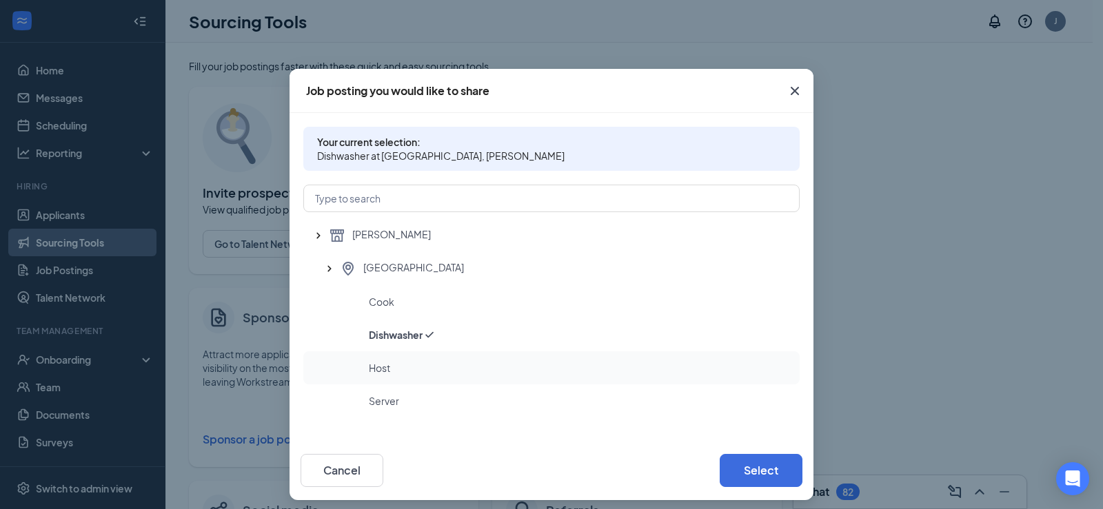
click at [396, 365] on div "Host" at bounding box center [579, 368] width 420 height 14
click at [338, 482] on button "Cancel" at bounding box center [342, 470] width 83 height 33
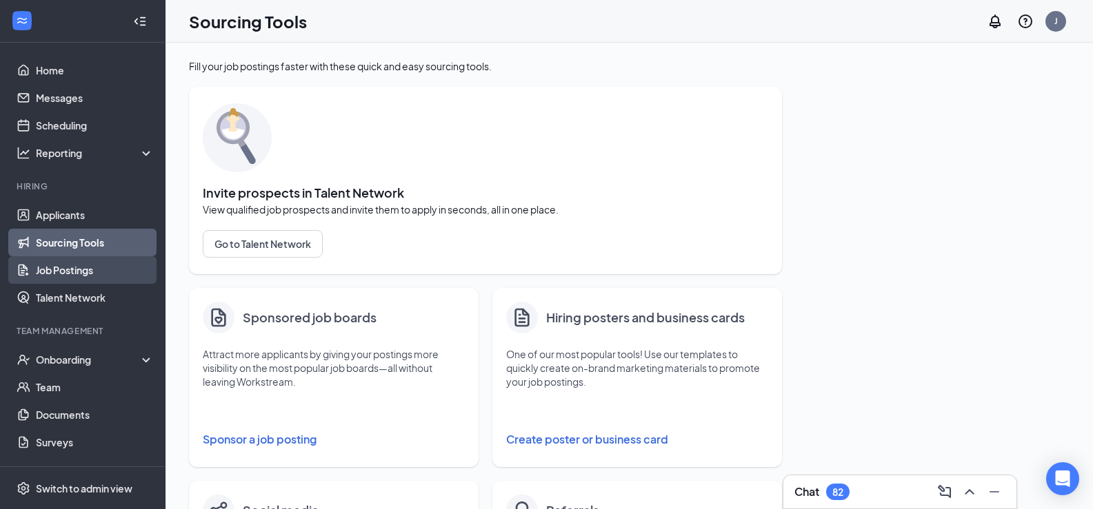
click at [99, 265] on link "Job Postings" at bounding box center [95, 270] width 118 height 28
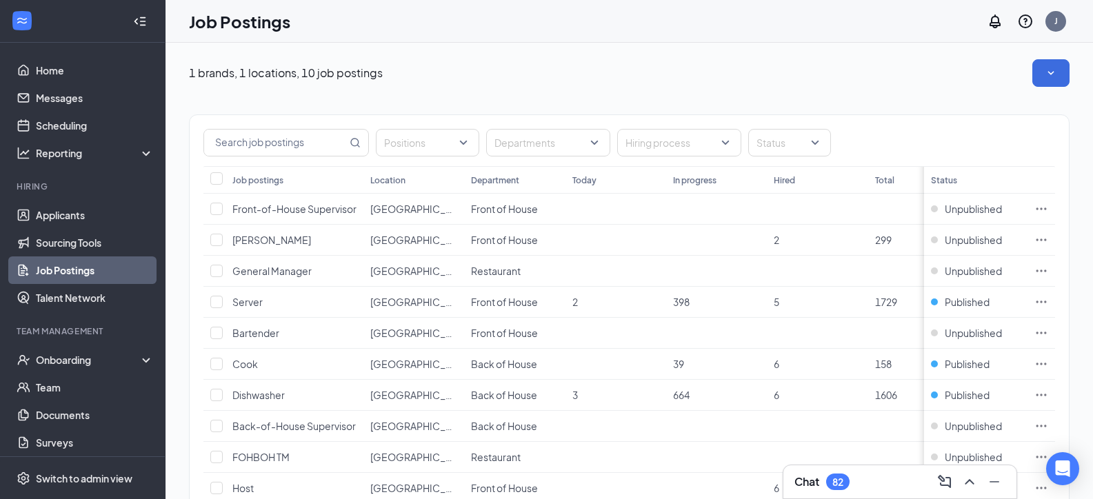
click at [909, 490] on div "Chat 82" at bounding box center [899, 482] width 211 height 22
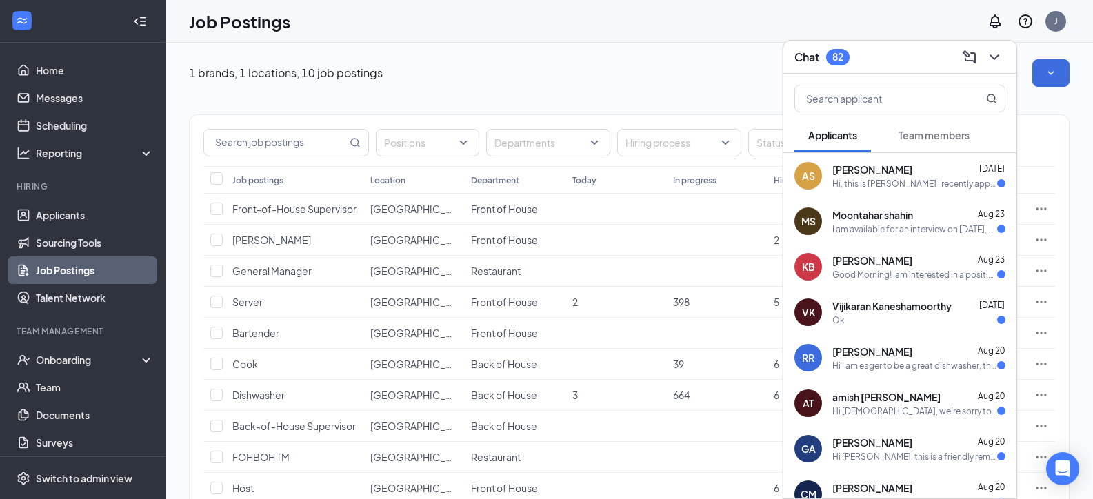
click at [953, 142] on button "Team members" at bounding box center [933, 135] width 99 height 34
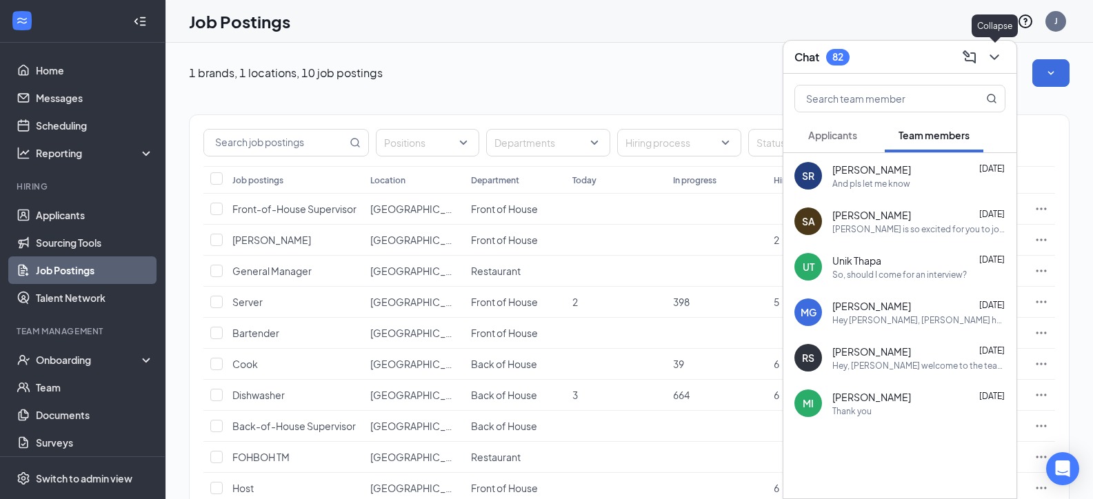
click at [990, 54] on icon "ChevronDown" at bounding box center [993, 57] width 9 height 6
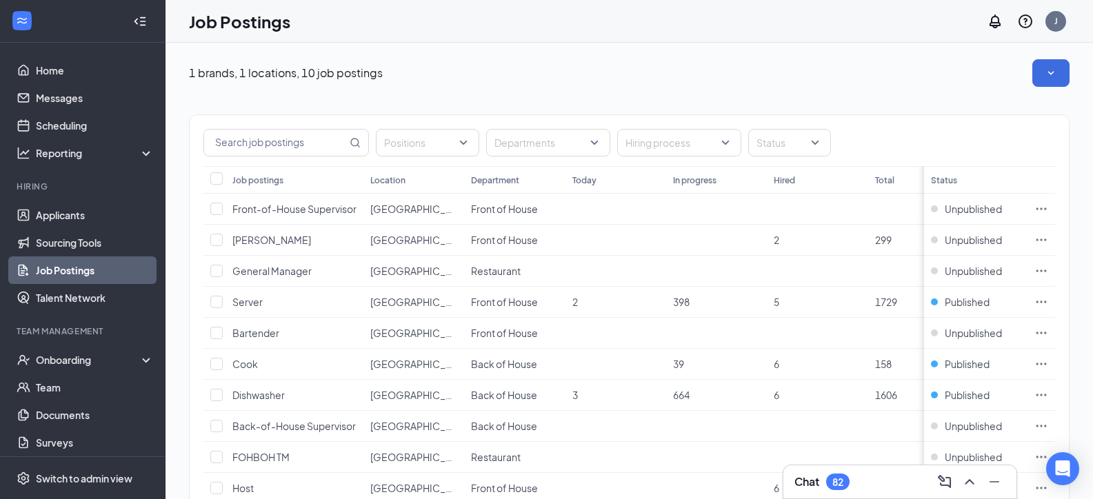
drag, startPoint x: 6, startPoint y: 127, endPoint x: 21, endPoint y: 115, distance: 19.2
click at [7, 126] on ul "Home Messages Scheduling Reporting Hiring Applicants Sourcing Tools Job Posting…" at bounding box center [82, 283] width 165 height 481
click at [68, 120] on link "Scheduling" at bounding box center [95, 126] width 118 height 28
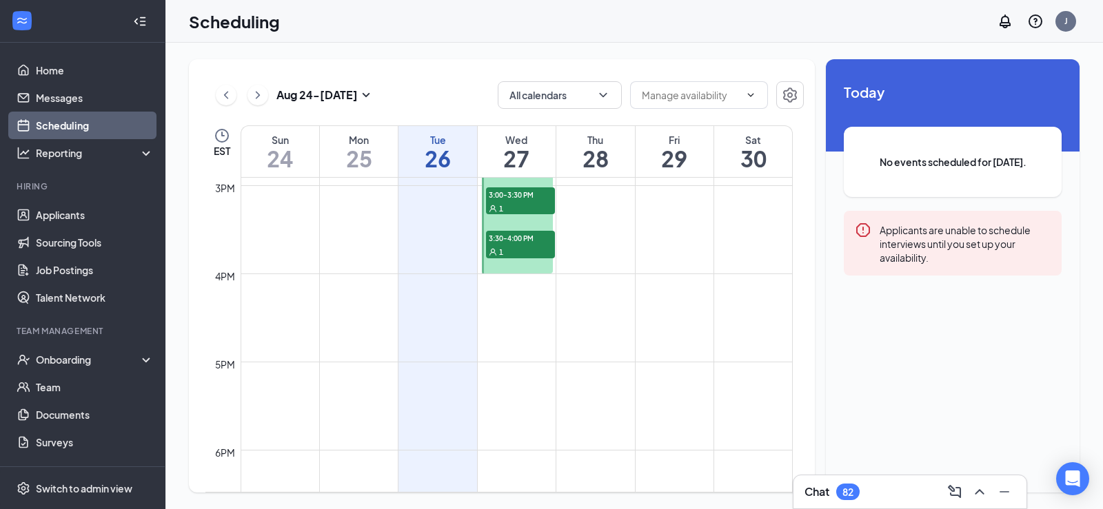
scroll to position [1229, 0]
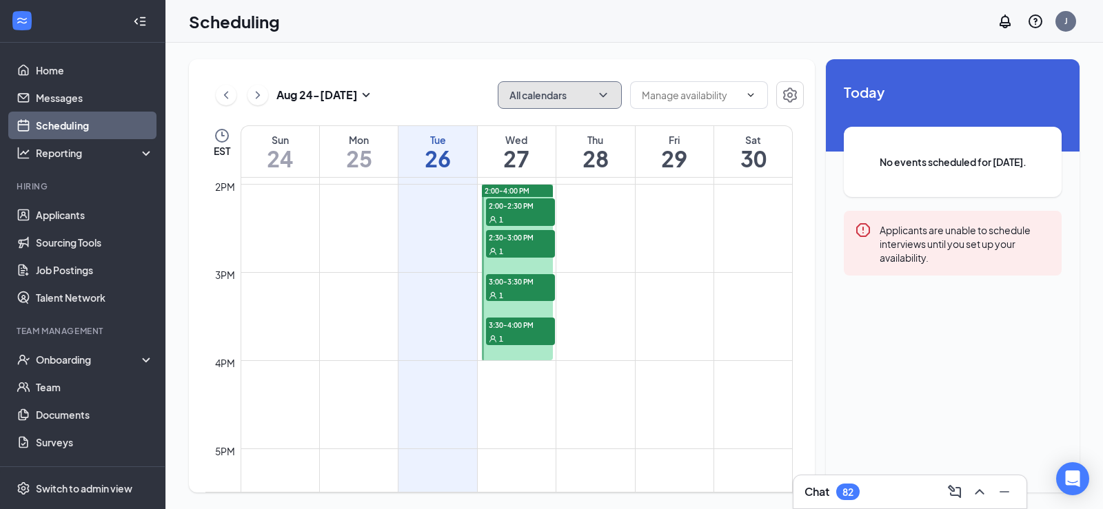
click at [597, 99] on icon "ChevronDown" at bounding box center [603, 95] width 14 height 14
click at [516, 152] on input "My Calendar" at bounding box center [547, 157] width 77 height 14
checkbox input "true"
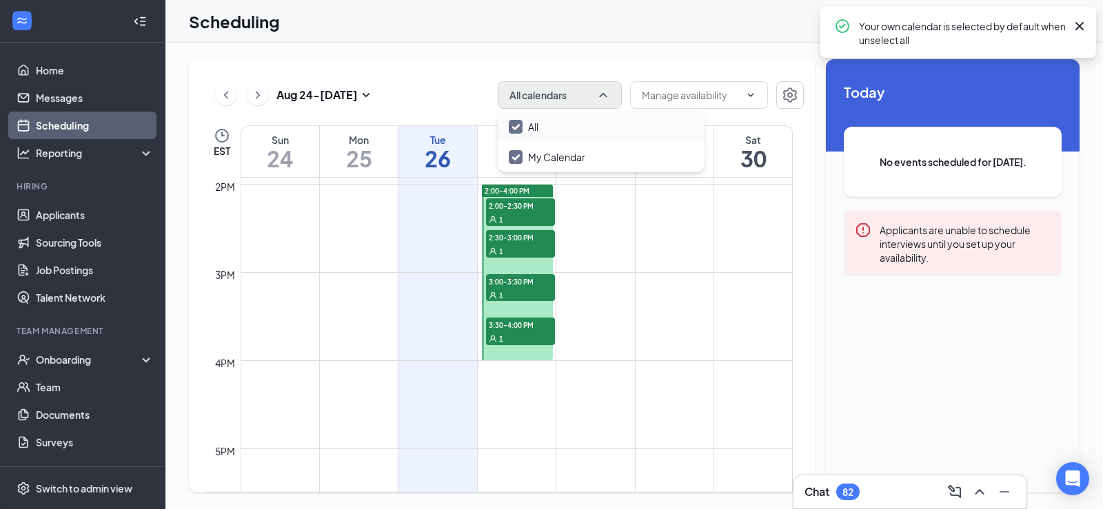
click at [560, 122] on div "All" at bounding box center [601, 127] width 207 height 30
click at [749, 95] on icon "ChevronDown" at bounding box center [750, 95] width 11 height 11
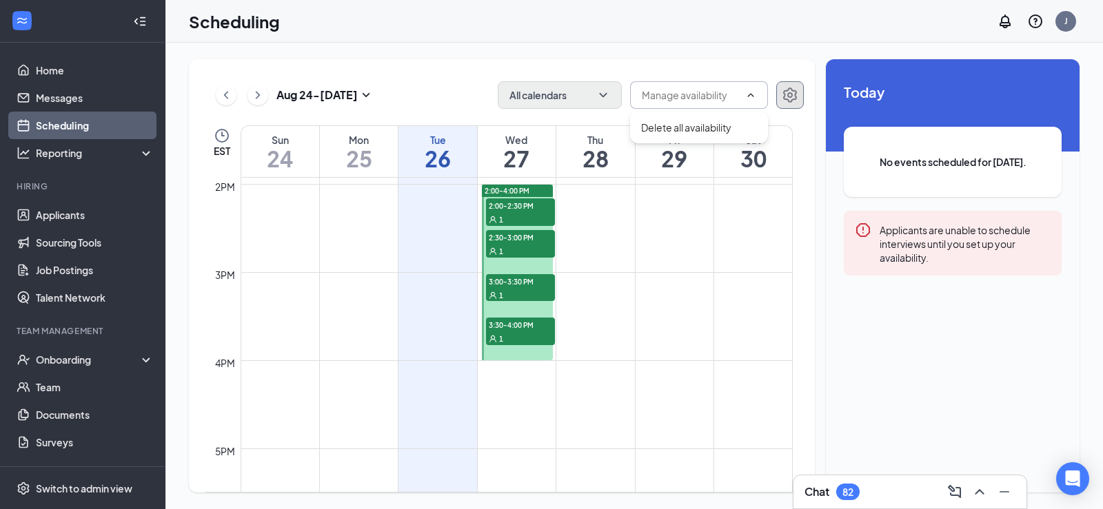
click at [800, 94] on button "button" at bounding box center [790, 95] width 28 height 28
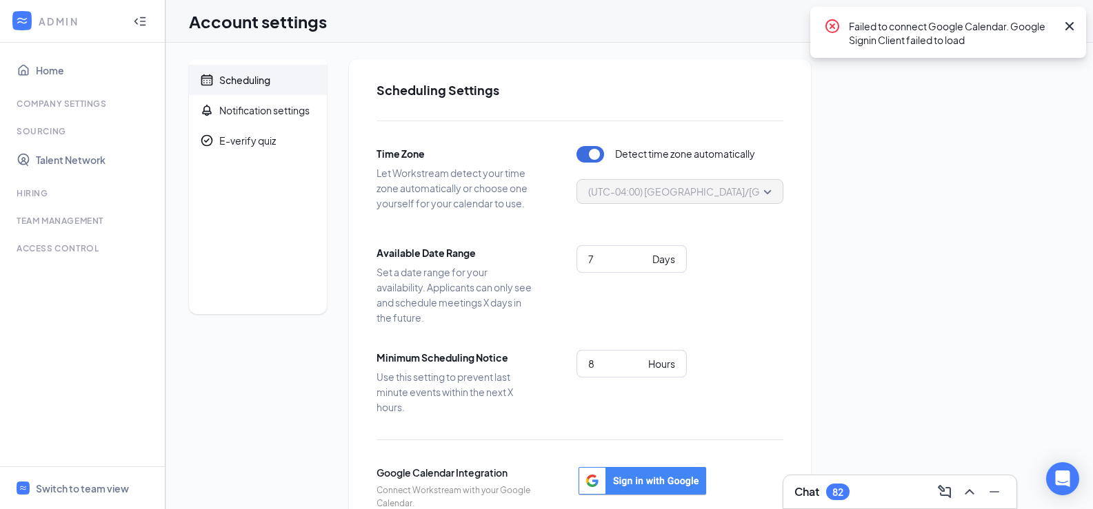
click at [1069, 24] on icon "Cross" at bounding box center [1069, 26] width 17 height 17
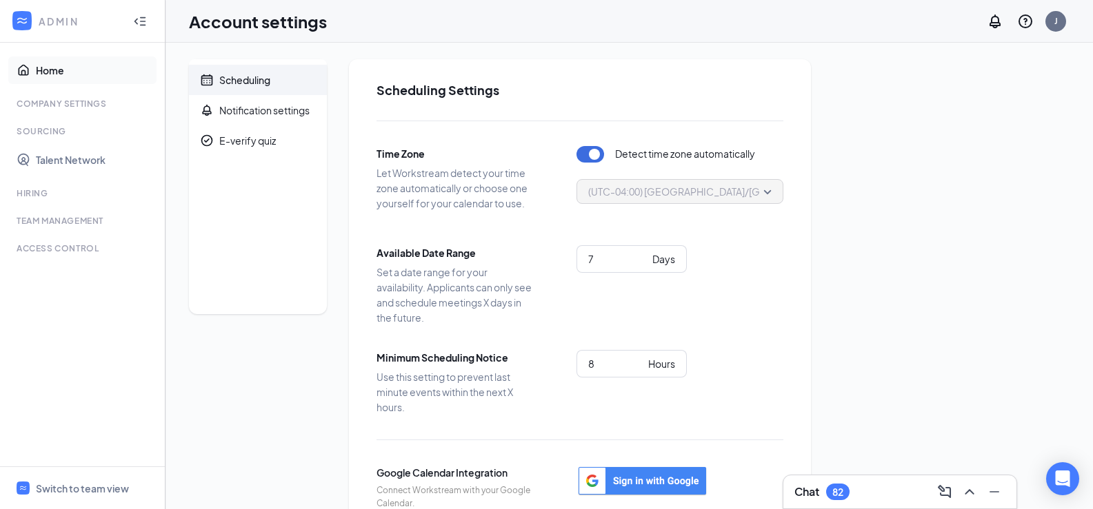
click at [50, 65] on link "Home" at bounding box center [95, 71] width 118 height 28
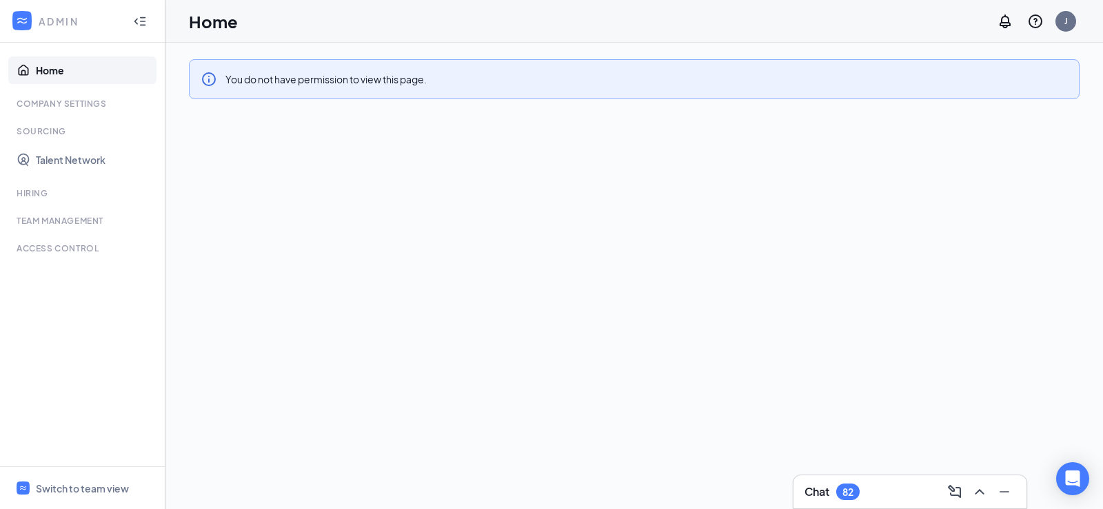
click at [148, 23] on div at bounding box center [140, 22] width 28 height 28
